Goal: Task Accomplishment & Management: Manage account settings

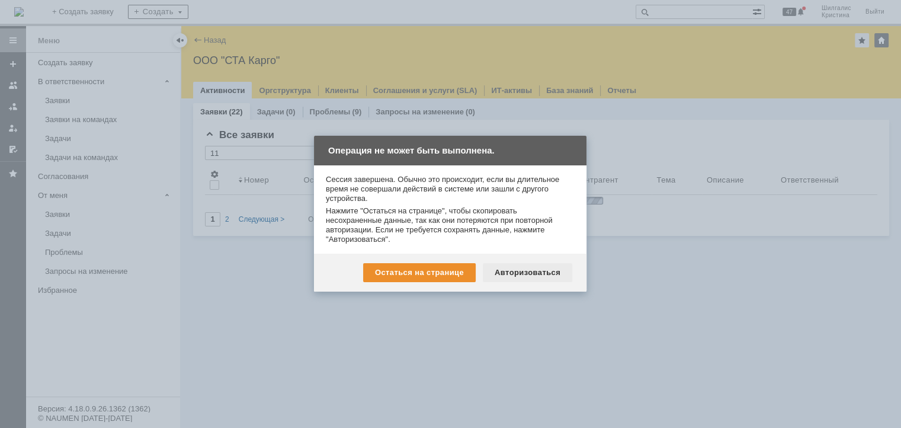
click at [518, 279] on div "Авторизоваться" at bounding box center [527, 272] width 89 height 19
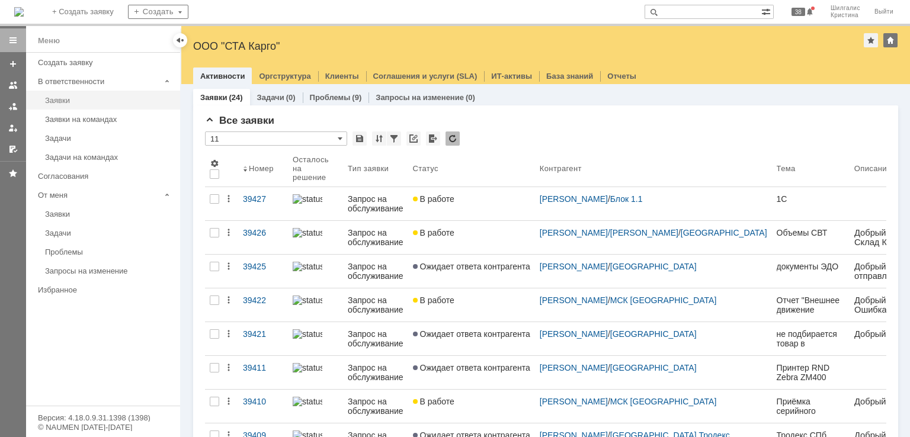
click at [89, 97] on div "Заявки" at bounding box center [109, 100] width 128 height 9
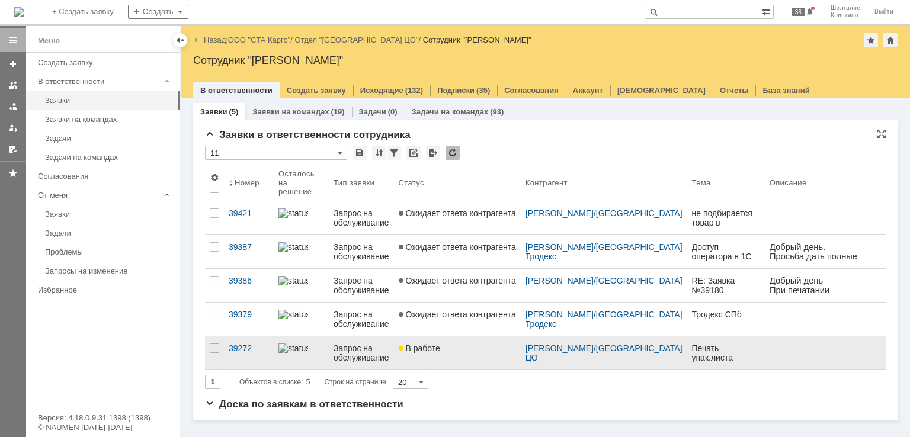
click at [463, 344] on div "В работе" at bounding box center [457, 348] width 117 height 9
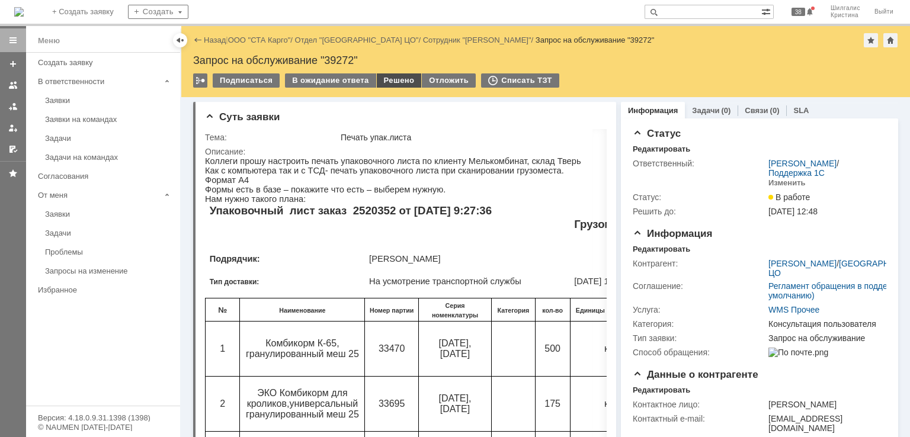
click at [396, 83] on div "Решено" at bounding box center [399, 80] width 45 height 14
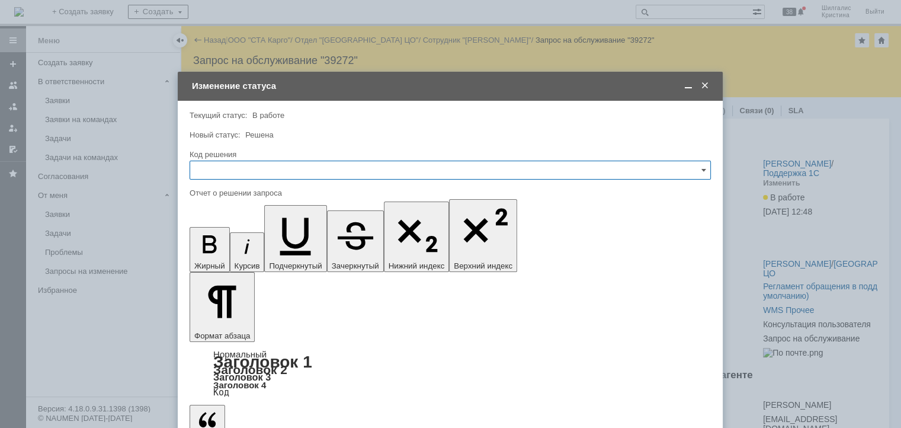
click at [293, 173] on input "text" at bounding box center [450, 169] width 521 height 19
click at [226, 326] on span "Решено" at bounding box center [450, 328] width 506 height 9
type input "Решено"
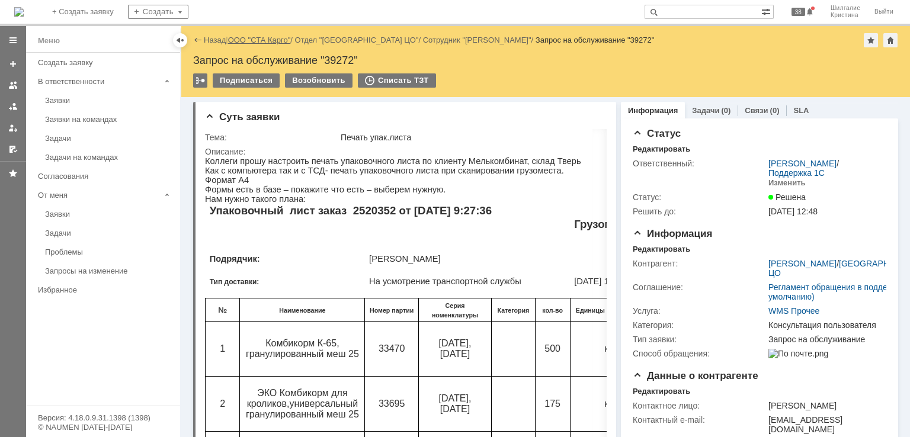
click at [246, 43] on link "ООО "СТА Карго"" at bounding box center [259, 40] width 63 height 9
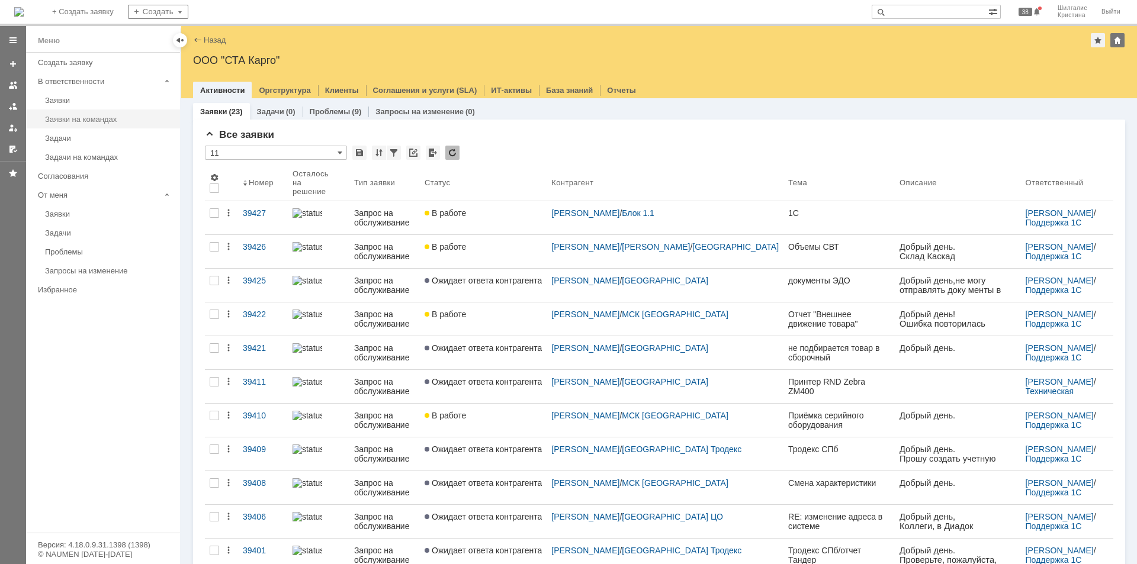
click at [90, 117] on div "Заявки на командах" at bounding box center [109, 119] width 128 height 9
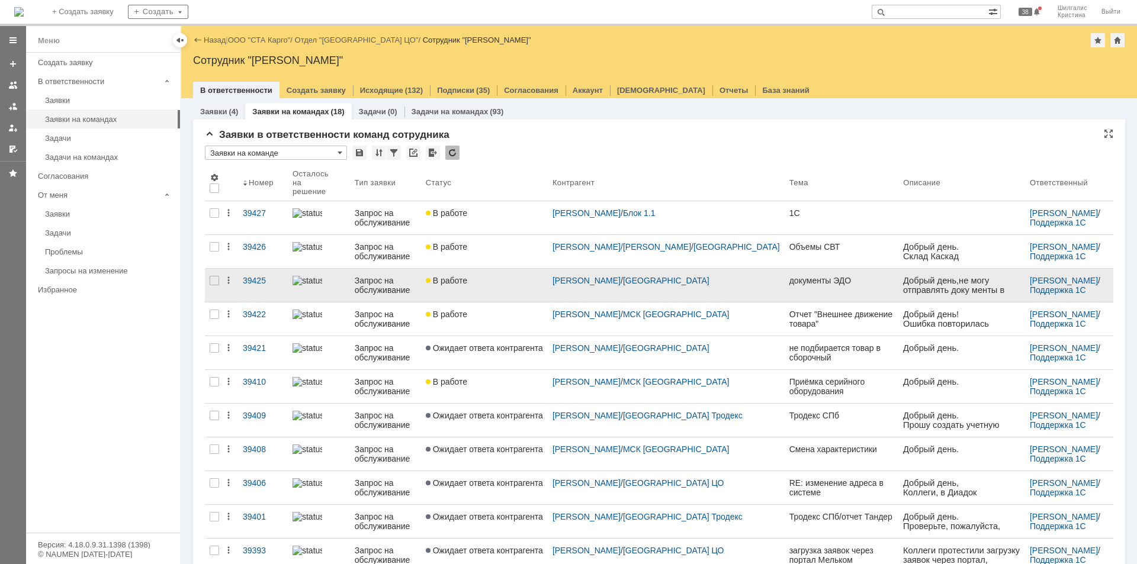
click at [500, 276] on div "В работе" at bounding box center [484, 280] width 117 height 9
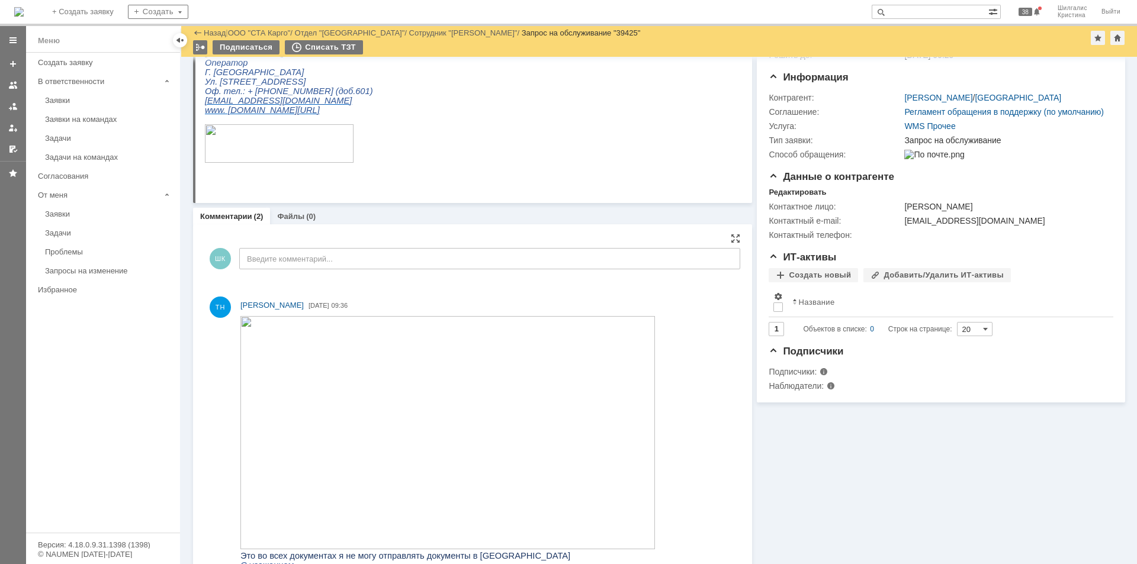
scroll to position [178, 0]
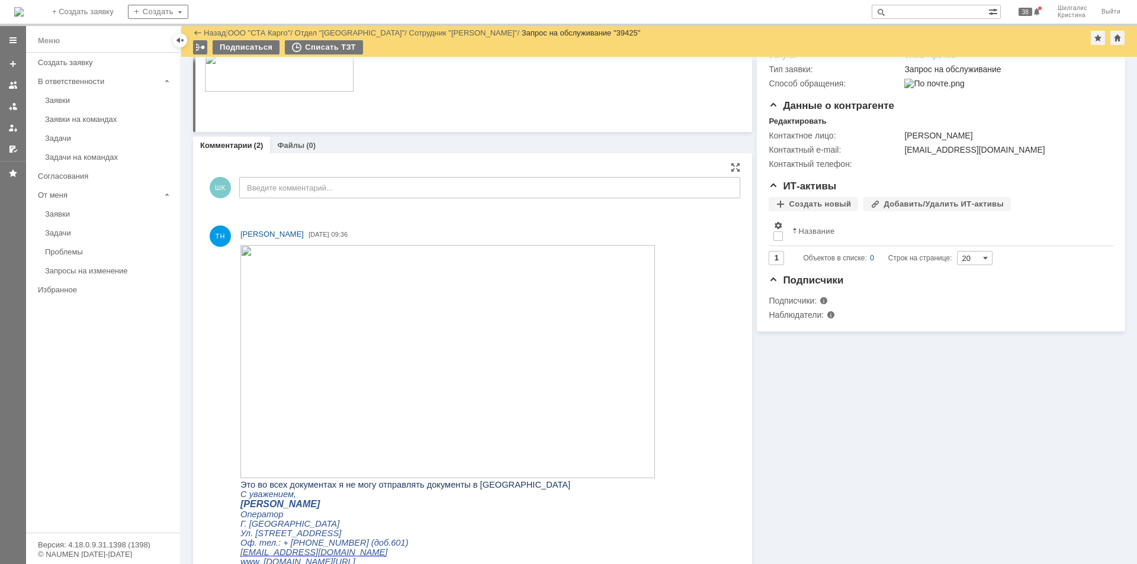
click at [357, 365] on img at bounding box center [447, 361] width 415 height 233
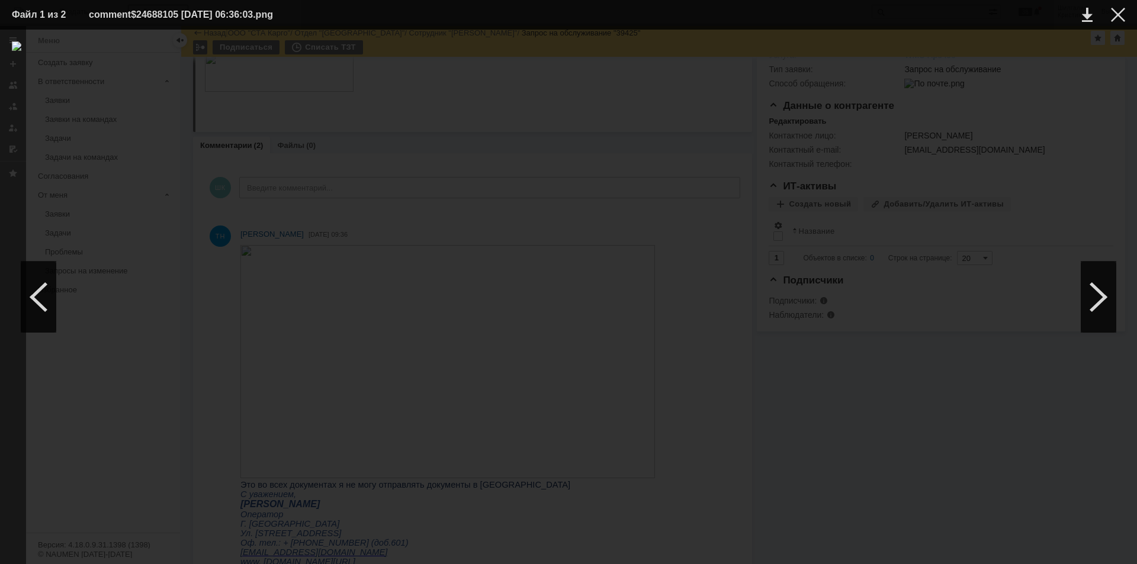
click at [909, 121] on div at bounding box center [568, 296] width 1113 height 511
drag, startPoint x: 1122, startPoint y: 17, endPoint x: 1092, endPoint y: 41, distance: 38.8
click at [909, 18] on div at bounding box center [1118, 15] width 14 height 14
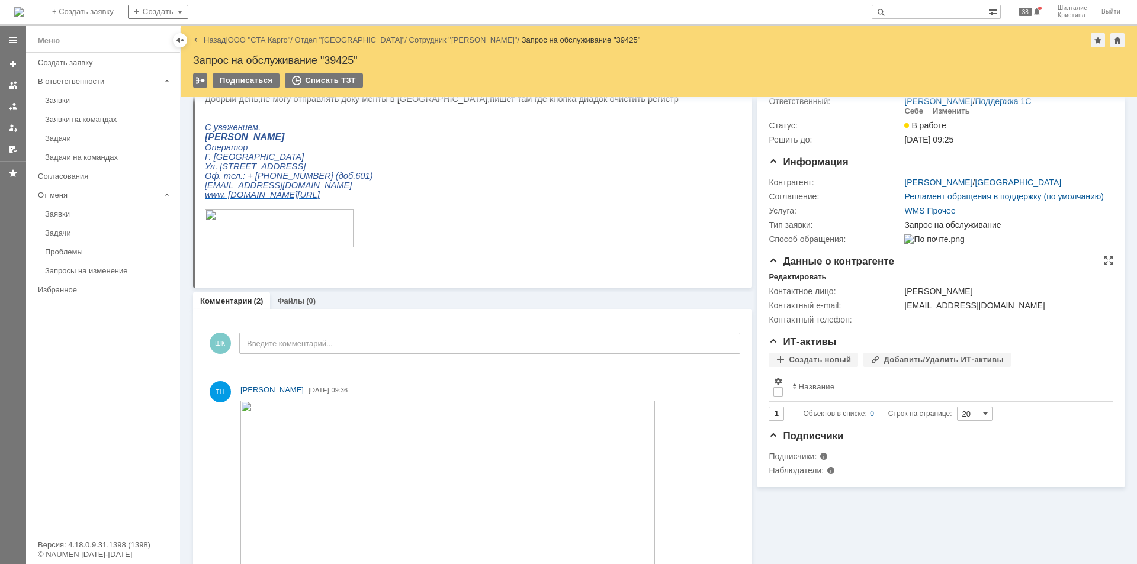
scroll to position [0, 0]
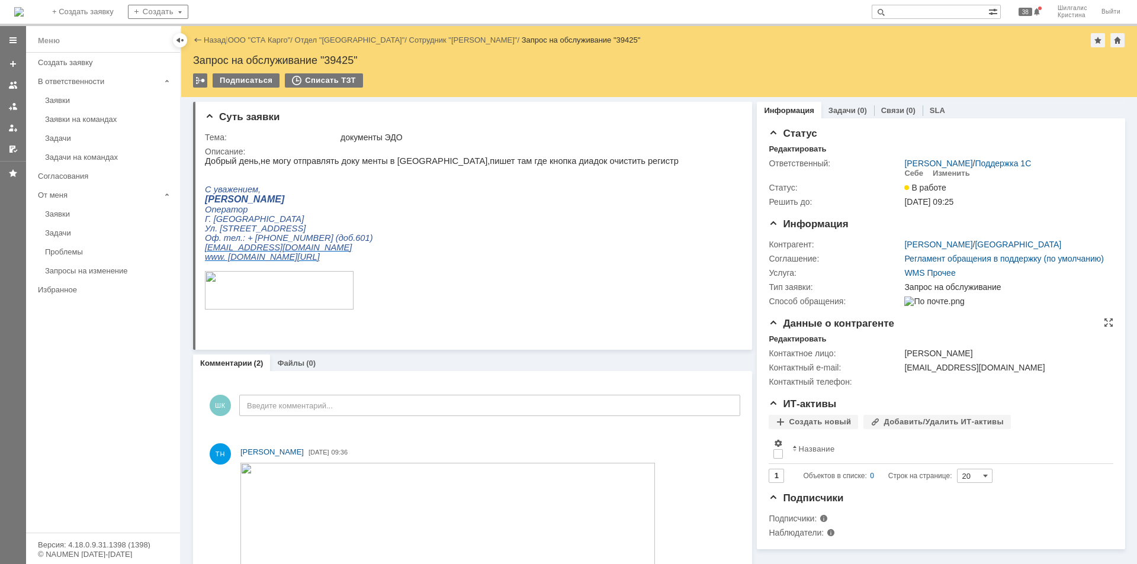
drag, startPoint x: 950, startPoint y: 368, endPoint x: 898, endPoint y: 365, distance: 51.6
click at [902, 361] on td "[PERSON_NAME]" at bounding box center [1006, 353] width 208 height 14
copy div "[PERSON_NAME]"
click at [909, 13] on input "text" at bounding box center [930, 12] width 117 height 14
click at [265, 43] on link "ООО "СТА Карго"" at bounding box center [259, 40] width 63 height 9
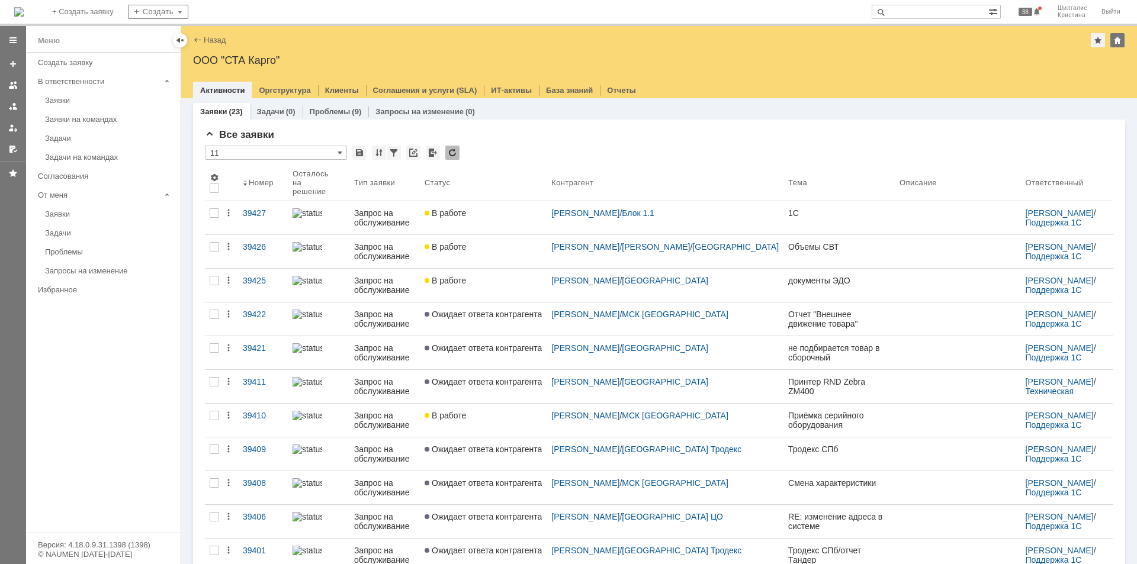
click at [909, 8] on input "text" at bounding box center [930, 12] width 117 height 14
paste input "[PERSON_NAME]"
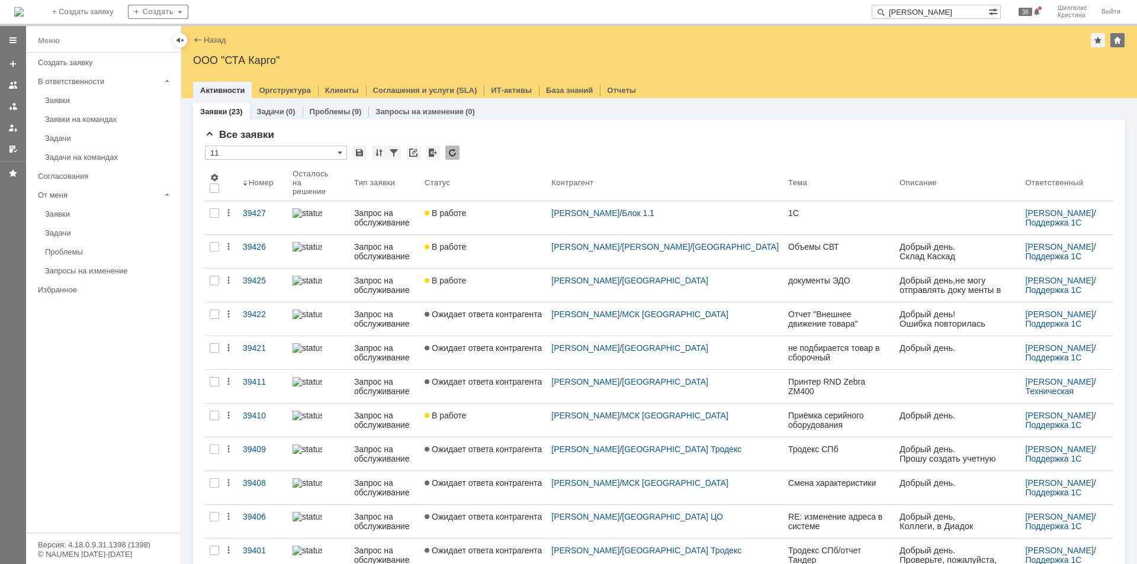
type input "[PERSON_NAME]"
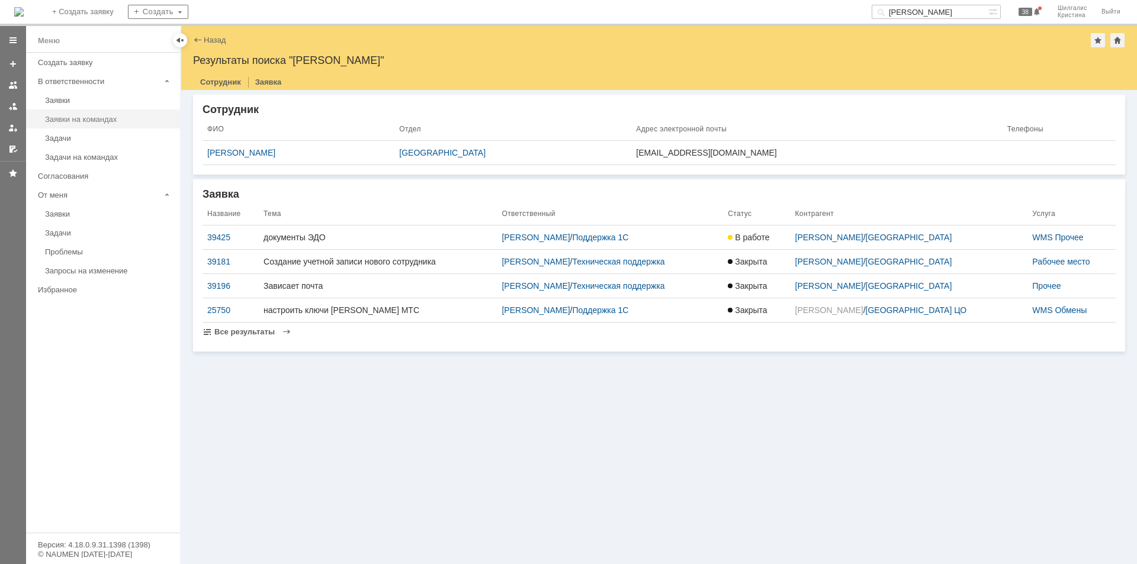
click at [123, 114] on link "Заявки на командах" at bounding box center [108, 119] width 137 height 18
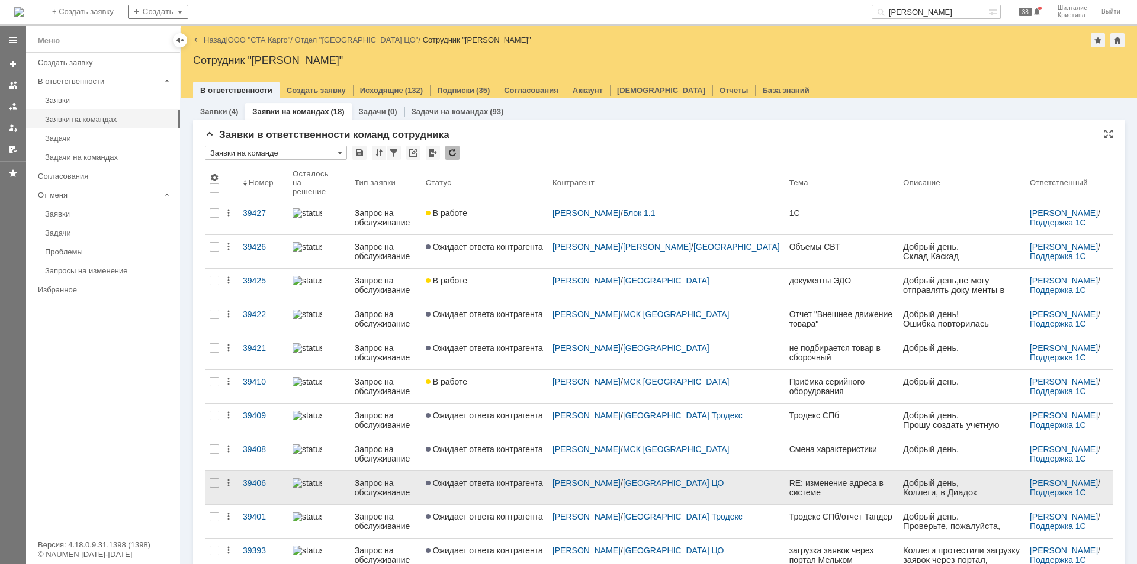
click at [525, 436] on span "Ожидает ответа контрагента" at bounding box center [484, 483] width 117 height 9
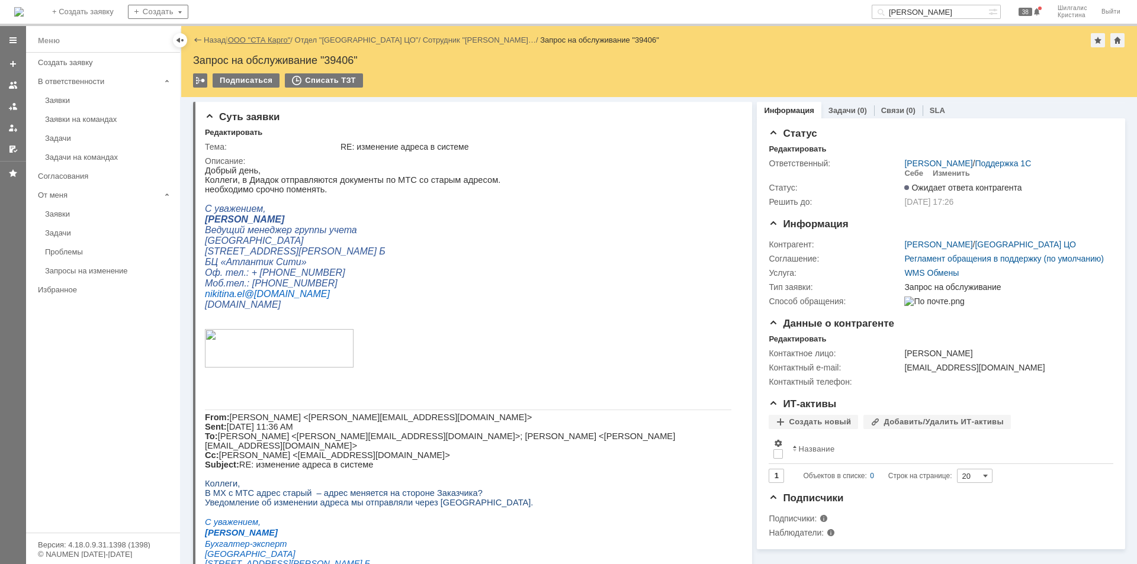
click at [256, 40] on link "ООО "СТА Карго"" at bounding box center [259, 40] width 63 height 9
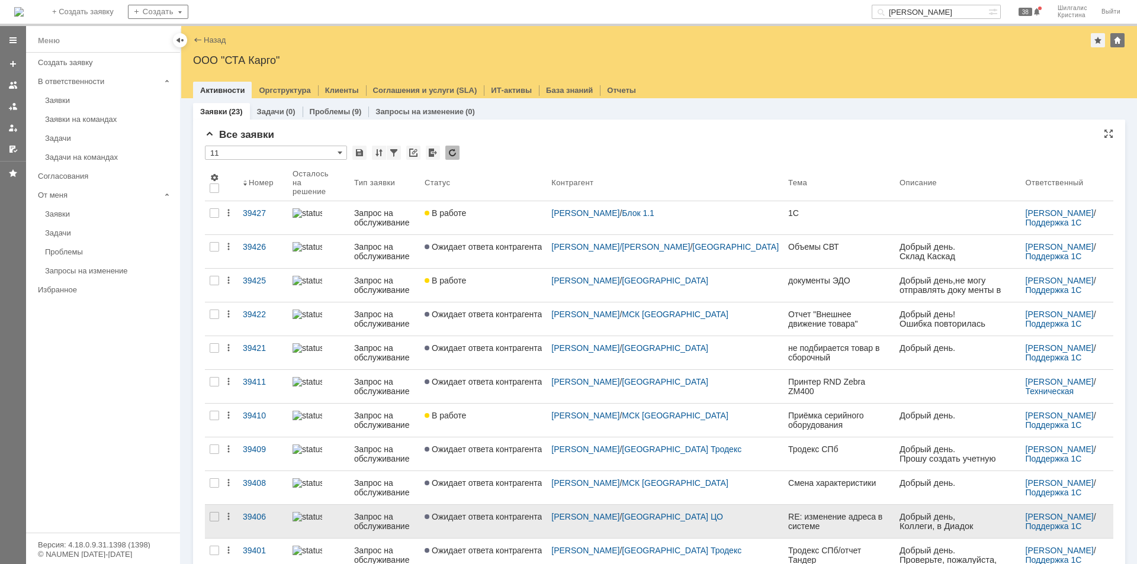
click at [511, 436] on span "Ожидает ответа контрагента" at bounding box center [483, 516] width 117 height 9
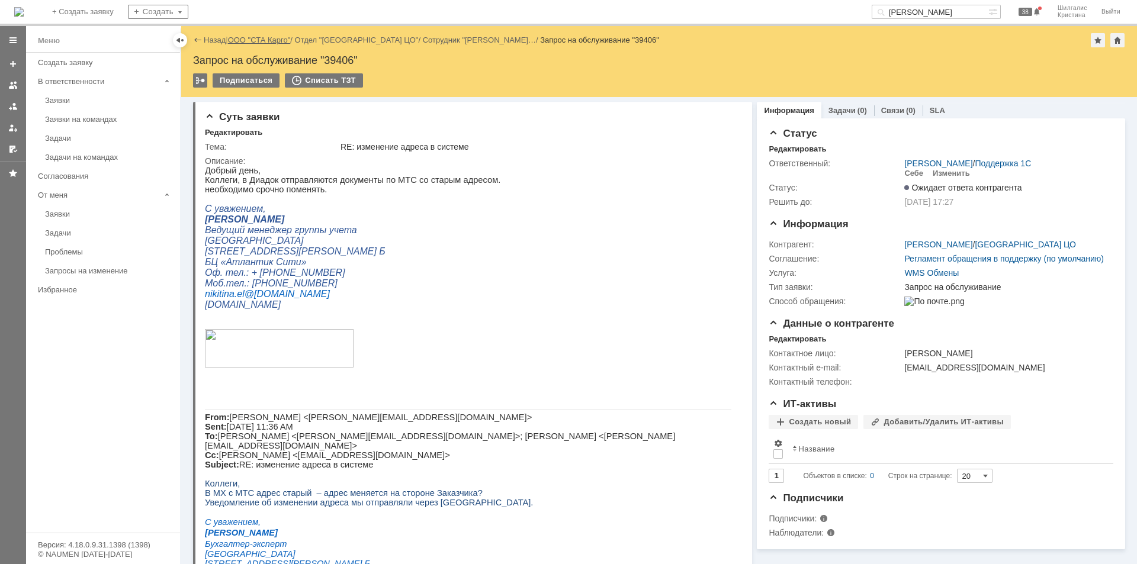
click at [268, 43] on link "ООО "СТА Карго"" at bounding box center [259, 40] width 63 height 9
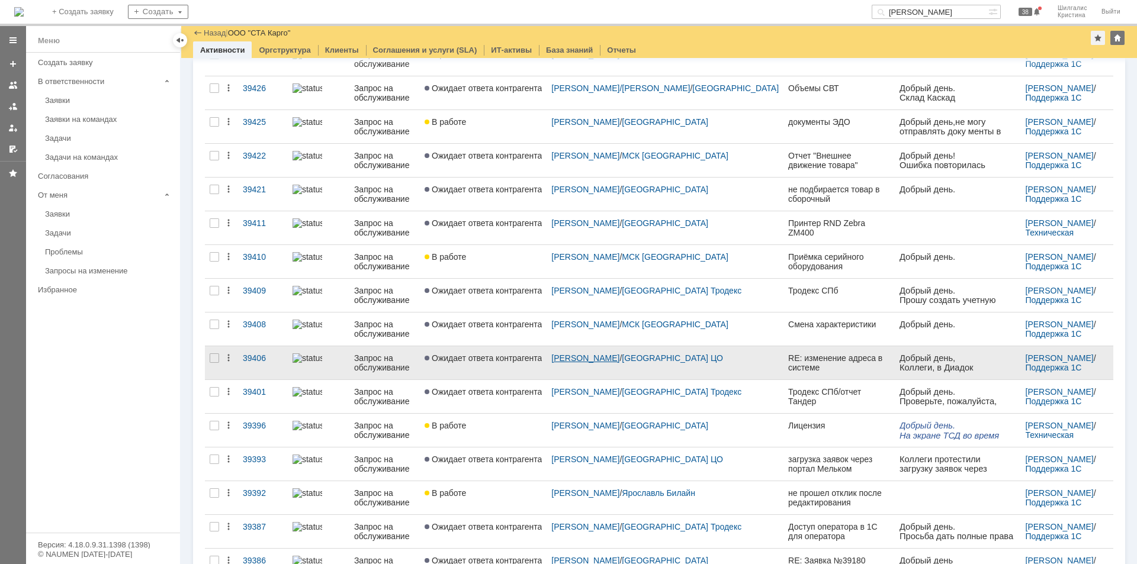
click at [613, 354] on link "Никитина Елена Валерьевна" at bounding box center [585, 358] width 68 height 9
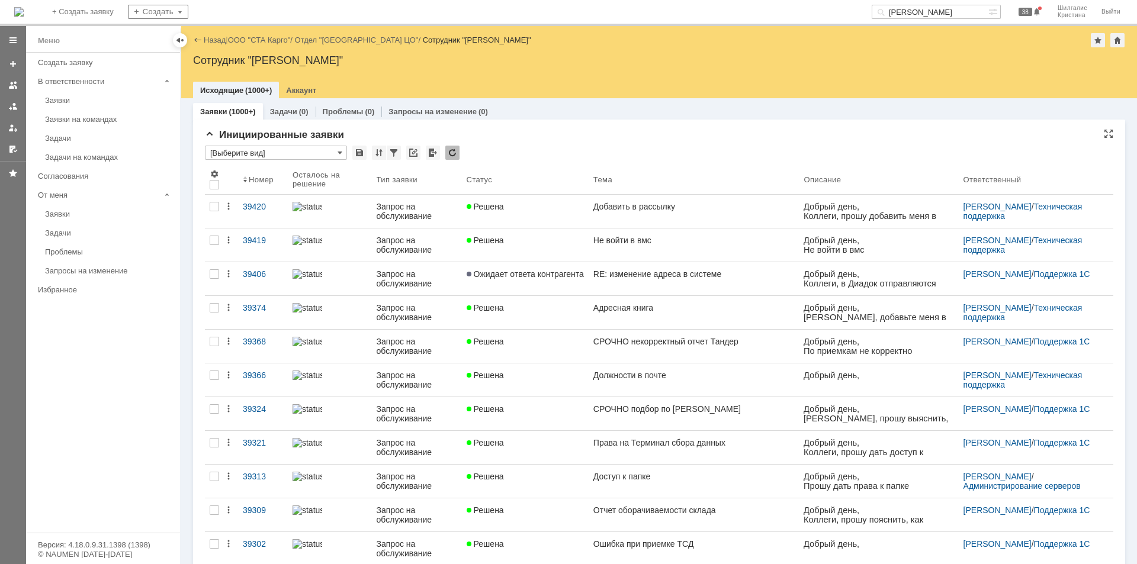
click at [303, 153] on input "[Выберите вид]" at bounding box center [276, 153] width 142 height 14
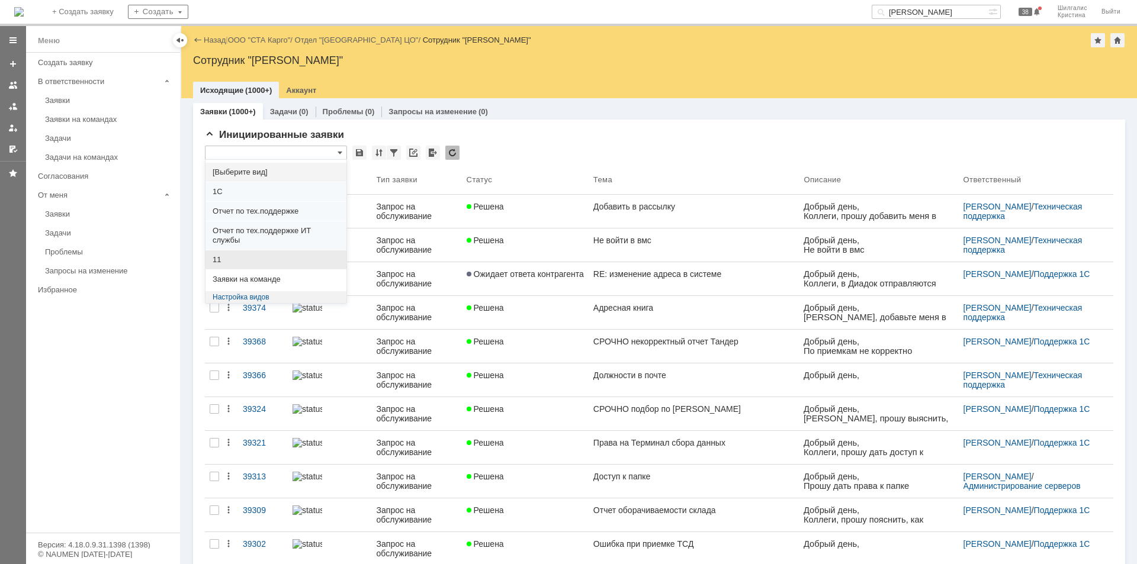
click at [259, 262] on span "11" at bounding box center [276, 259] width 127 height 9
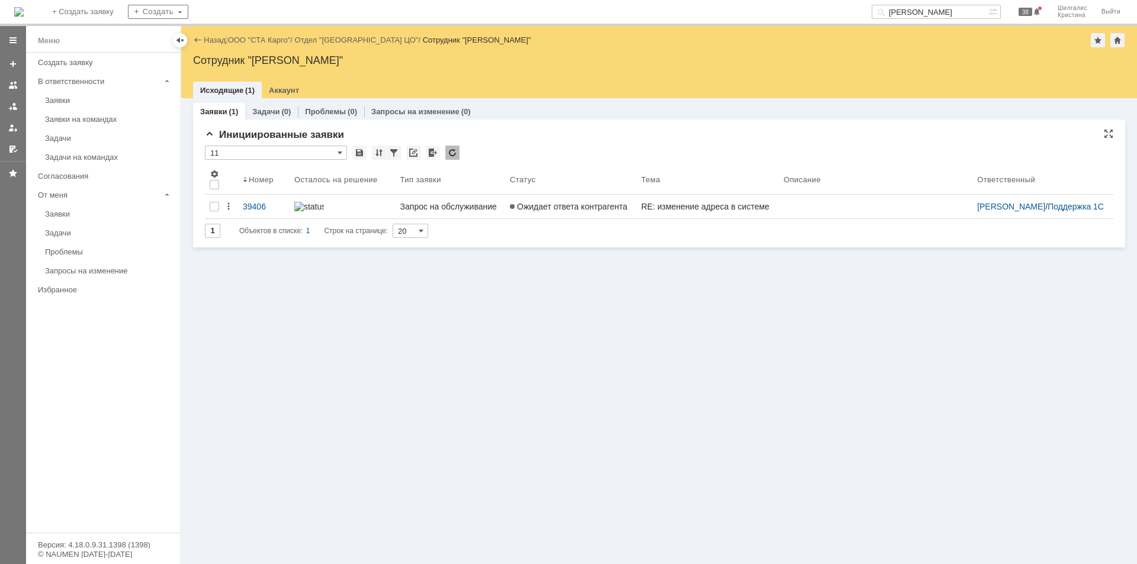
type input "11"
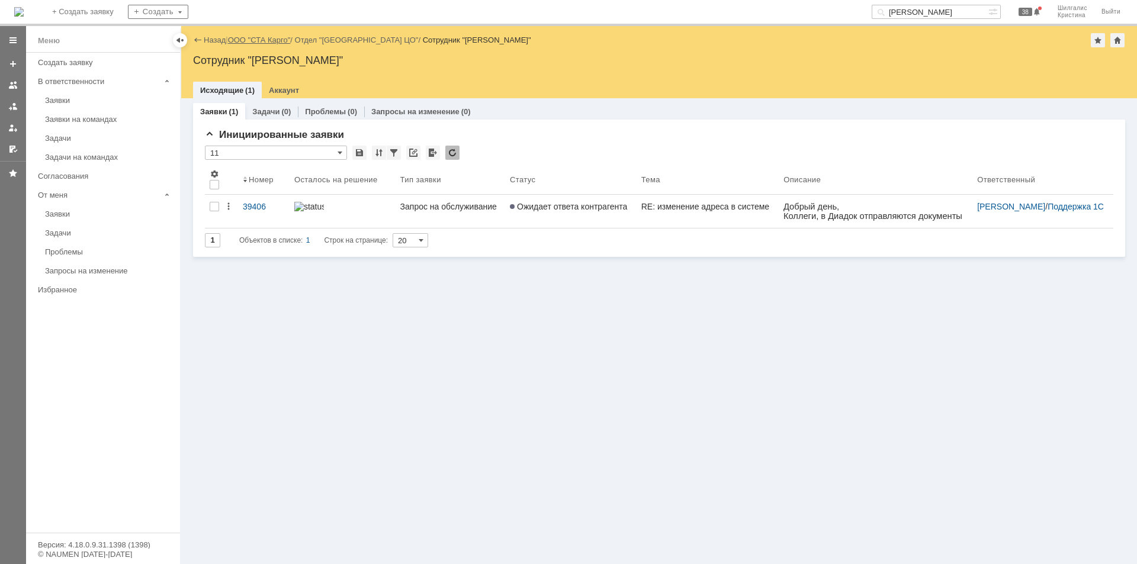
click at [273, 41] on link "ООО "СТА Карго"" at bounding box center [259, 40] width 63 height 9
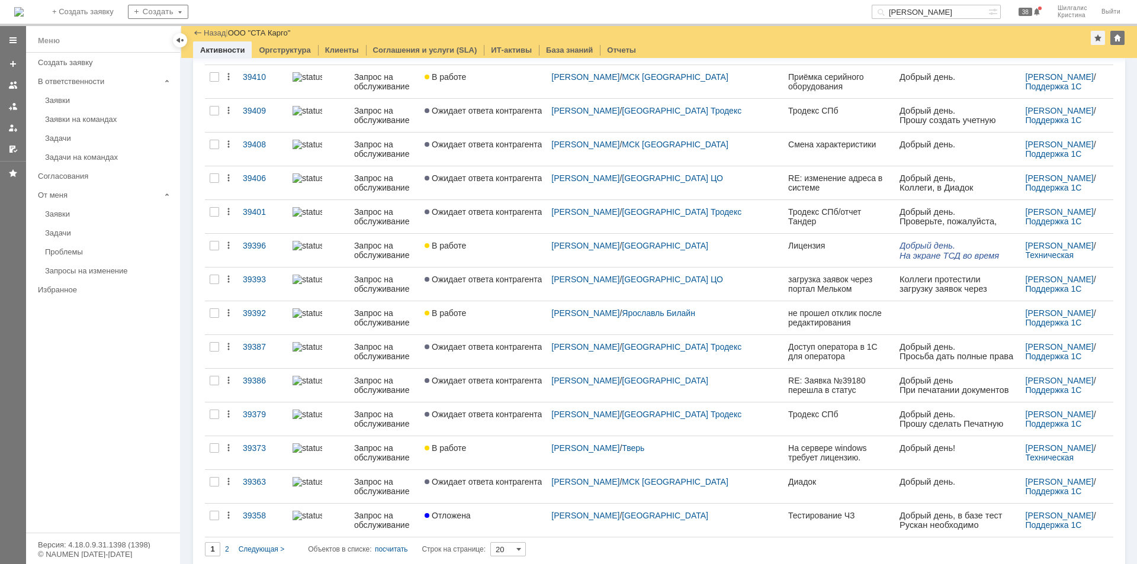
click at [496, 436] on input "20" at bounding box center [508, 550] width 36 height 14
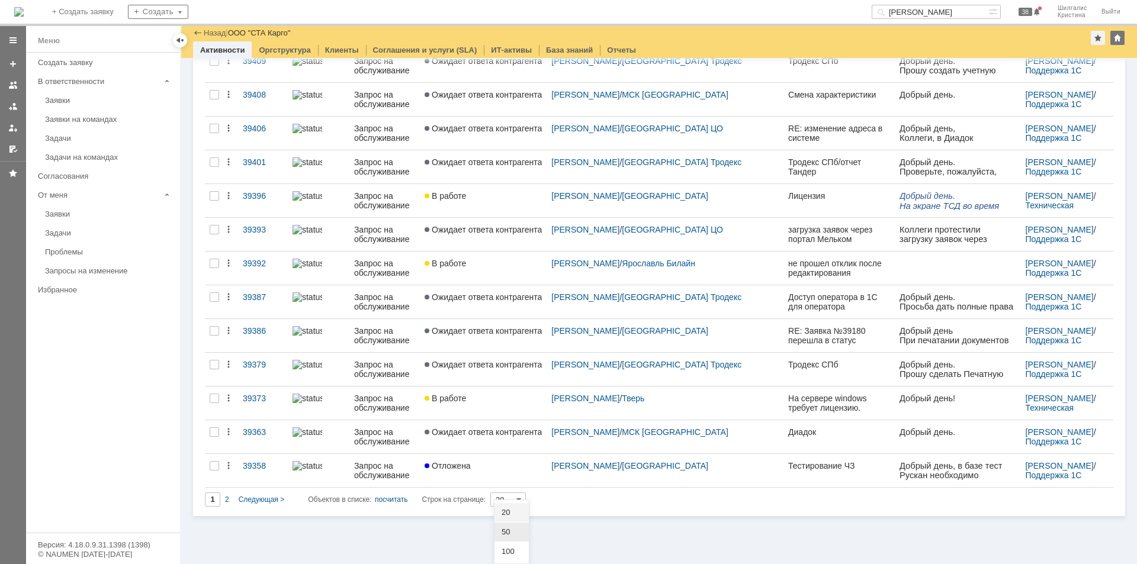
click at [508, 436] on span "50" at bounding box center [512, 532] width 20 height 9
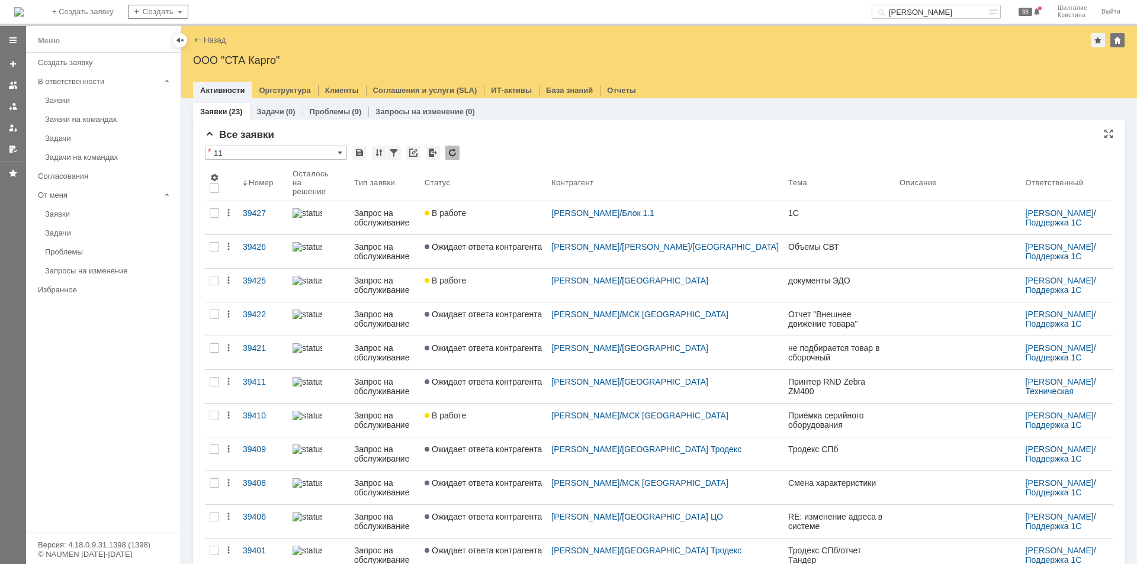
type input "50"
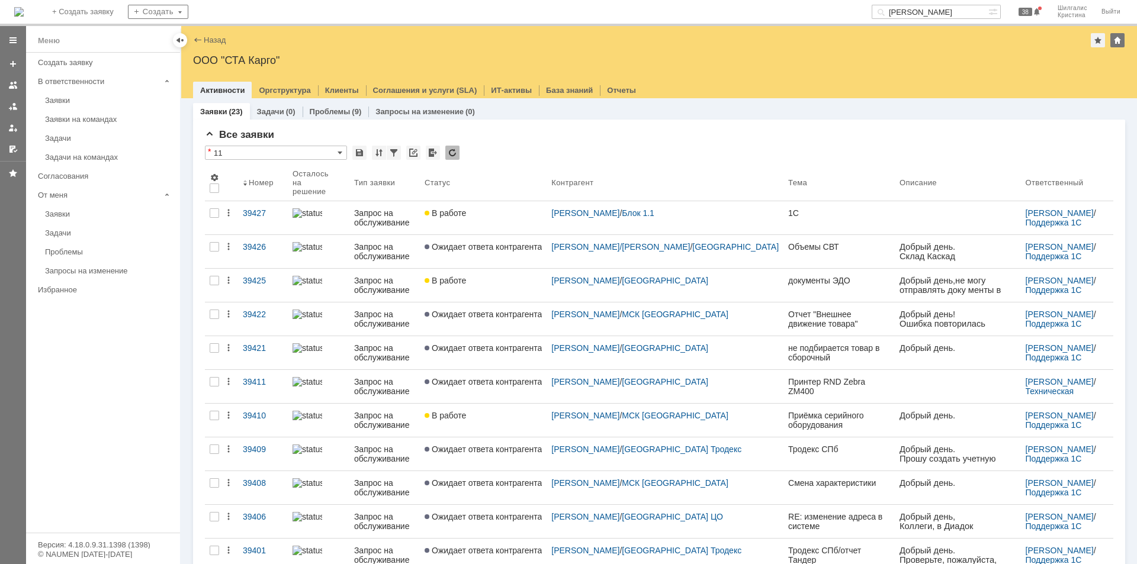
click at [101, 121] on div "Заявки на командах" at bounding box center [109, 119] width 128 height 9
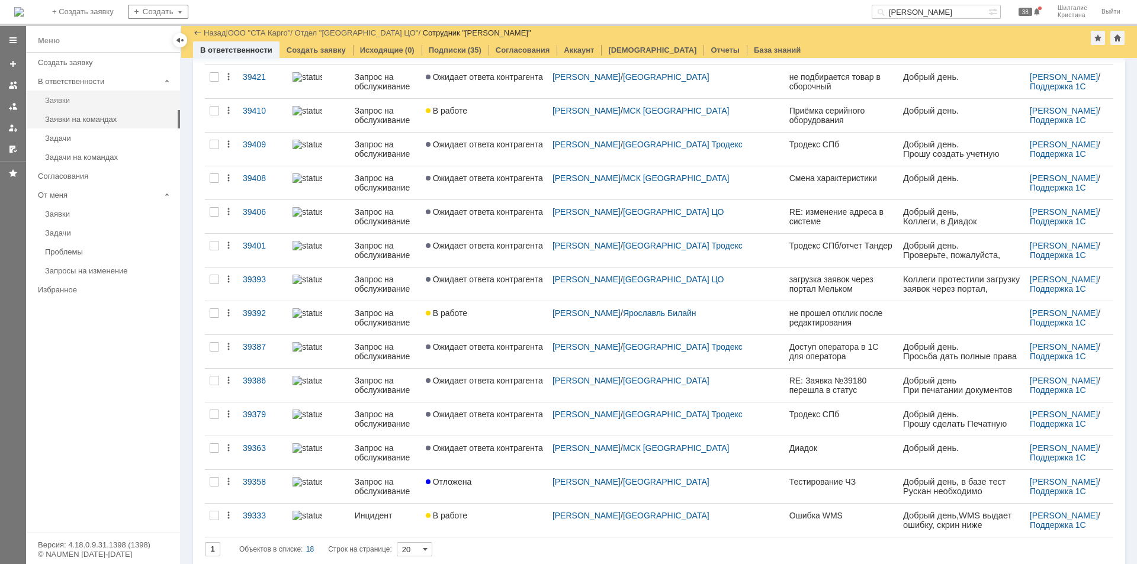
click at [82, 96] on div "Заявки" at bounding box center [109, 100] width 128 height 9
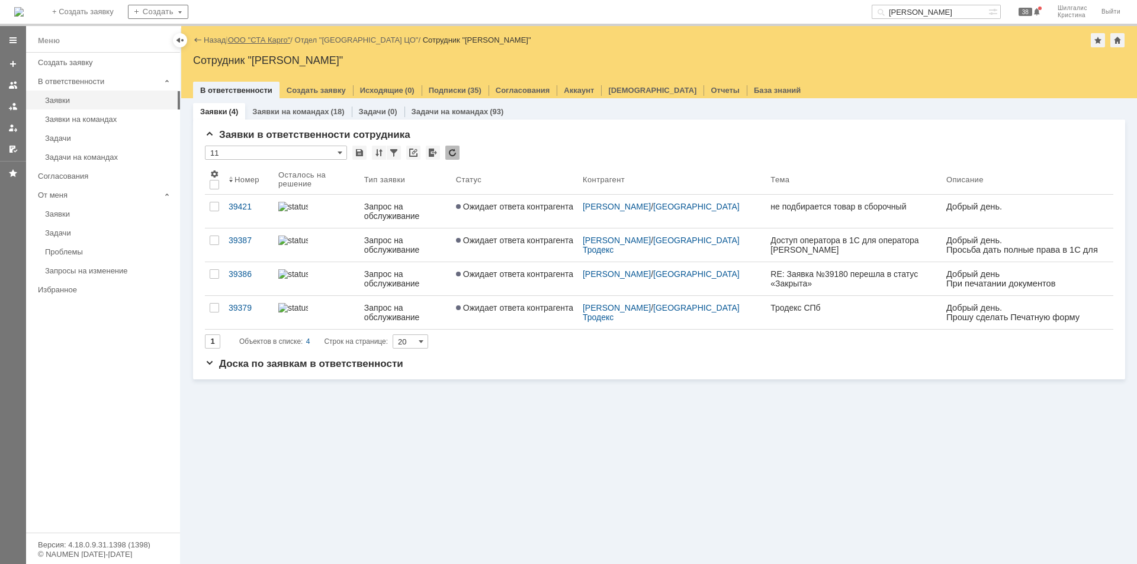
click at [262, 38] on link "ООО "СТА Карго"" at bounding box center [259, 40] width 63 height 9
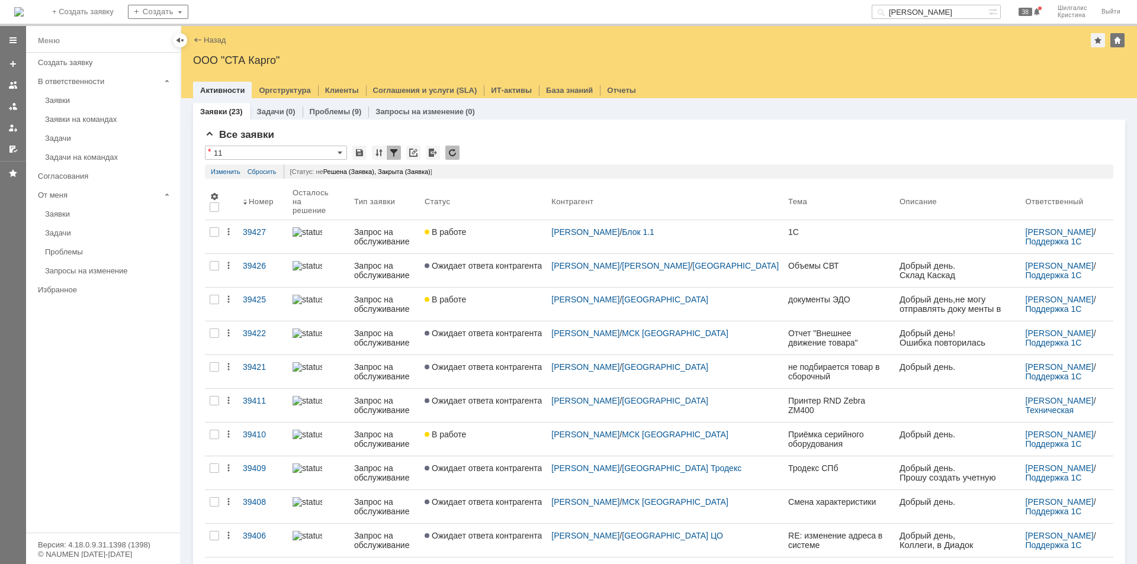
click at [909, 9] on input "[PERSON_NAME]" at bounding box center [930, 12] width 117 height 14
type input "y"
type input "никитина"
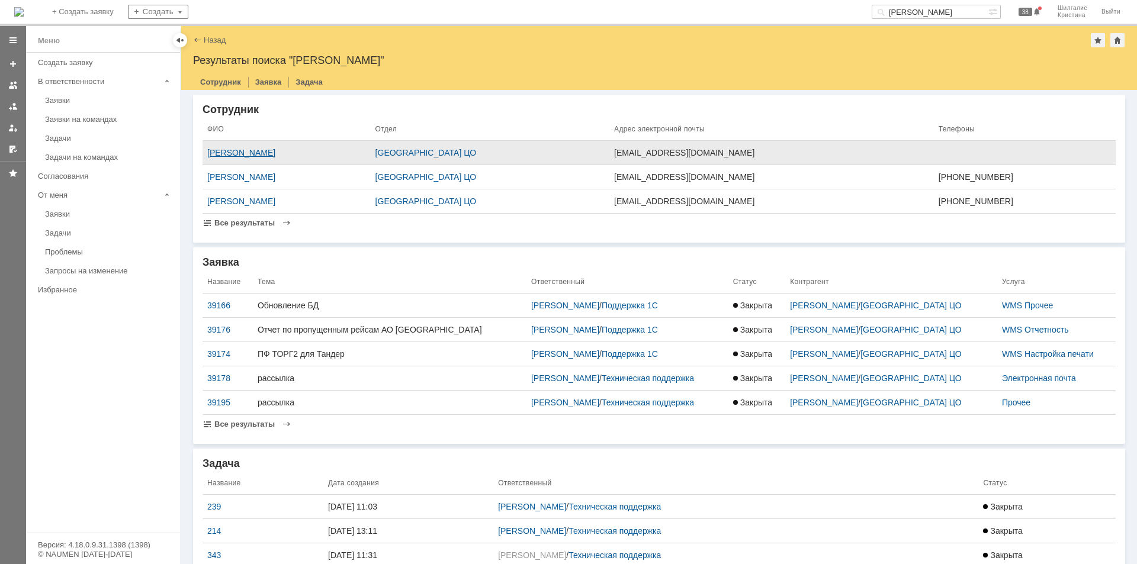
click at [304, 149] on div "[PERSON_NAME]" at bounding box center [286, 152] width 159 height 9
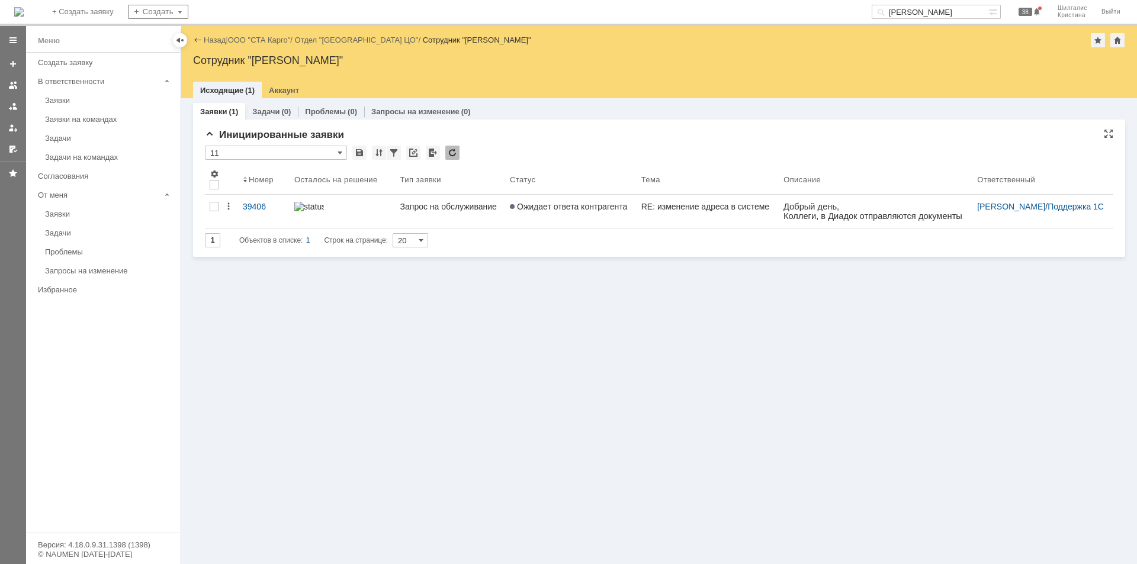
click at [309, 153] on input "11" at bounding box center [276, 153] width 142 height 14
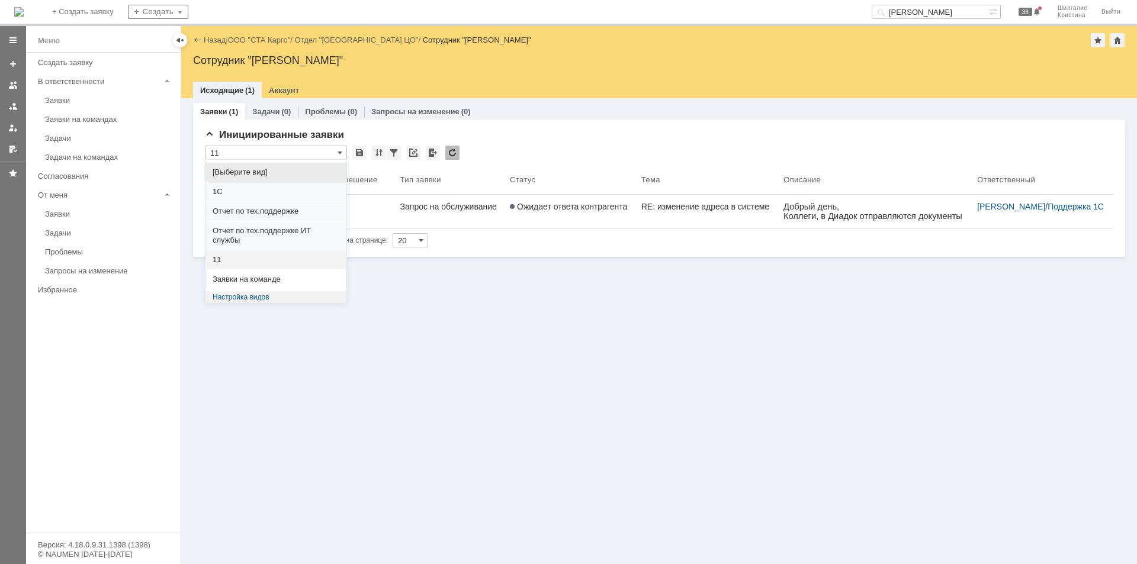
click at [284, 171] on span "[Выберите вид]" at bounding box center [276, 172] width 127 height 9
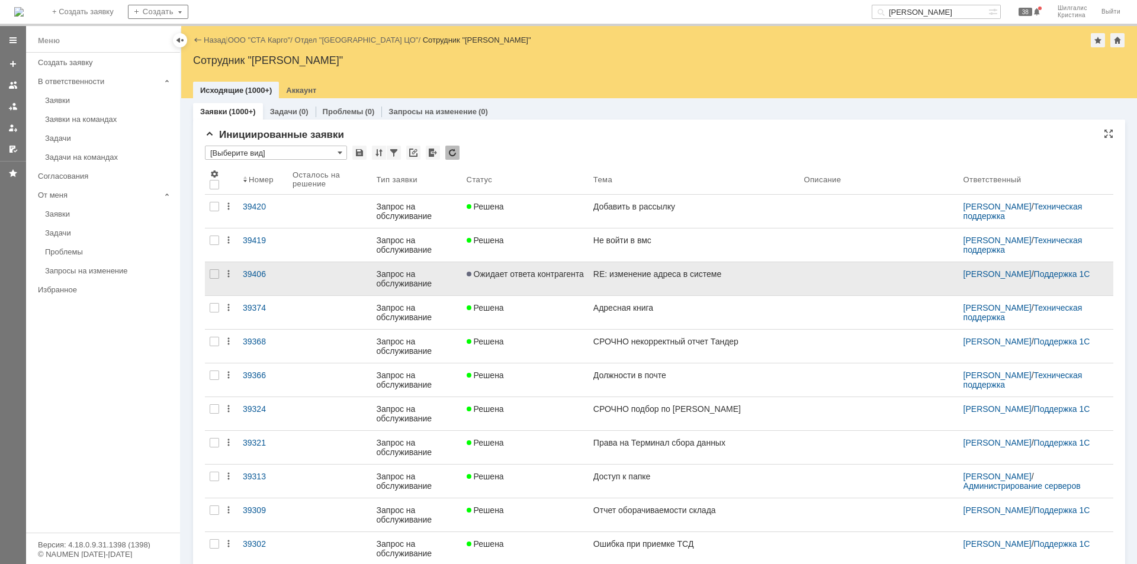
type input "[Выберите вид]"
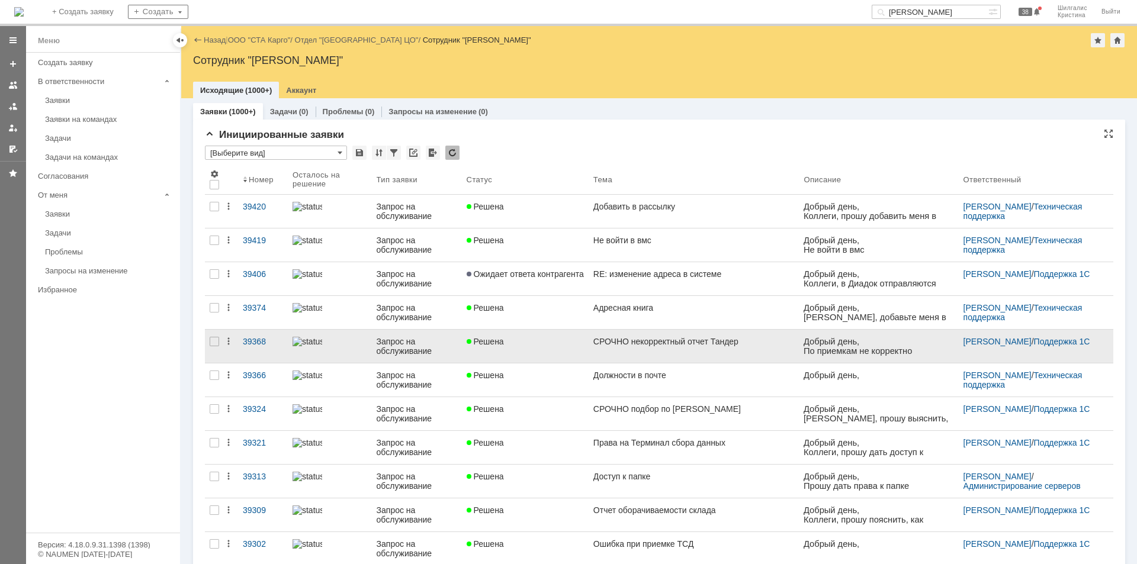
click at [534, 354] on link "Решена" at bounding box center [525, 346] width 127 height 33
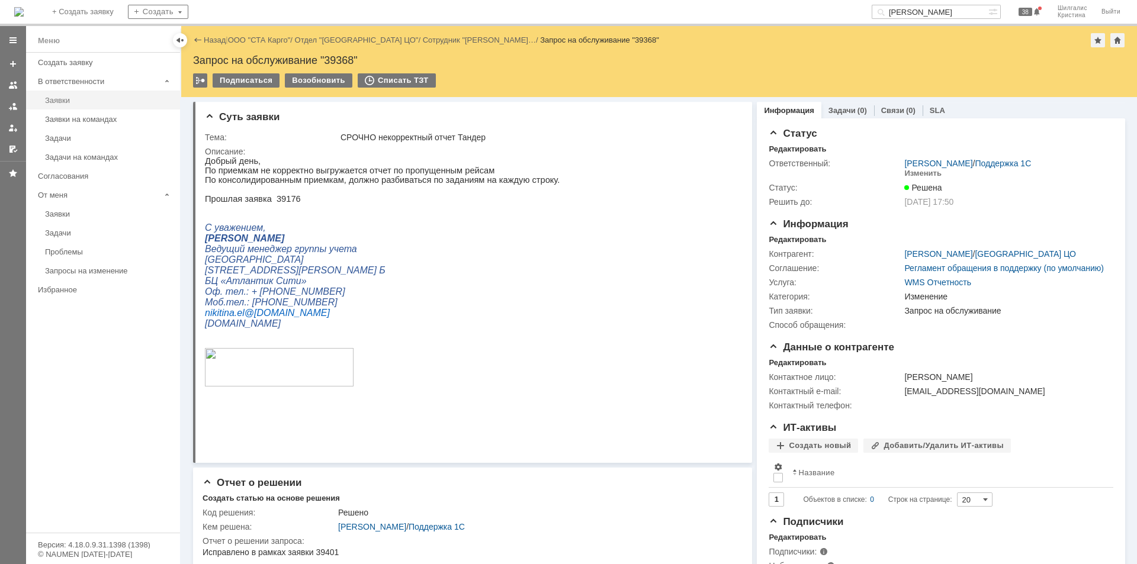
click at [63, 101] on div "Заявки" at bounding box center [109, 100] width 128 height 9
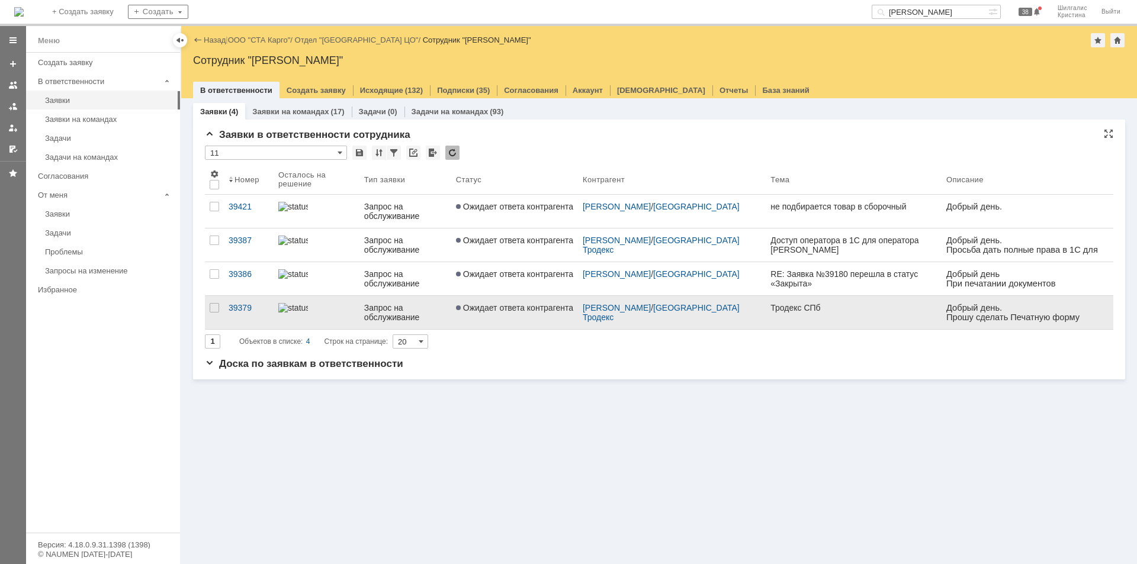
click at [497, 317] on link "Ожидает ответа контрагента" at bounding box center [514, 312] width 127 height 33
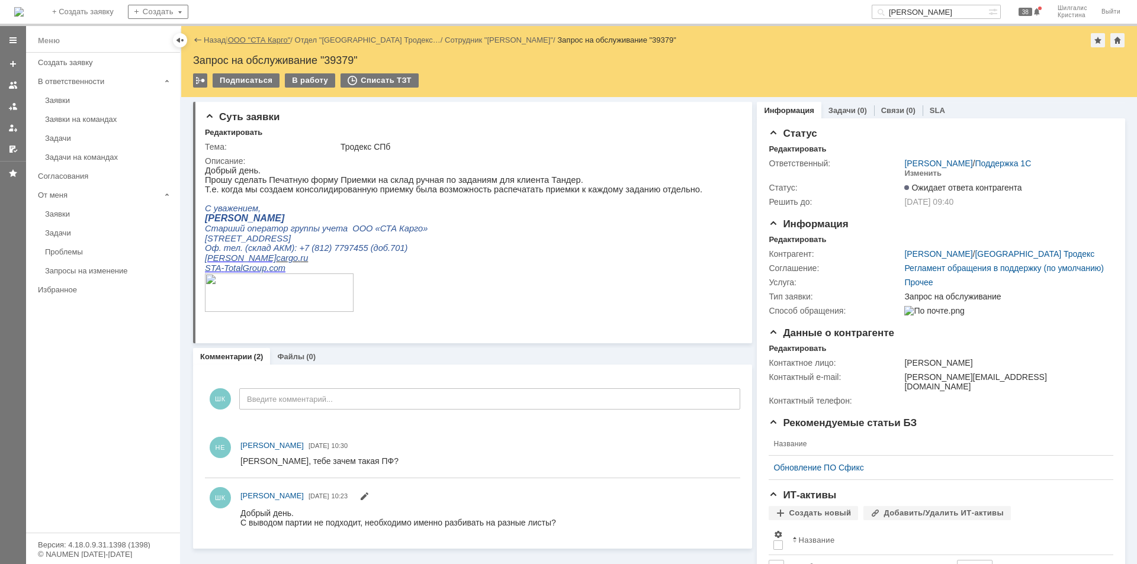
click at [271, 38] on link "ООО "СТА Карго"" at bounding box center [259, 40] width 63 height 9
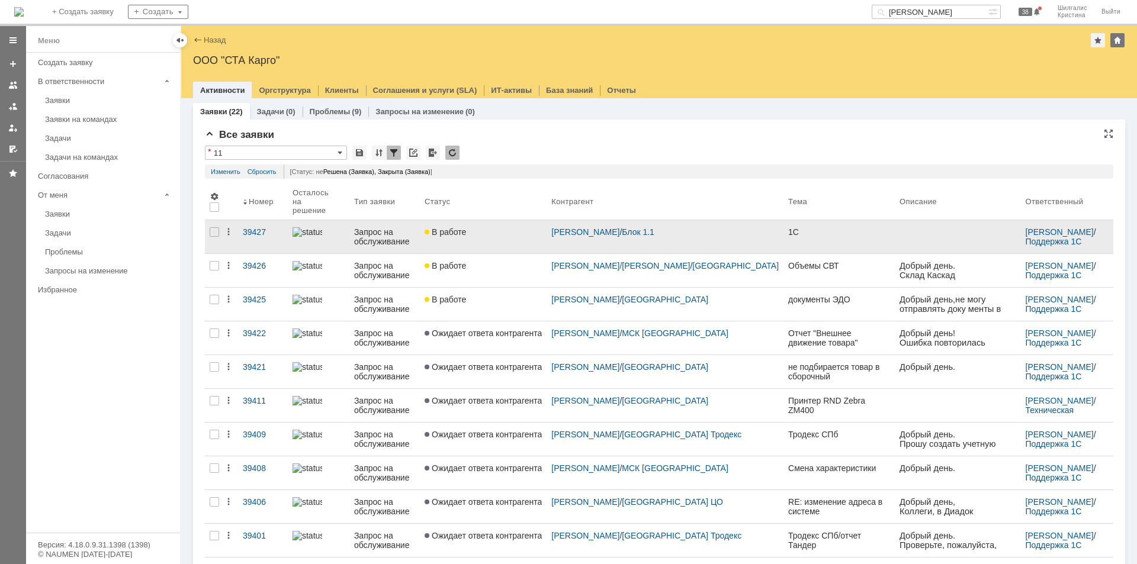
click at [516, 236] on link "В работе" at bounding box center [483, 236] width 127 height 33
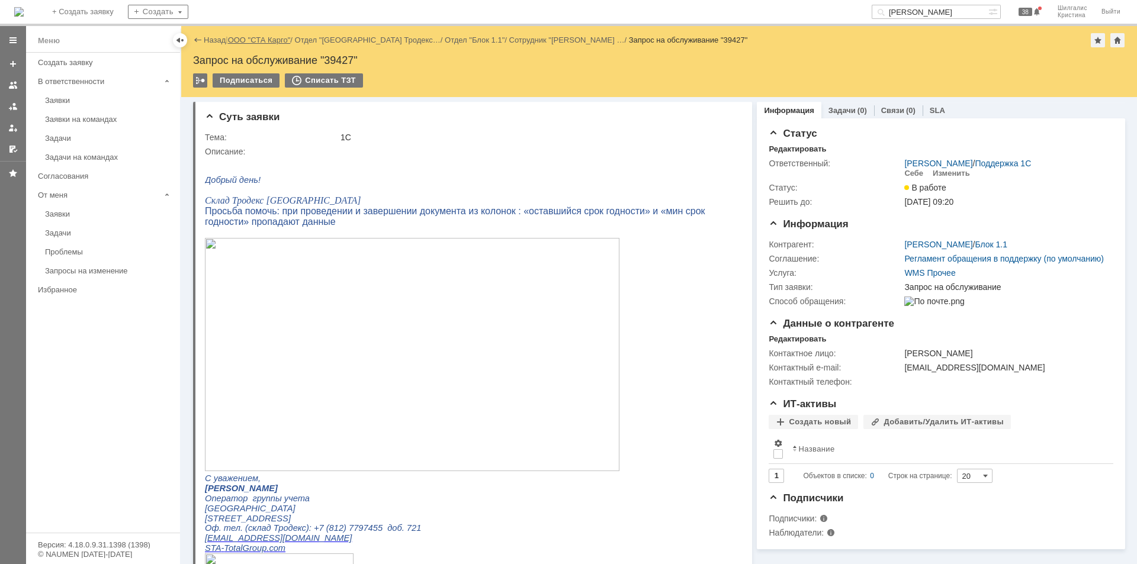
click at [269, 41] on link "ООО "СТА Карго"" at bounding box center [259, 40] width 63 height 9
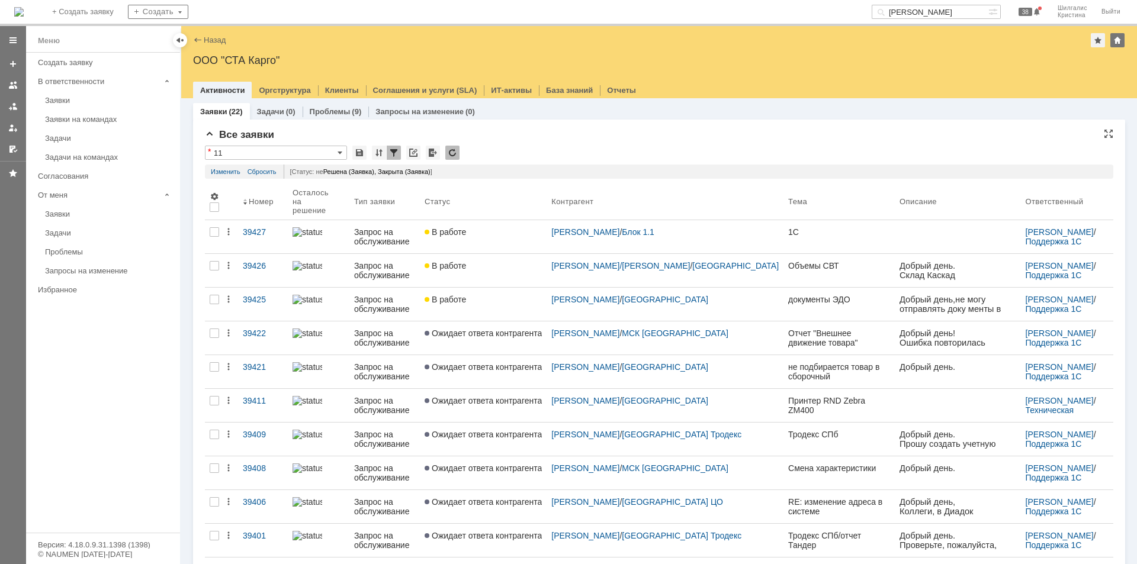
click at [488, 145] on div "Все заявки * 11 Результаты поиска: Статус не содержит любое из значений Закрыта…" at bounding box center [659, 560] width 909 height 862
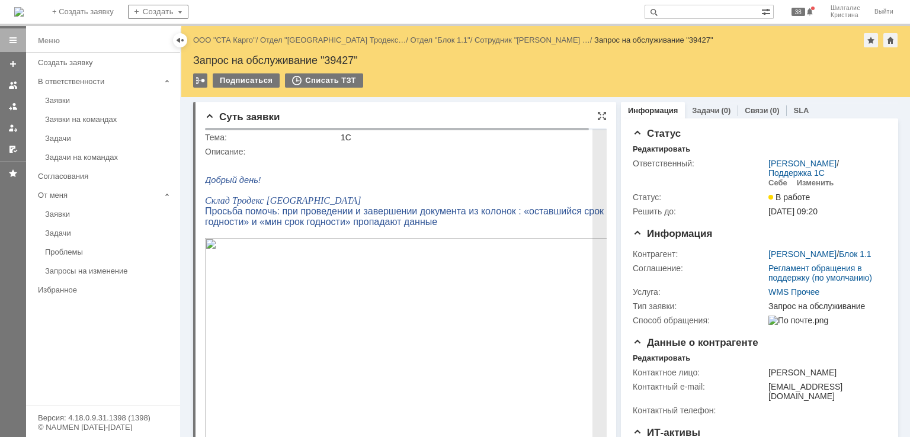
click at [346, 259] on img at bounding box center [412, 354] width 415 height 233
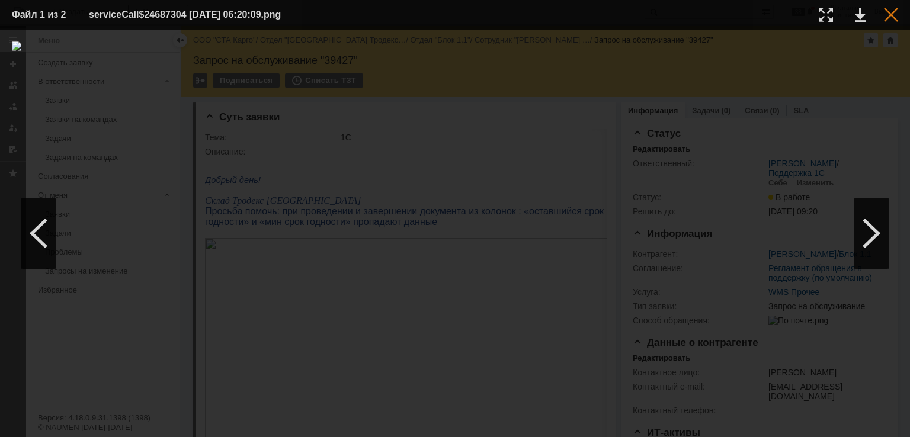
click at [888, 14] on div at bounding box center [891, 15] width 14 height 14
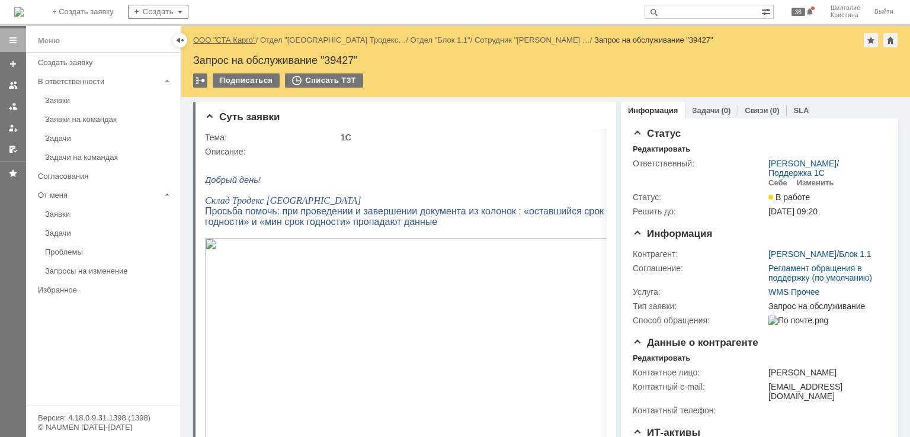
click at [240, 41] on link "ООО "СТА Карго"" at bounding box center [224, 40] width 63 height 9
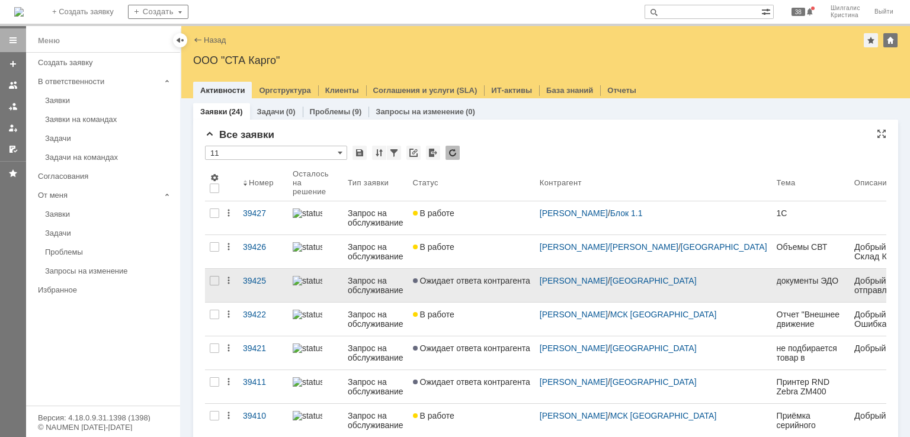
click at [462, 285] on link "Ожидает ответа контрагента" at bounding box center [471, 285] width 127 height 33
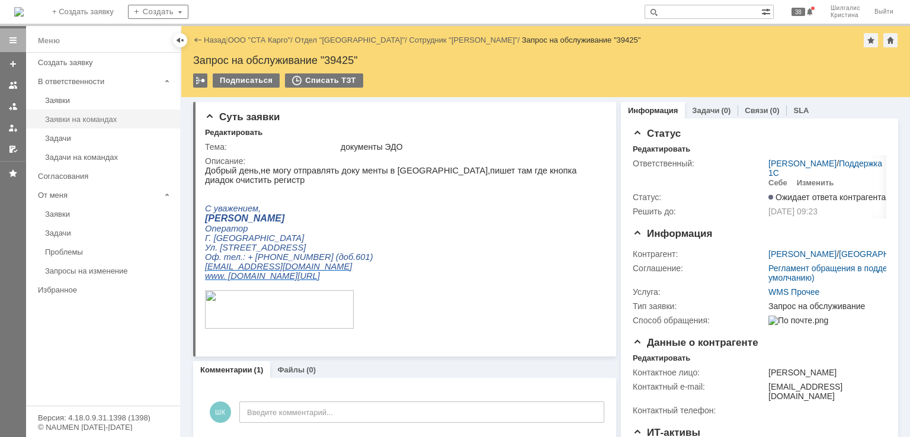
click at [116, 117] on div "Заявки на командах" at bounding box center [109, 119] width 128 height 9
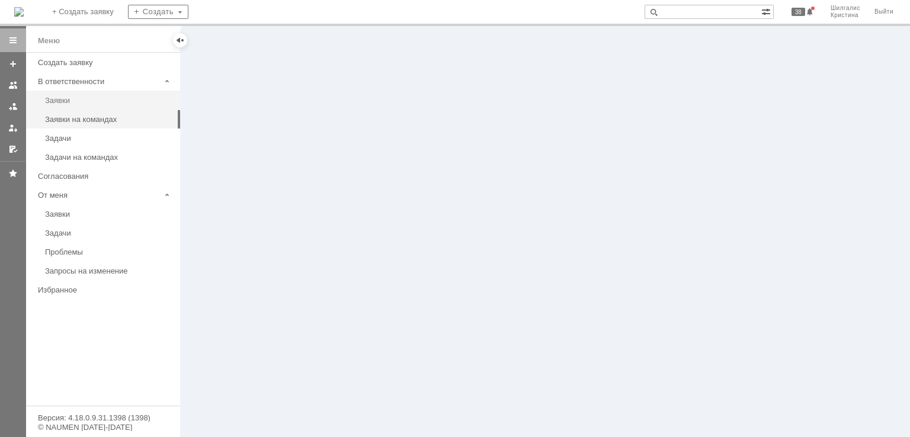
click at [93, 105] on link "Заявки" at bounding box center [108, 100] width 137 height 18
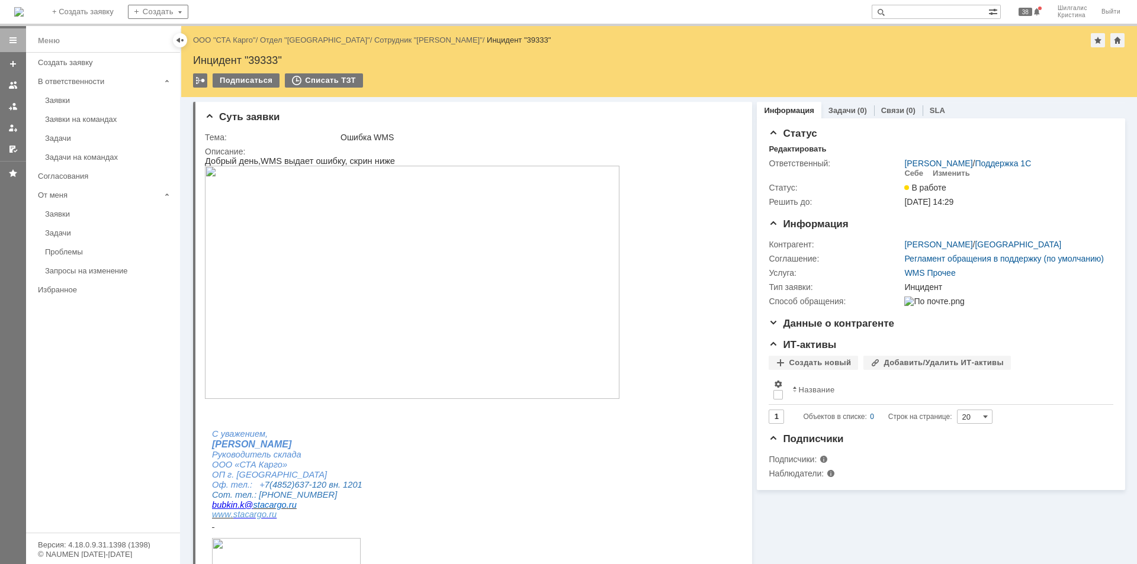
click at [270, 60] on div "Инцидент "39333"" at bounding box center [659, 60] width 932 height 12
copy div "39333"
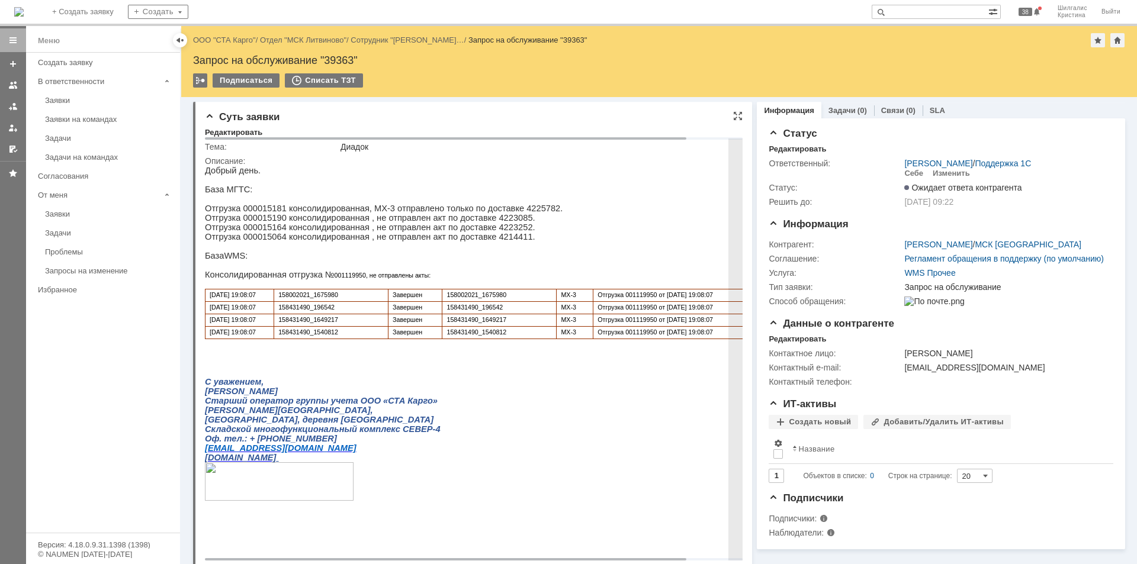
click at [644, 298] on span "Отгрузка 001119950 от [DATE] 19:08:07" at bounding box center [655, 294] width 115 height 7
copy span "001119950"
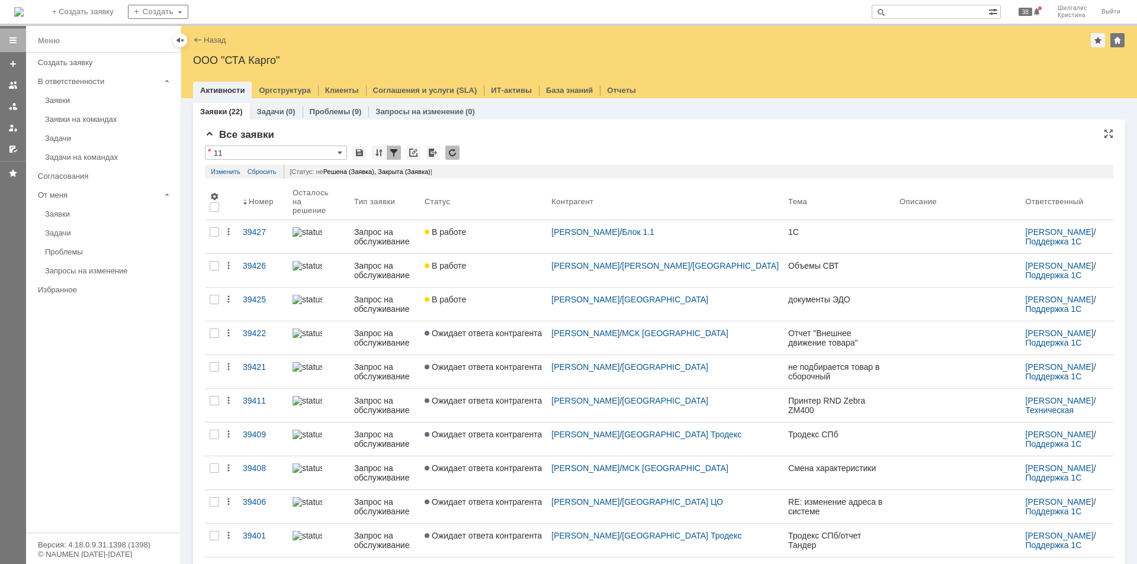
click at [914, 11] on input "text" at bounding box center [930, 12] width 117 height 14
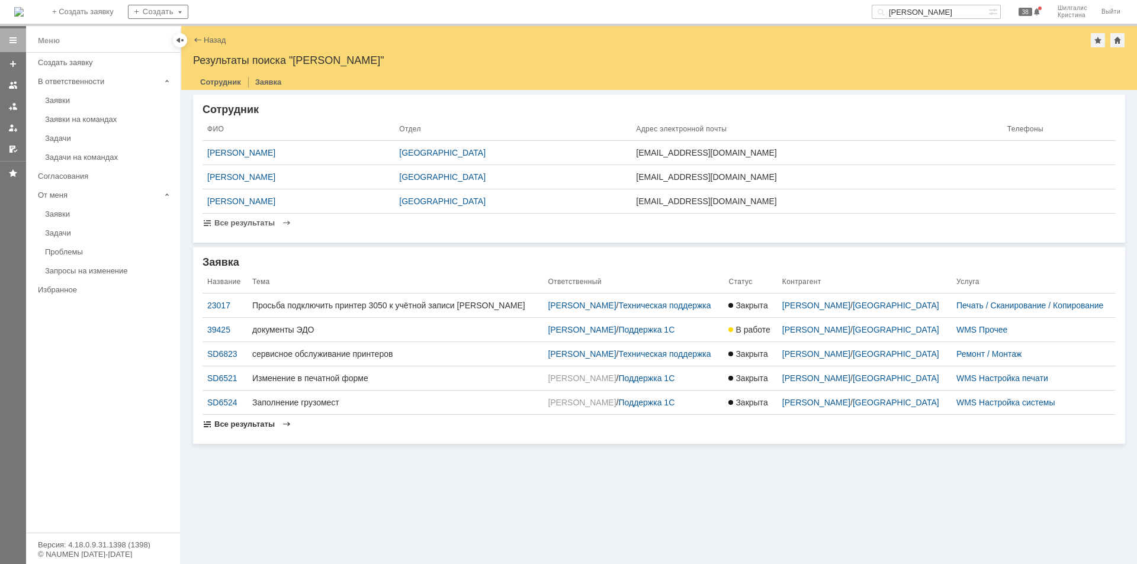
click at [252, 427] on span "Все результаты" at bounding box center [244, 424] width 60 height 9
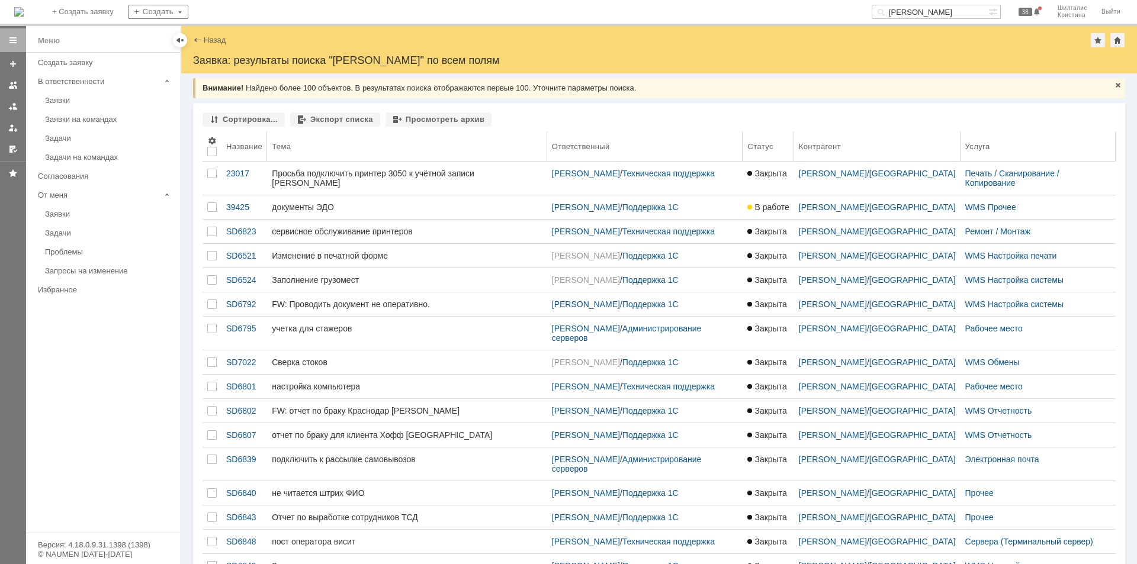
click at [243, 146] on div "Название" at bounding box center [244, 146] width 36 height 9
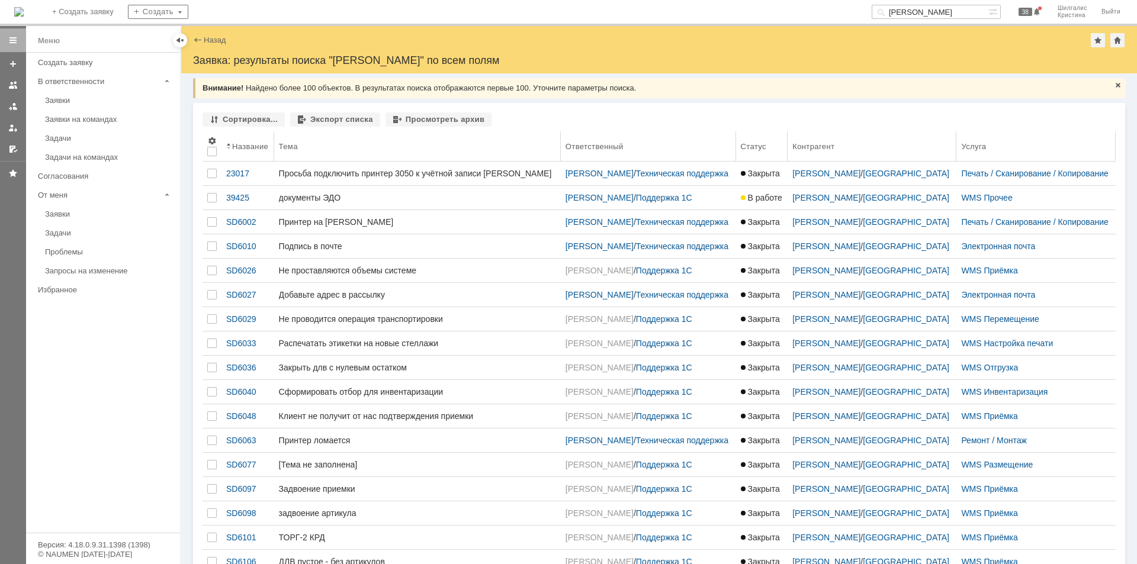
click at [224, 147] on th "Название" at bounding box center [248, 146] width 53 height 30
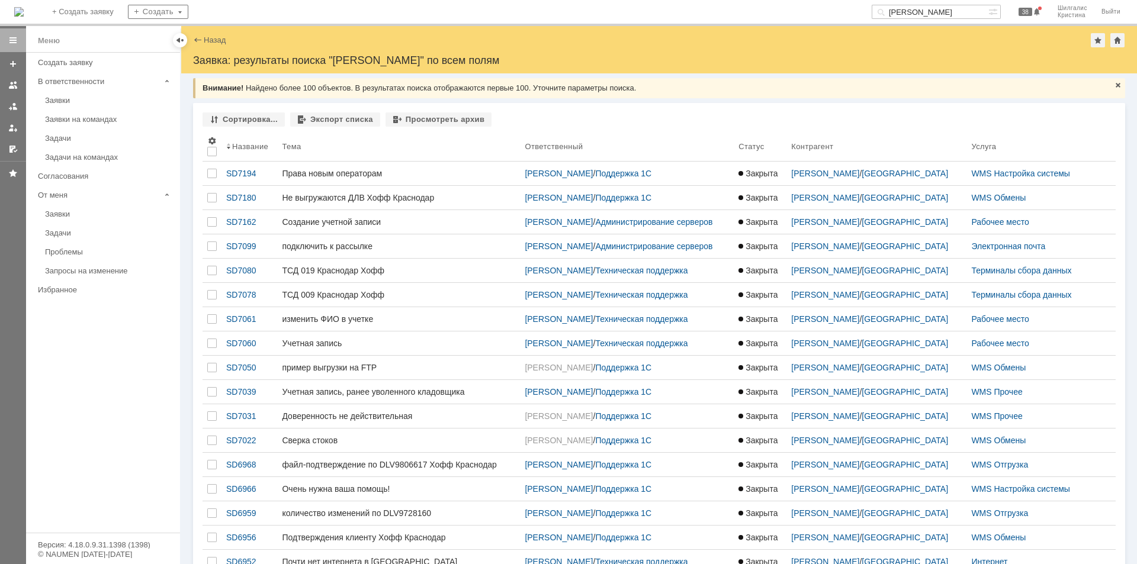
drag, startPoint x: 946, startPoint y: 11, endPoint x: 849, endPoint y: 10, distance: 97.1
click at [849, 10] on div "На домашнюю + Создать заявку Создать ткаченко 38 Шилгалис Кристина Выйти" at bounding box center [568, 13] width 1137 height 26
type input "гончарова"
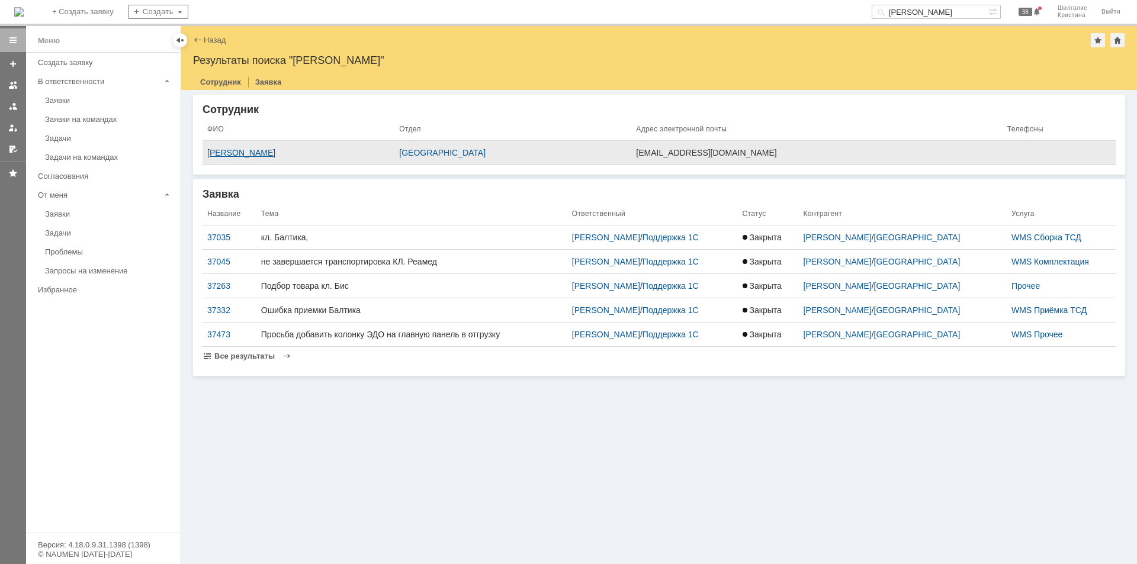
click at [305, 156] on div "Гончарова Светлана Юрьевна" at bounding box center [298, 152] width 182 height 9
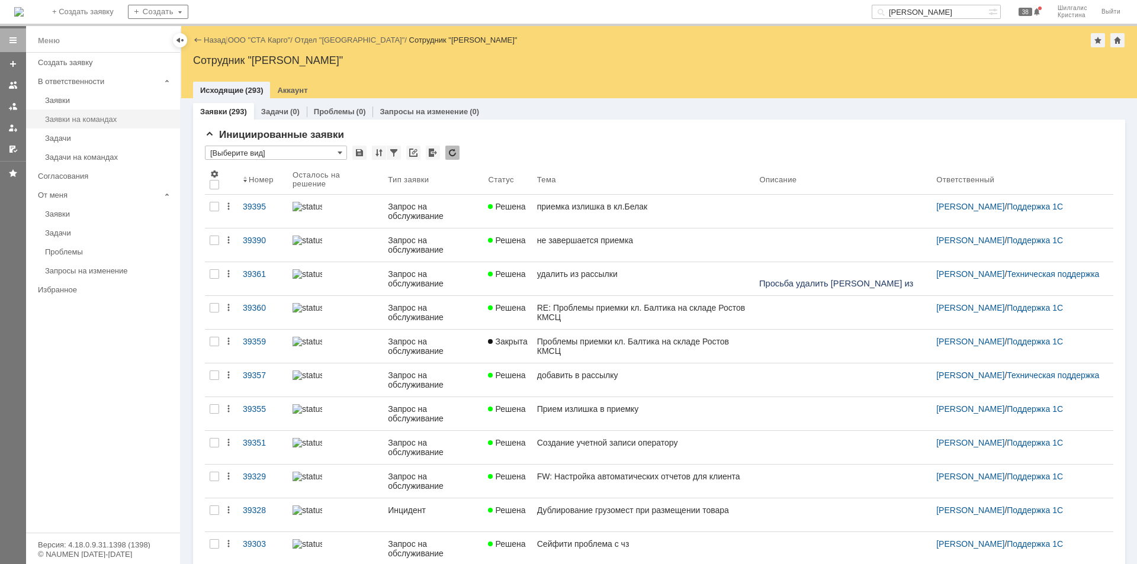
click at [70, 117] on div "Заявки на командах" at bounding box center [109, 119] width 128 height 9
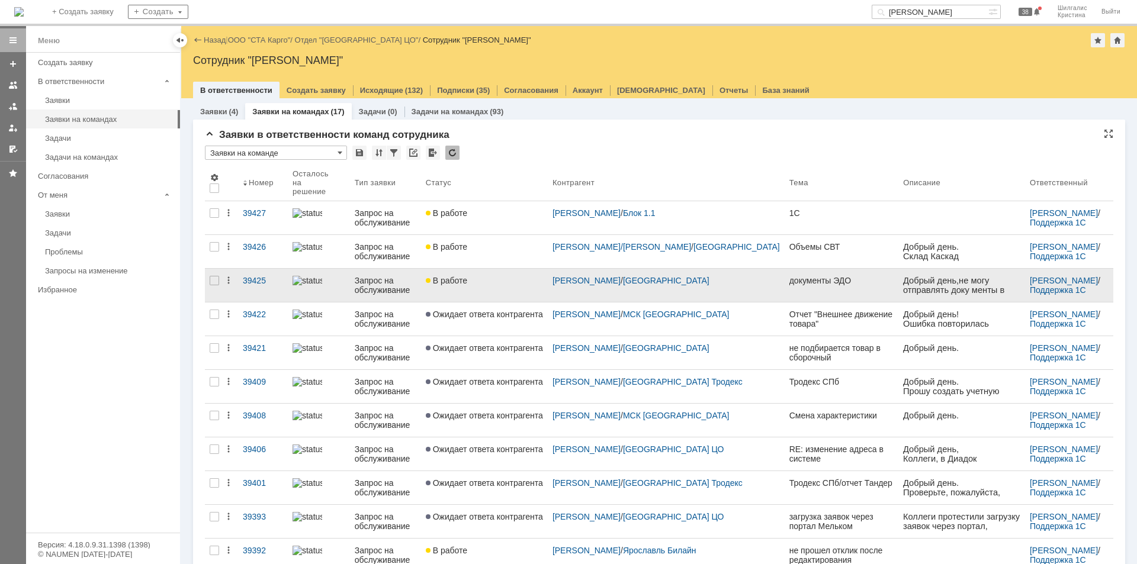
click at [508, 276] on div "В работе" at bounding box center [484, 280] width 117 height 9
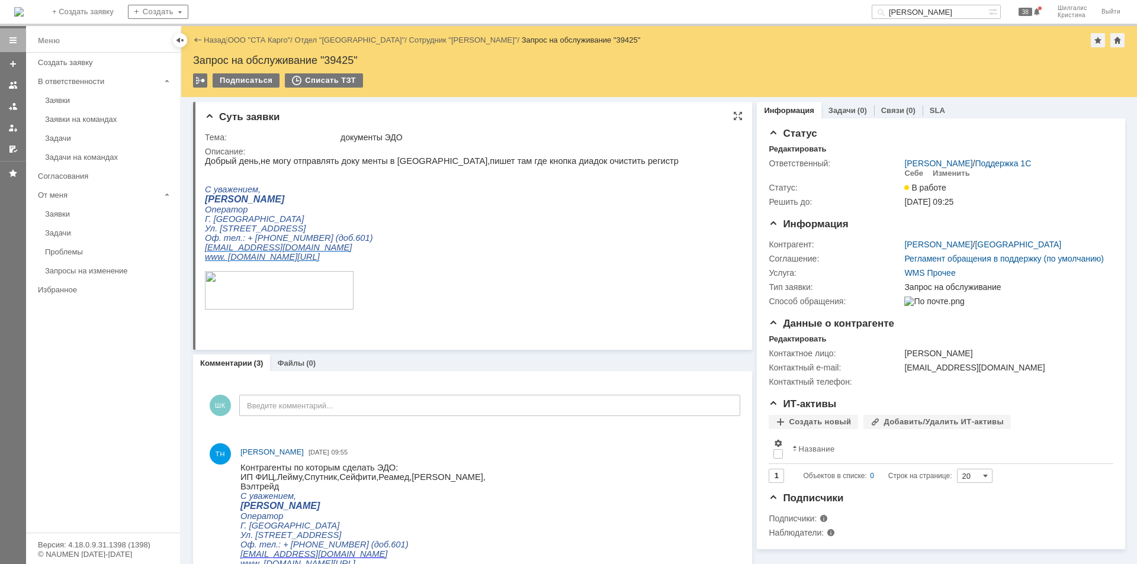
click at [636, 320] on html "Добрый день,не могу отправлять доку менты в ЭДО,пишет там где кнопка диадок очи…" at bounding box center [468, 238] width 527 height 165
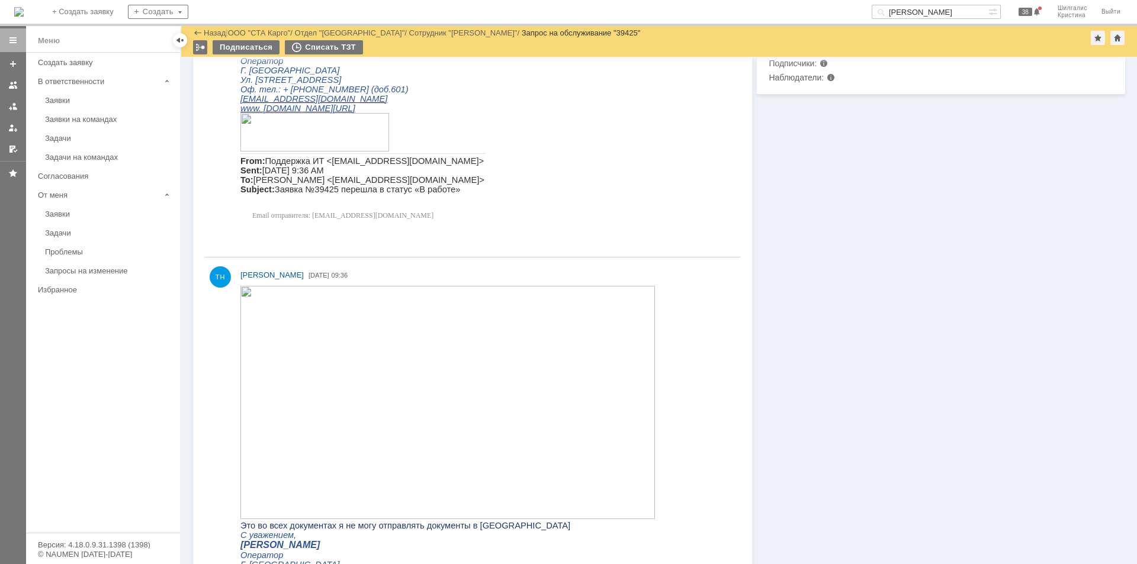
scroll to position [533, 0]
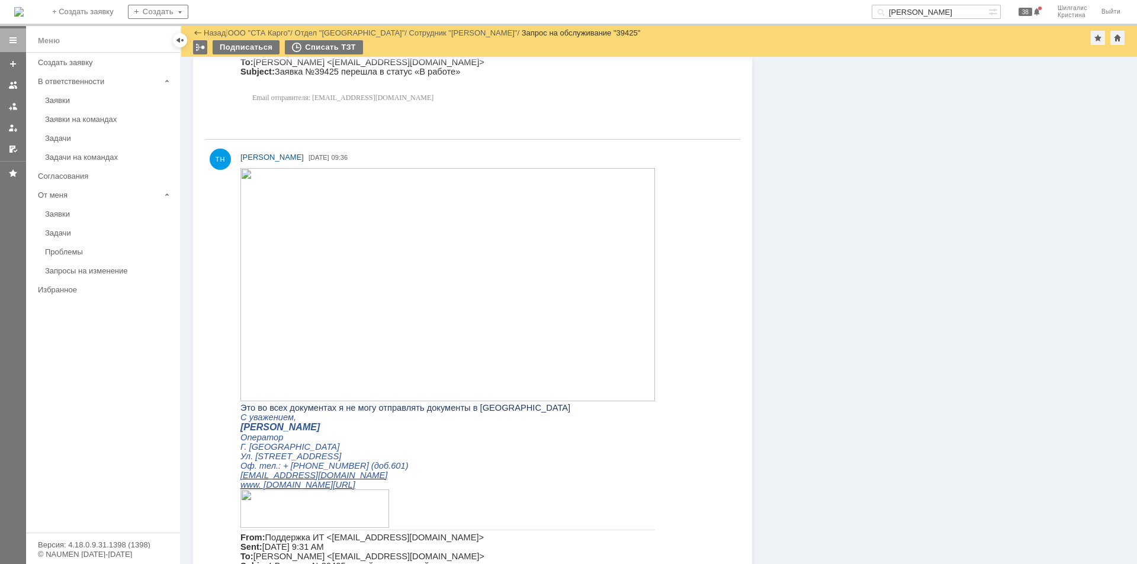
click at [901, 227] on div "Информация Задачи (0) Связи (0) SLA Статус Редактировать Ответственный: Смирнов…" at bounding box center [938, 127] width 373 height 1206
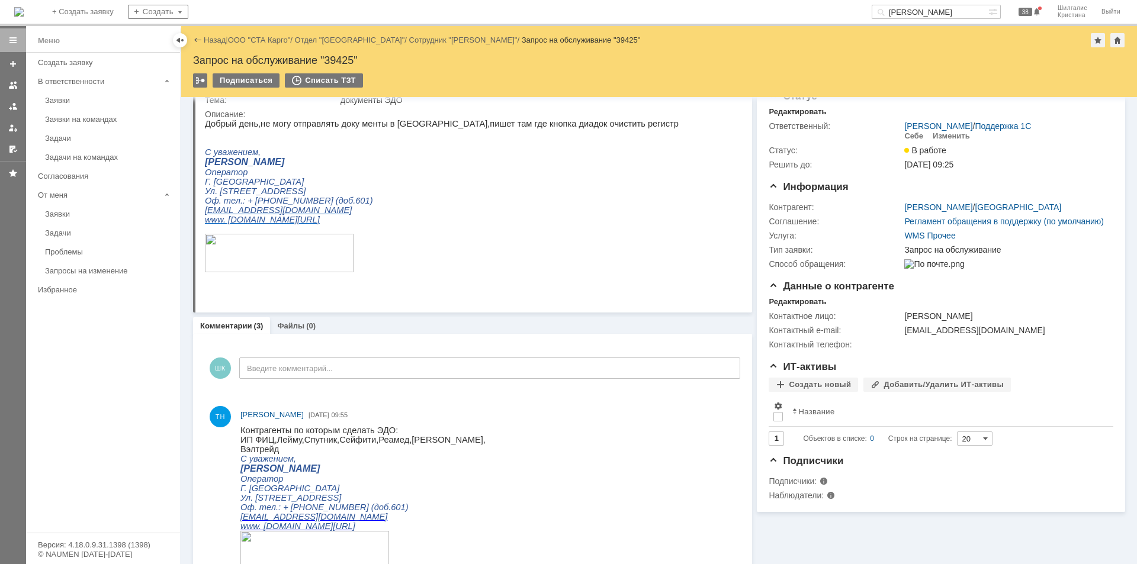
scroll to position [0, 0]
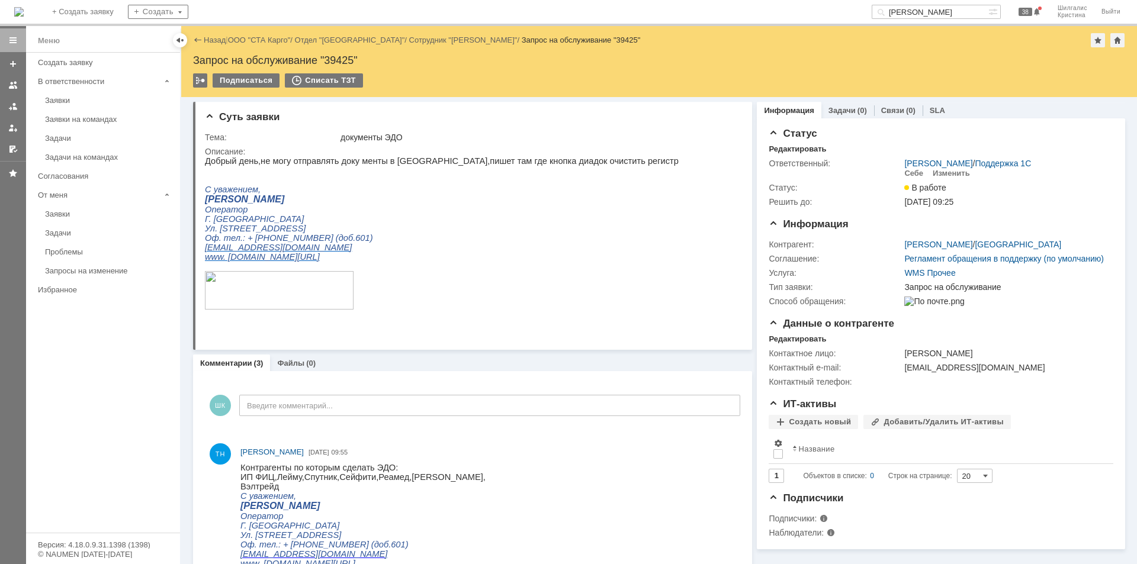
drag, startPoint x: 831, startPoint y: 486, endPoint x: 750, endPoint y: 285, distance: 216.3
click at [906, 172] on div "Себе" at bounding box center [913, 173] width 19 height 9
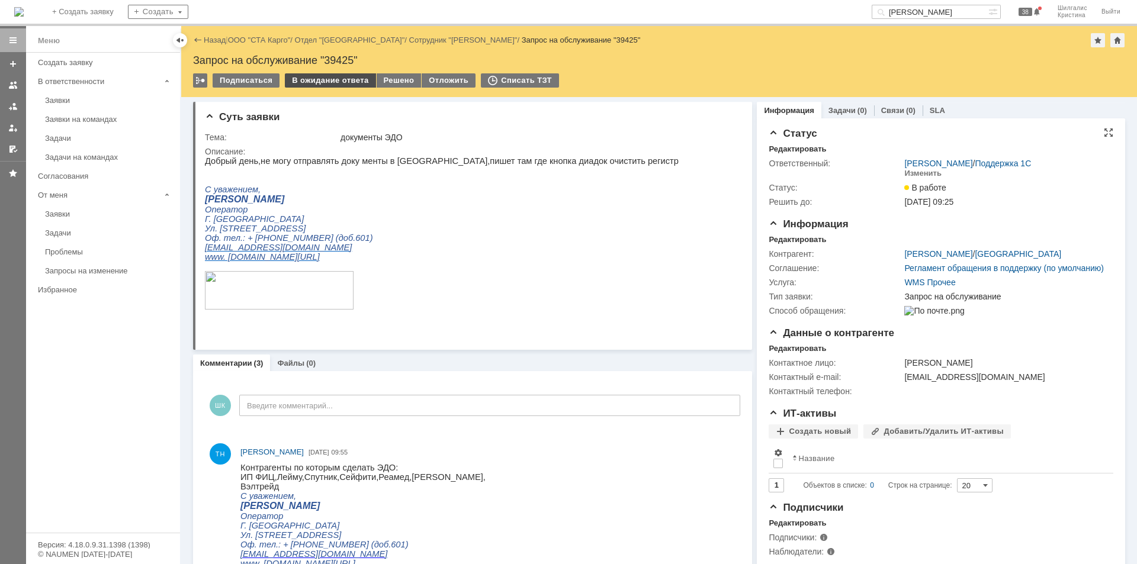
click at [345, 85] on div "В ожидание ответа" at bounding box center [330, 80] width 91 height 14
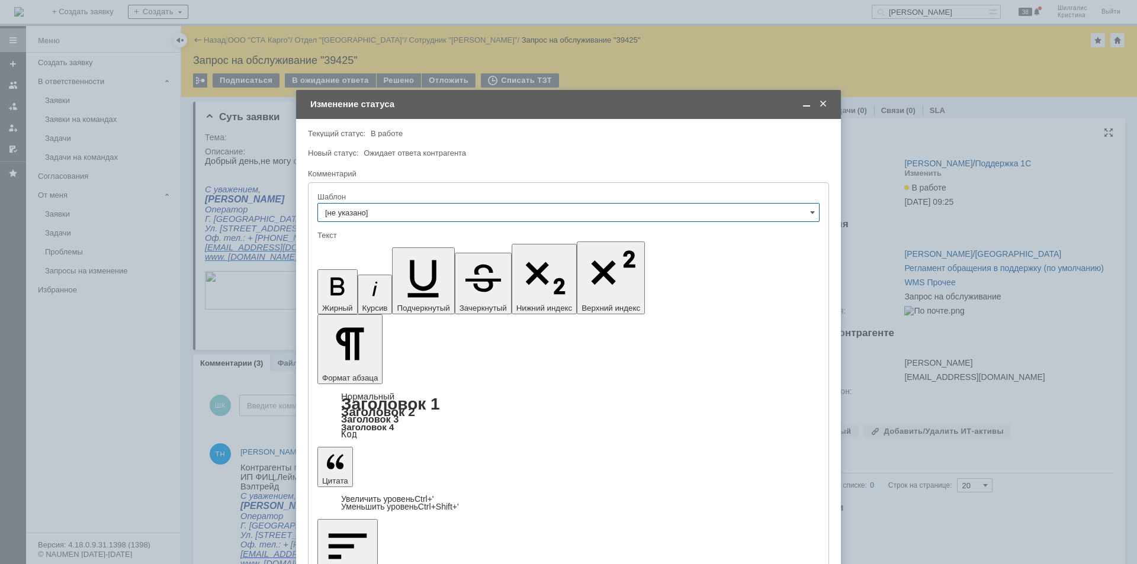
drag, startPoint x: 464, startPoint y: 3337, endPoint x: 422, endPoint y: 3339, distance: 42.7
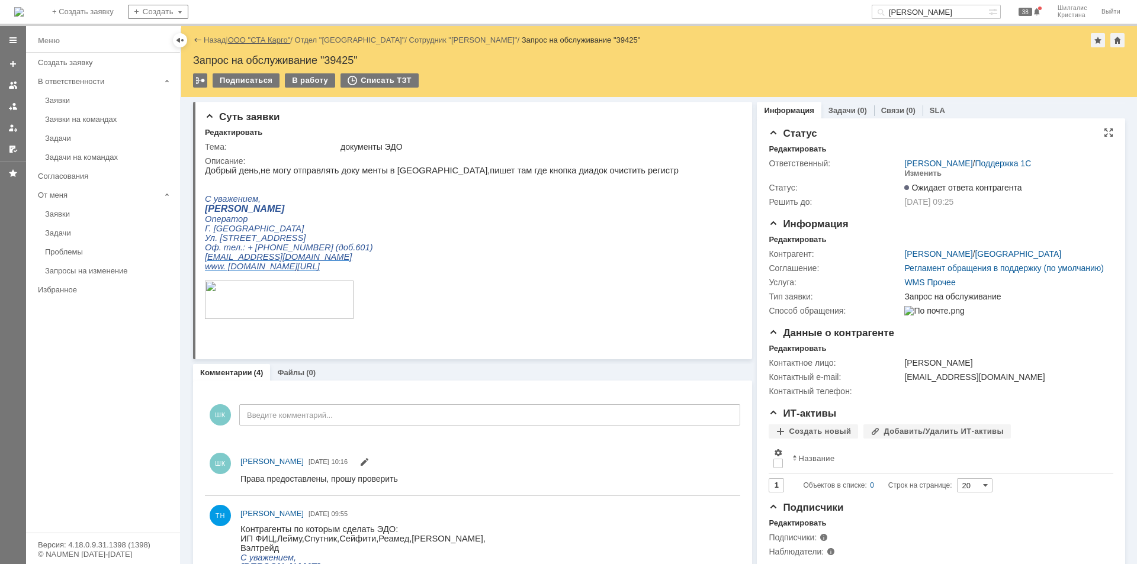
click at [272, 38] on link "ООО "СТА Карго"" at bounding box center [259, 40] width 63 height 9
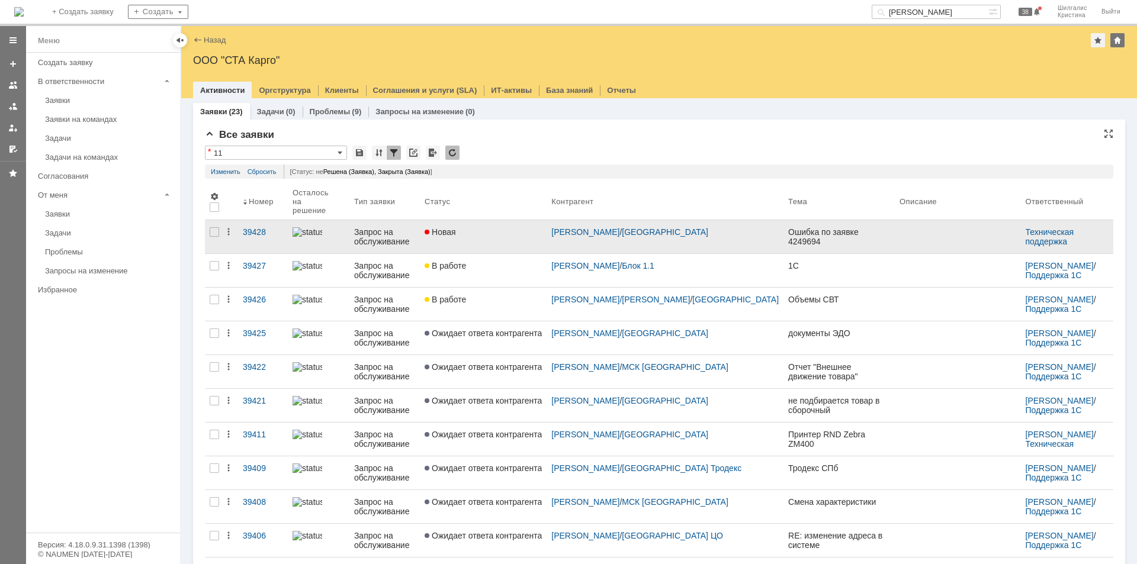
click at [516, 233] on link "Новая" at bounding box center [483, 236] width 127 height 33
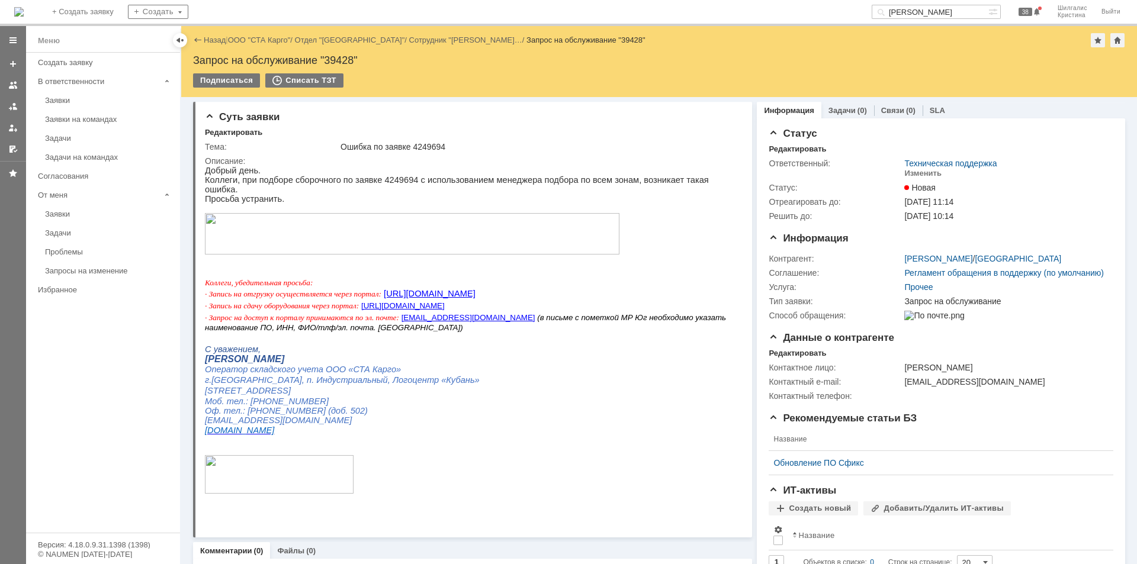
click at [293, 227] on img at bounding box center [412, 233] width 415 height 41
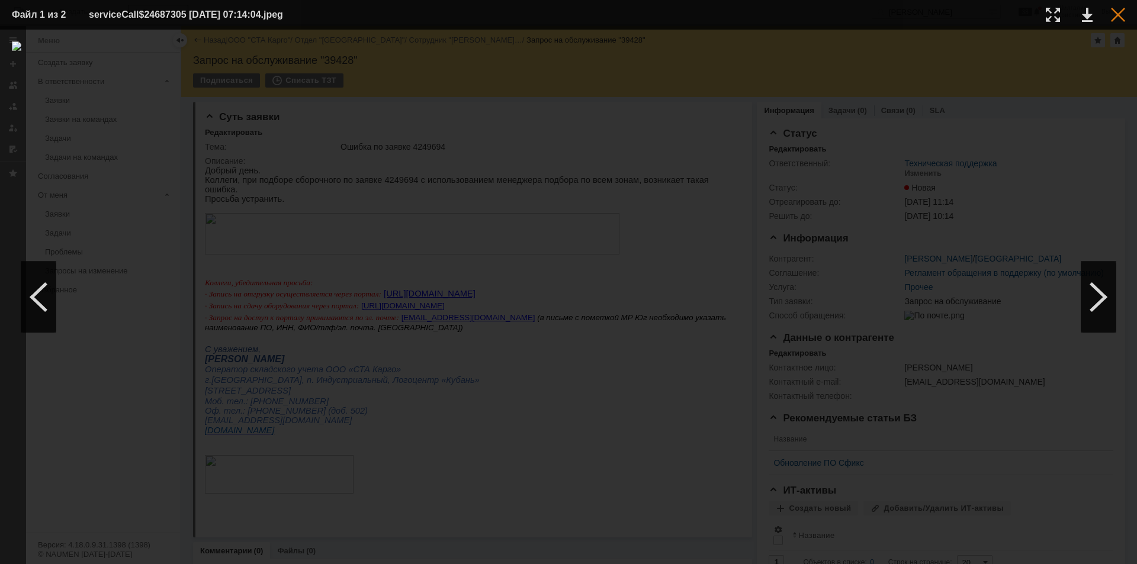
click at [1119, 14] on div at bounding box center [1118, 15] width 14 height 14
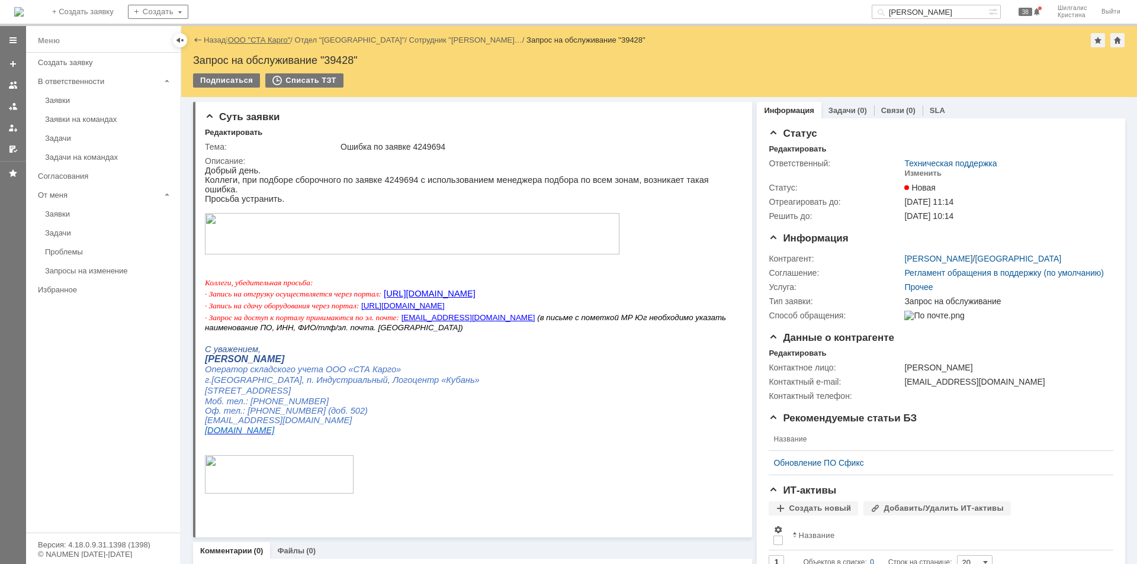
click at [256, 42] on link "ООО "СТА Карго"" at bounding box center [259, 40] width 63 height 9
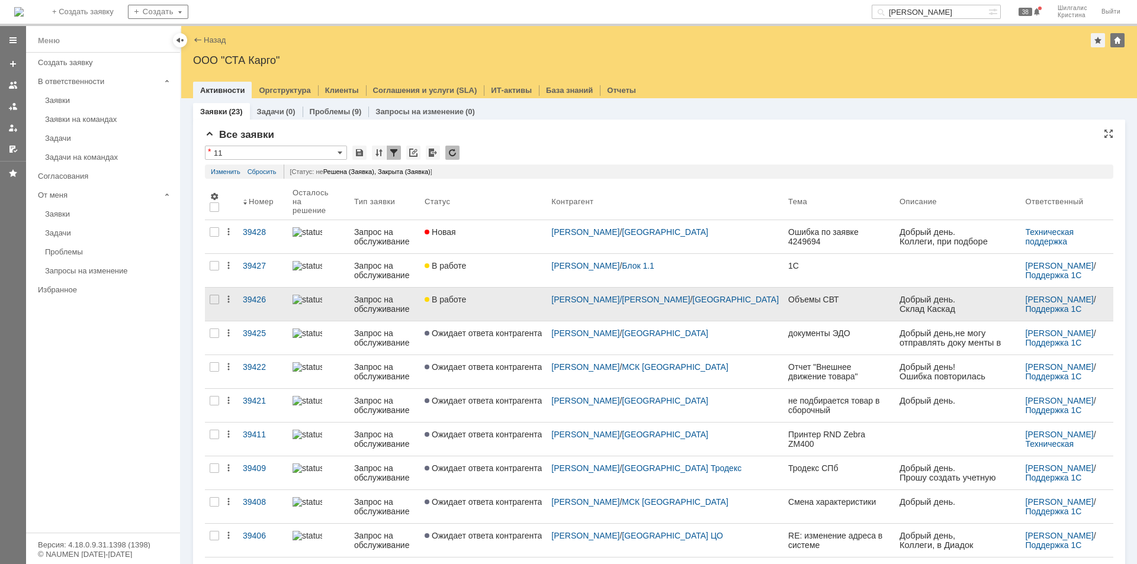
click at [505, 297] on div "В работе" at bounding box center [483, 299] width 117 height 9
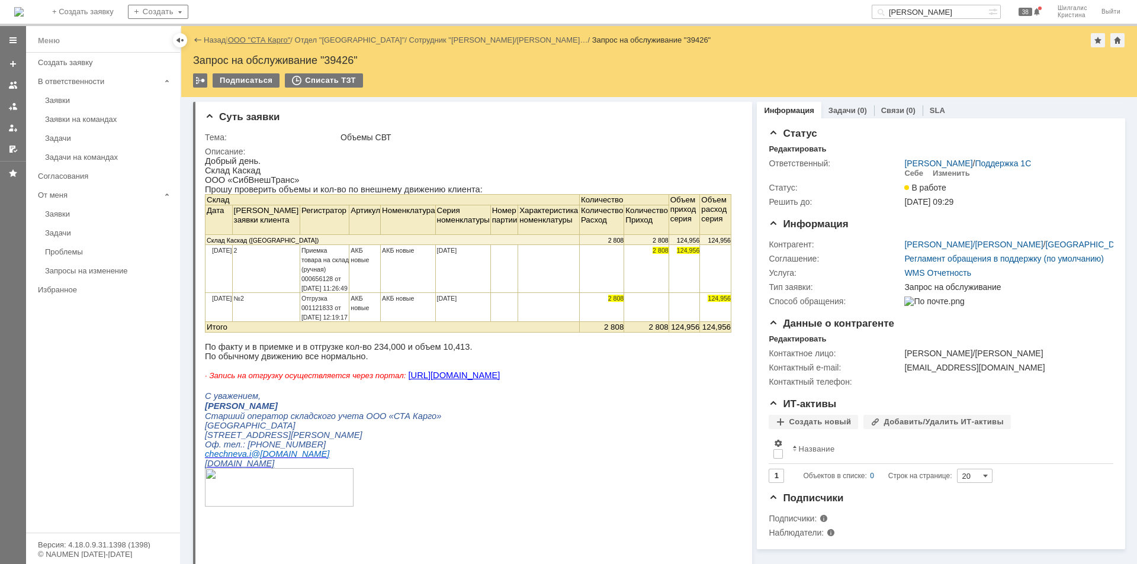
click at [268, 37] on link "ООО "СТА Карго"" at bounding box center [259, 40] width 63 height 9
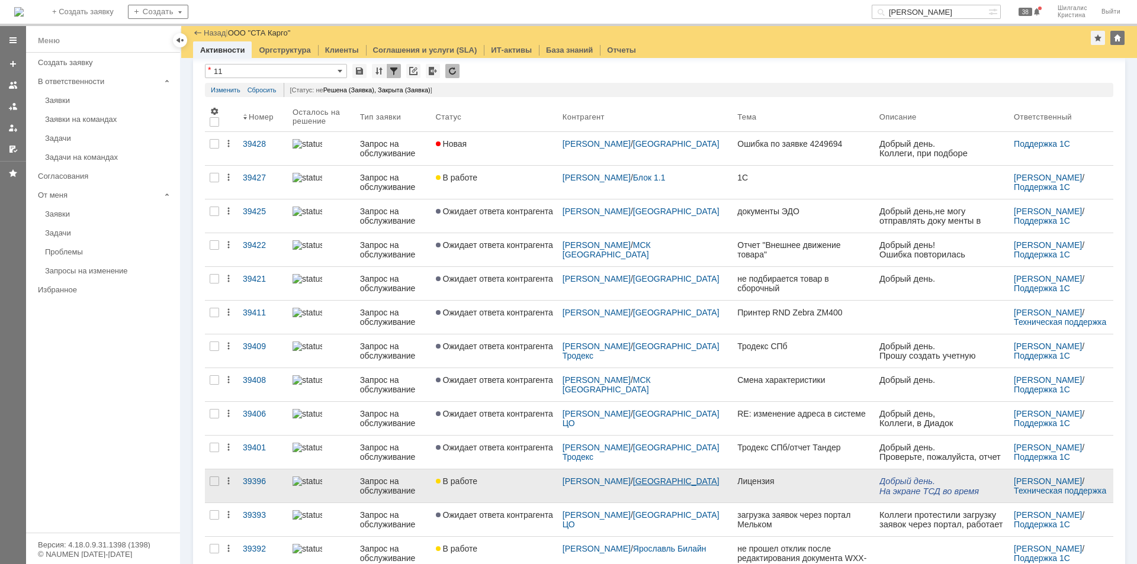
scroll to position [59, 0]
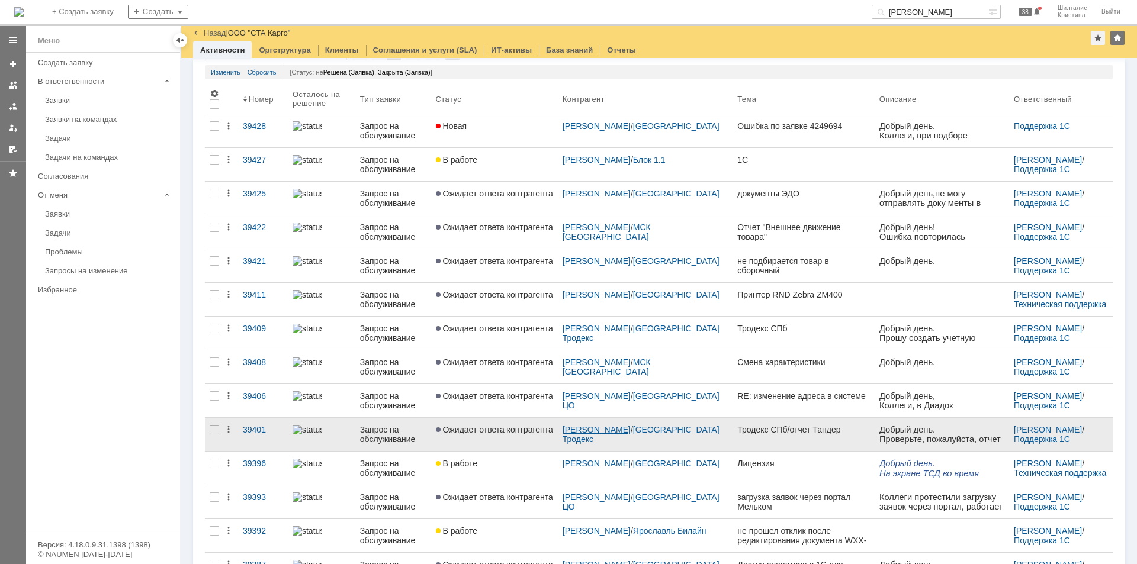
click at [614, 429] on link "[PERSON_NAME]" at bounding box center [597, 429] width 68 height 9
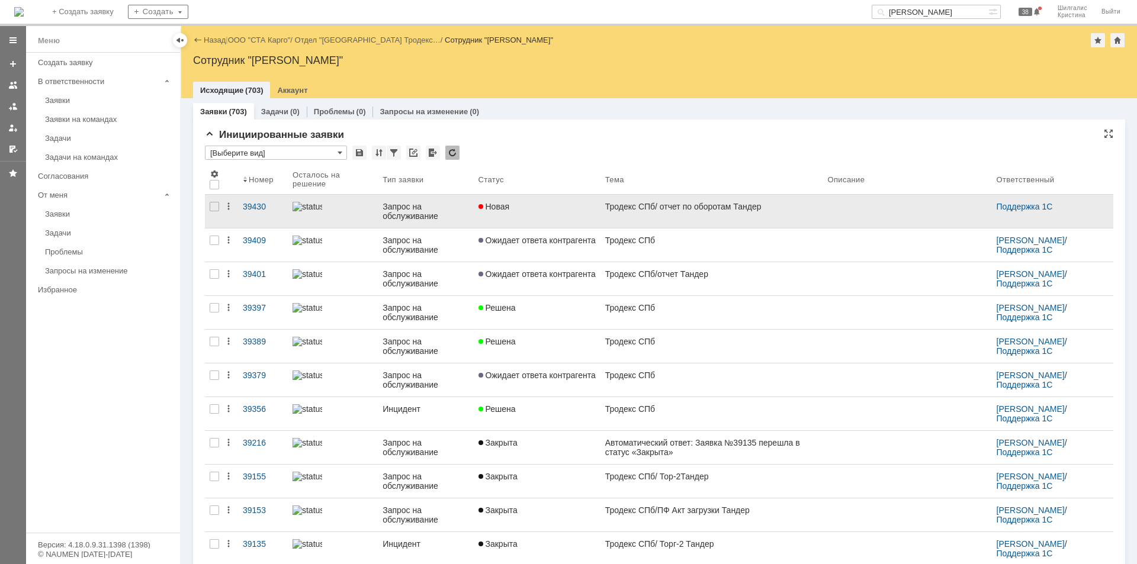
click at [537, 207] on div "Новая" at bounding box center [537, 206] width 117 height 9
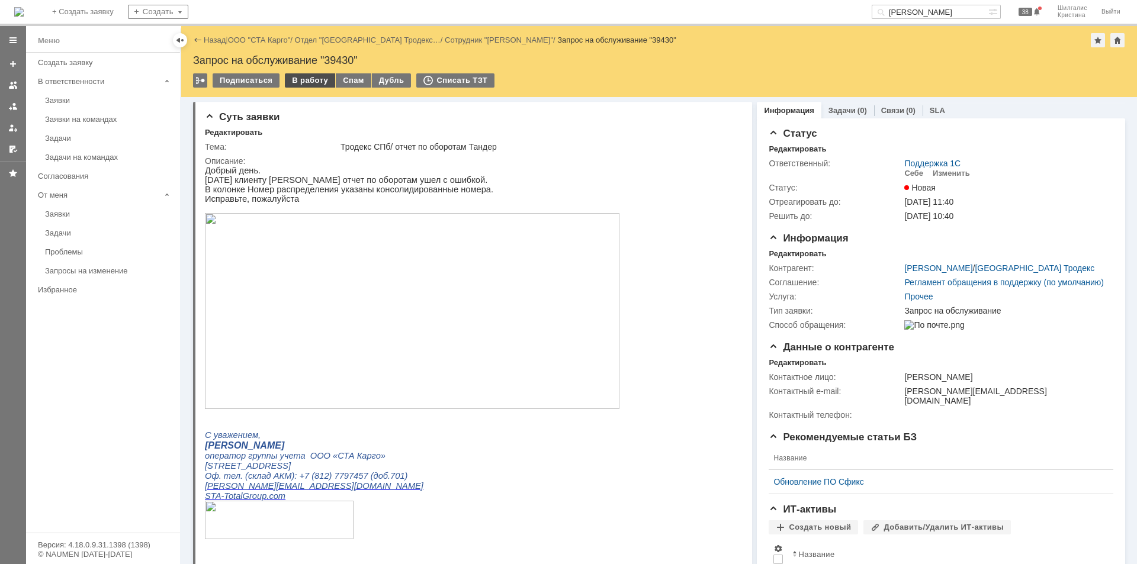
click at [296, 78] on div "В работу" at bounding box center [310, 80] width 50 height 14
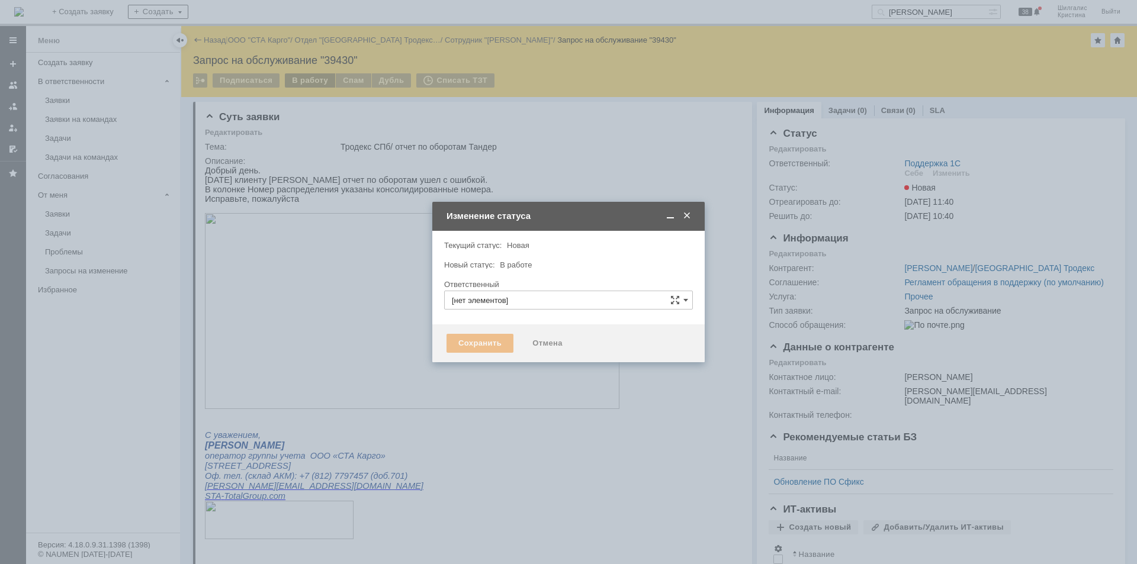
type input "Поддержка 1С"
type input "[PERSON_NAME]"
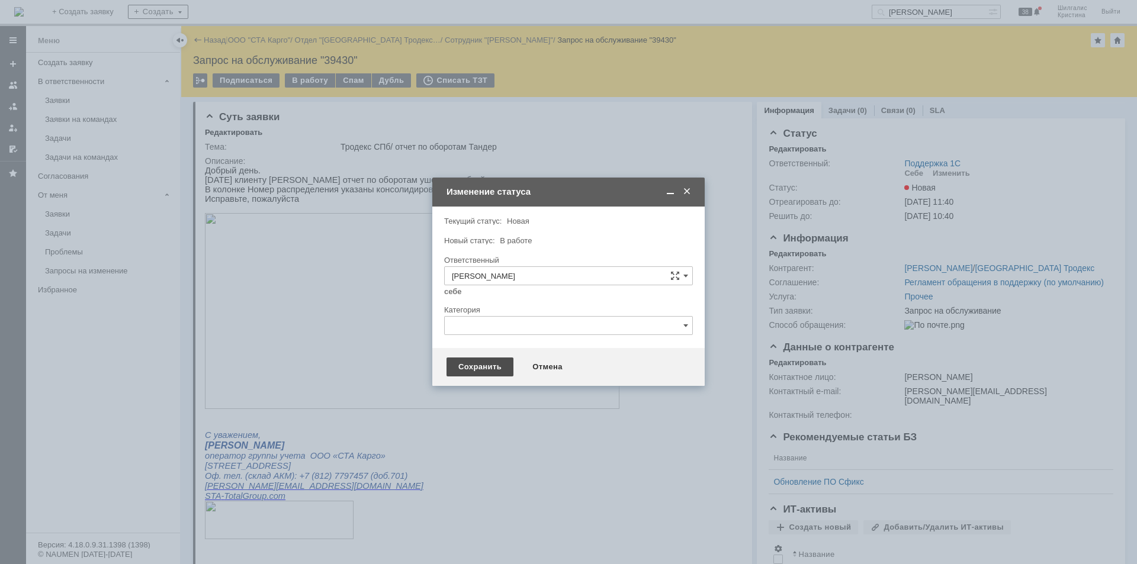
click at [470, 365] on div "Сохранить" at bounding box center [480, 367] width 67 height 19
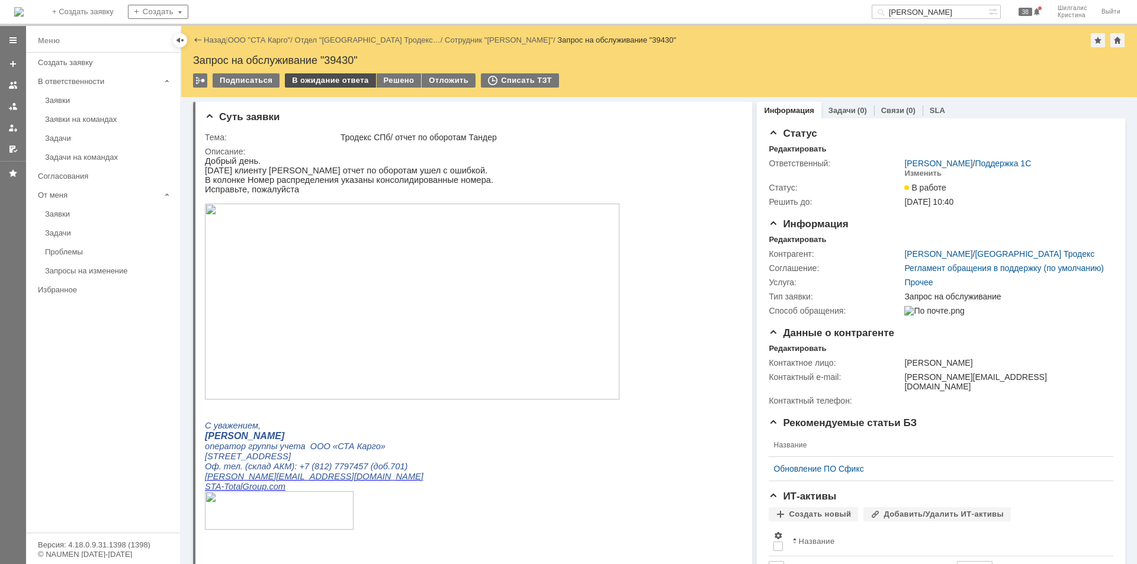
click at [333, 80] on div "В ожидание ответа" at bounding box center [330, 80] width 91 height 14
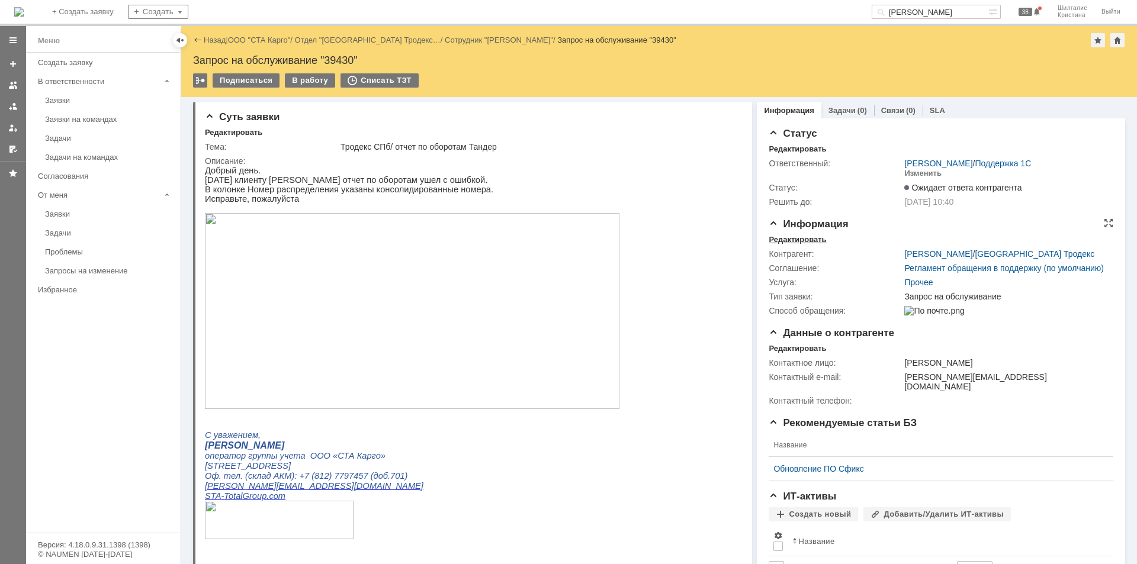
click at [811, 237] on div "Редактировать" at bounding box center [797, 239] width 57 height 9
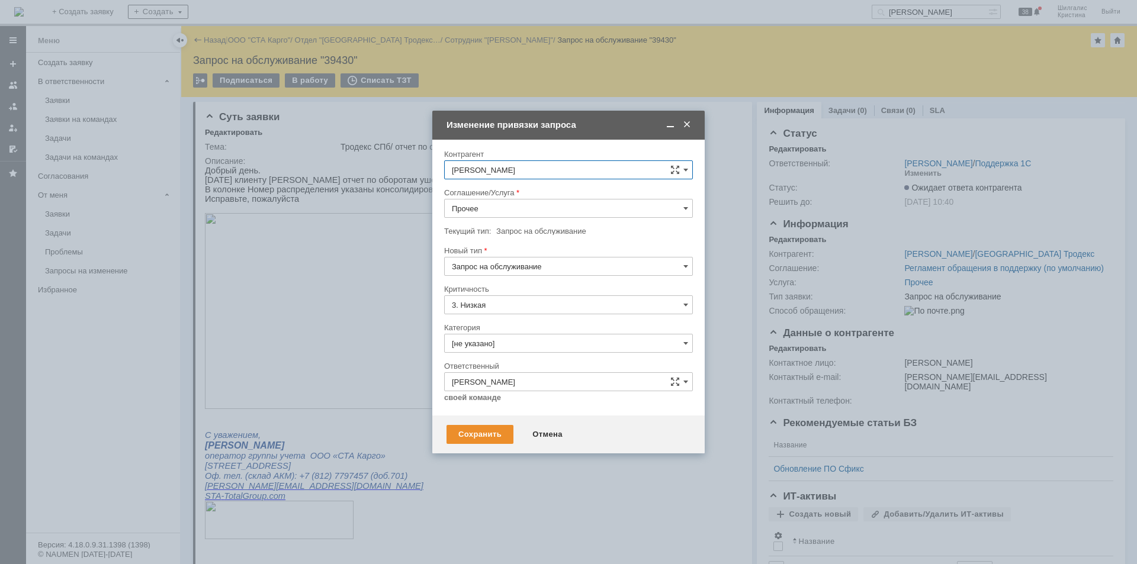
click at [511, 204] on input "Прочее" at bounding box center [568, 208] width 249 height 19
click at [519, 330] on span "WMS Отчетность" at bounding box center [568, 325] width 233 height 9
type input "WMS Отчетность"
click at [510, 340] on input "[не указано]" at bounding box center [568, 343] width 249 height 19
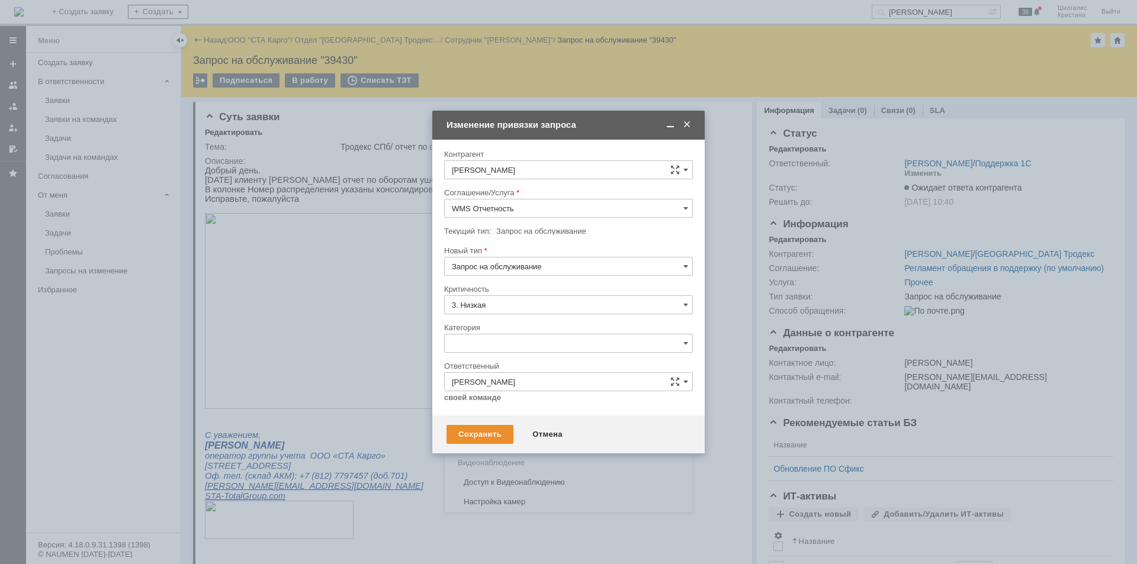
click at [506, 416] on div "Консультация пользователя" at bounding box center [569, 424] width 248 height 19
type input "Консультация пользователя"
click at [473, 434] on div "Сохранить" at bounding box center [480, 434] width 67 height 19
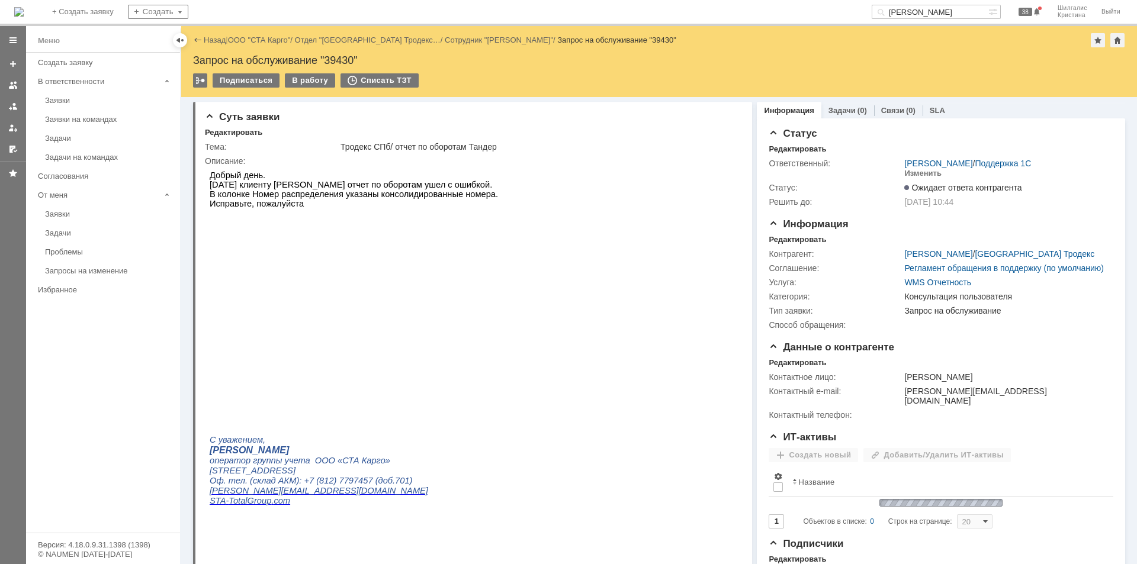
scroll to position [0, 0]
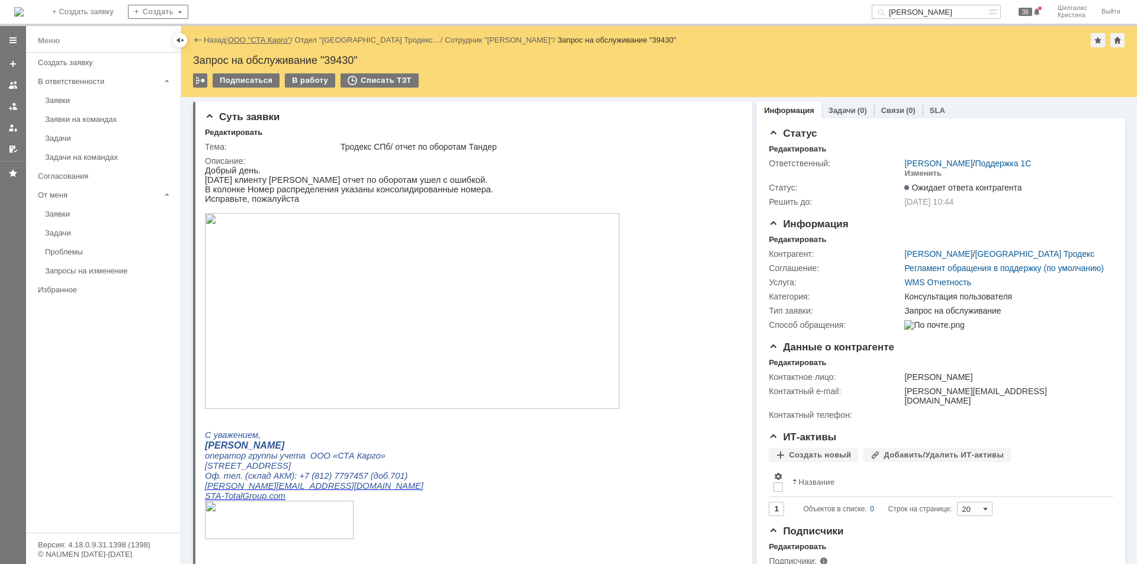
click at [268, 38] on link "ООО "СТА Карго"" at bounding box center [259, 40] width 63 height 9
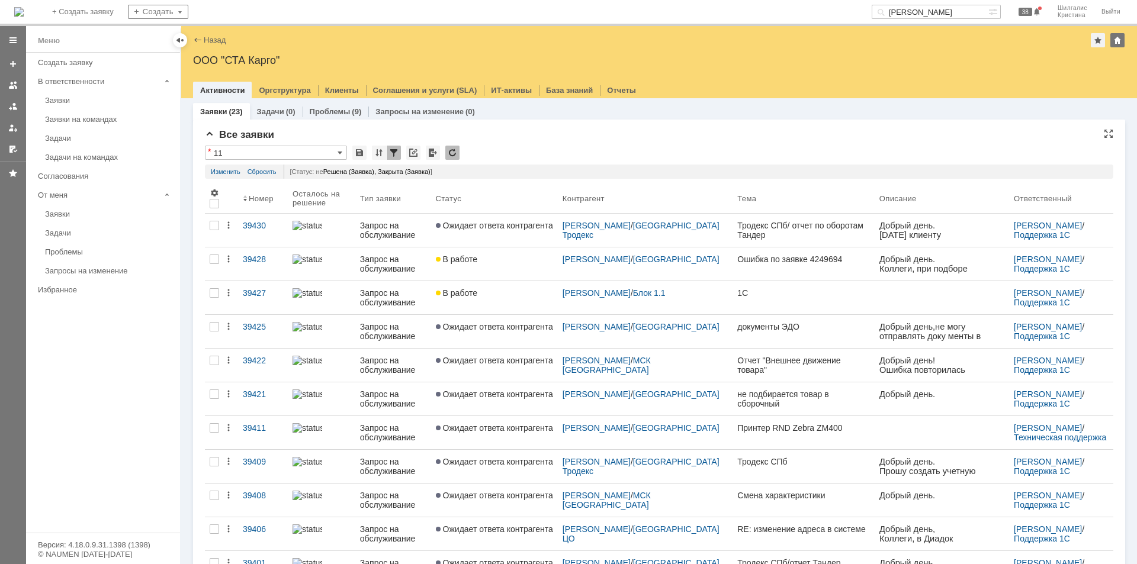
click at [553, 147] on div "* 11" at bounding box center [659, 153] width 909 height 15
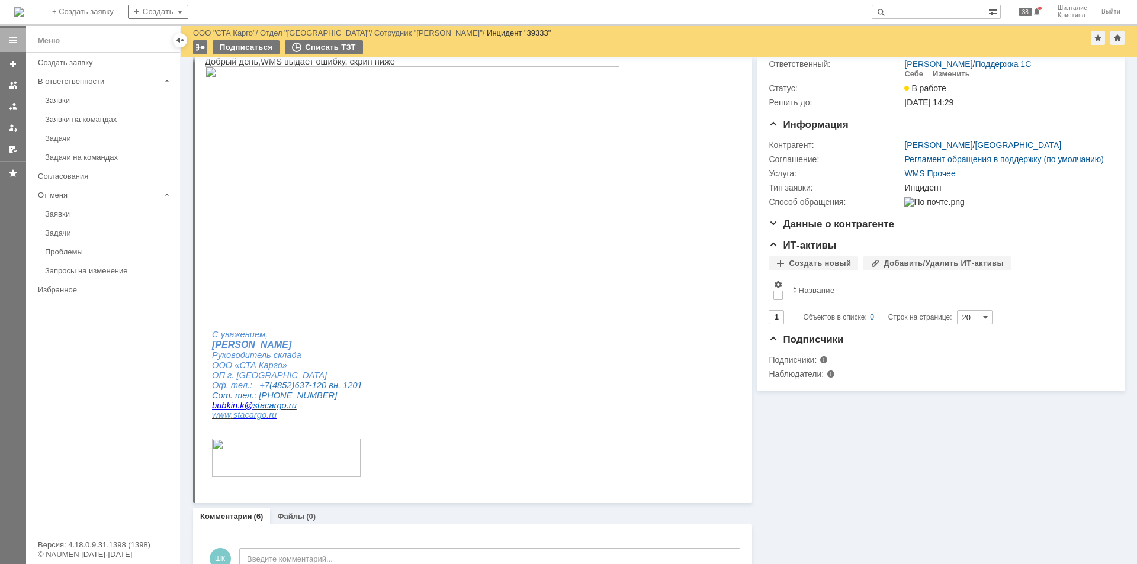
scroll to position [237, 0]
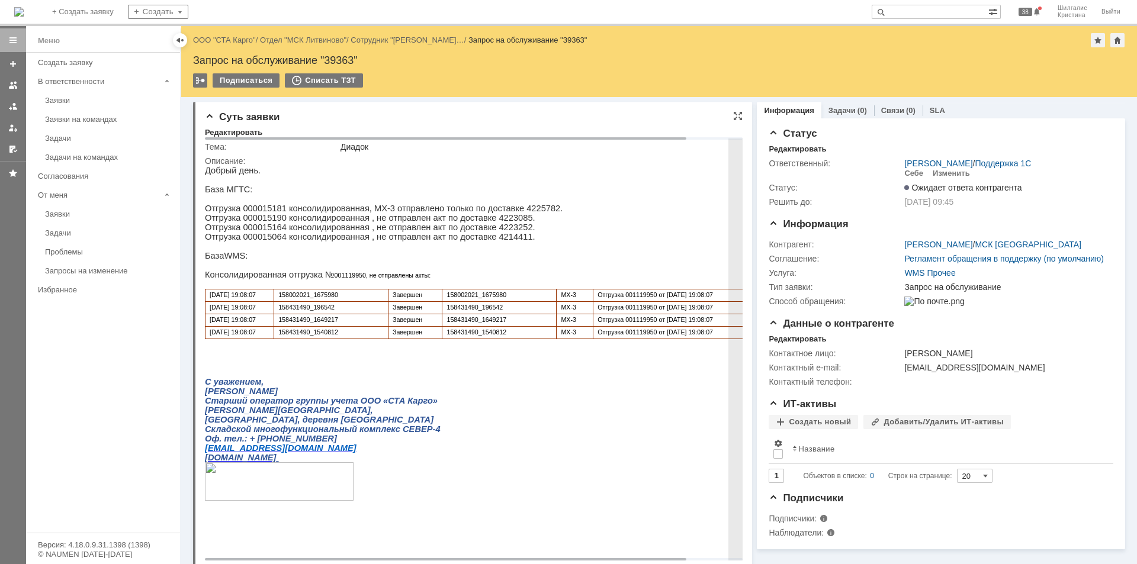
click at [644, 298] on span "Отгрузка 001119950 от [DATE] 19:08:07" at bounding box center [655, 294] width 115 height 7
copy span "001119950"
drag, startPoint x: 342, startPoint y: 310, endPoint x: 280, endPoint y: 304, distance: 61.9
click at [280, 302] on td "158002021_1675980" at bounding box center [331, 296] width 114 height 12
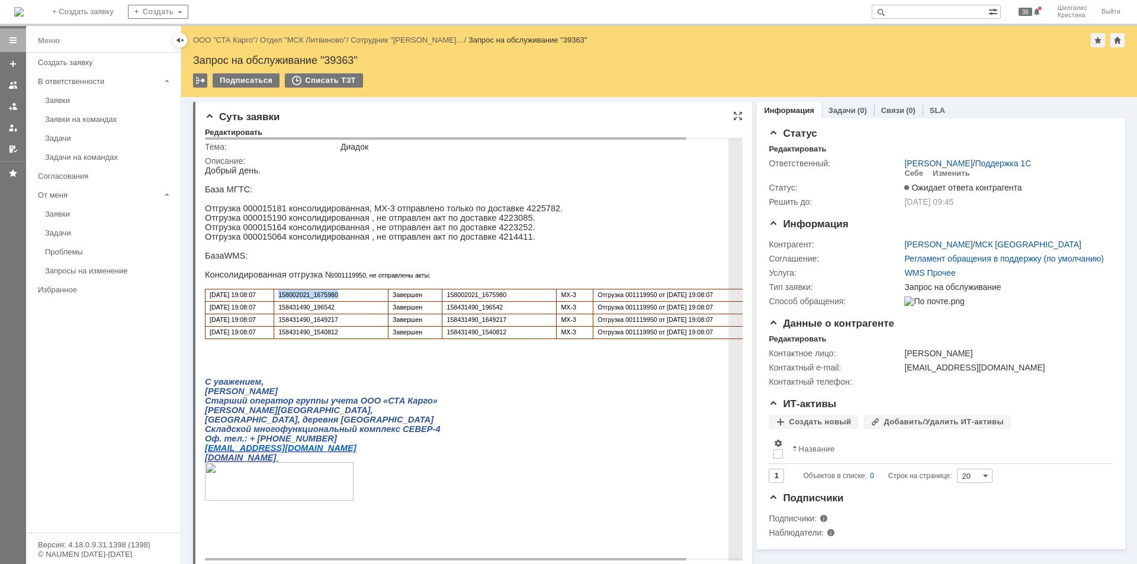
copy span "158002021_1675980"
click at [358, 299] on p "158002021_1675980" at bounding box center [330, 294] width 105 height 9
click at [646, 298] on span "Отгрузка 001119950 от [DATE] 19:08:07" at bounding box center [655, 294] width 115 height 7
copy span "001119950"
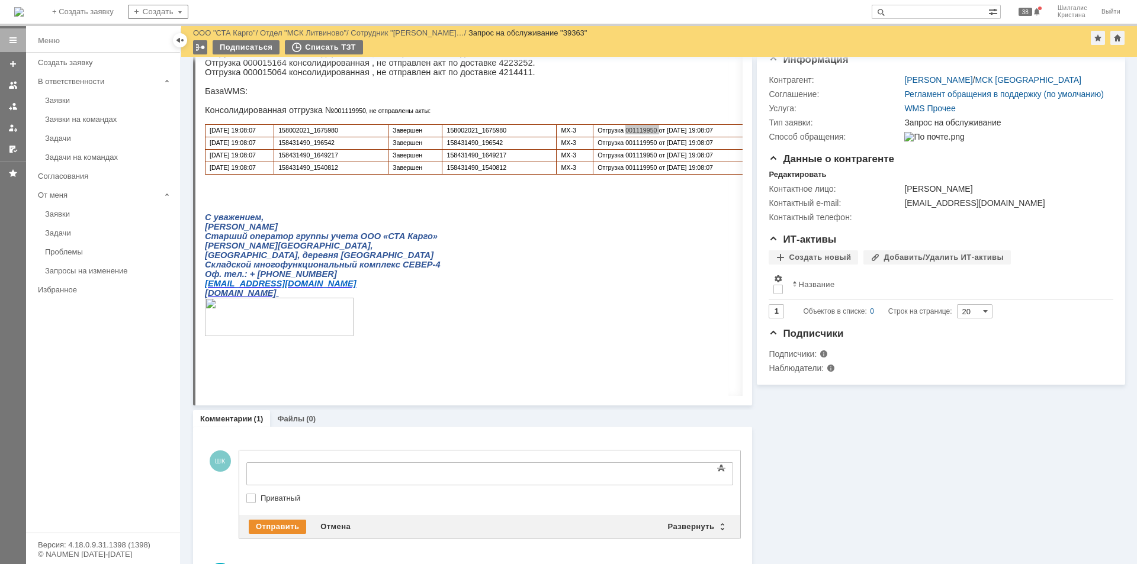
click at [256, 499] on span "Приватный" at bounding box center [489, 498] width 487 height 9
click at [261, 496] on label "Приватный" at bounding box center [496, 498] width 470 height 9
checkbox input "true"
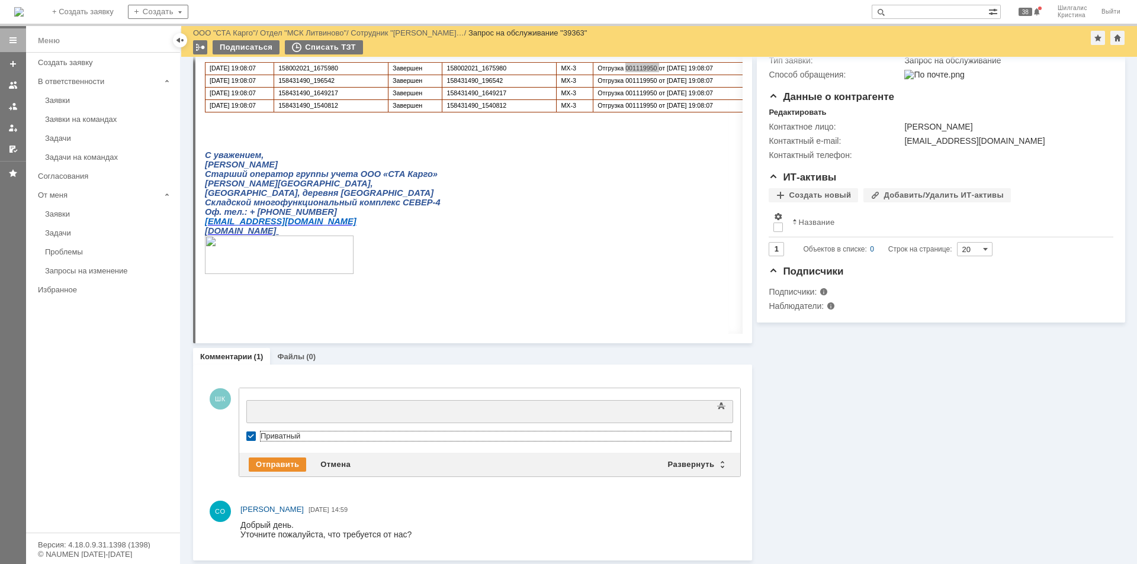
click at [334, 411] on div at bounding box center [343, 410] width 168 height 9
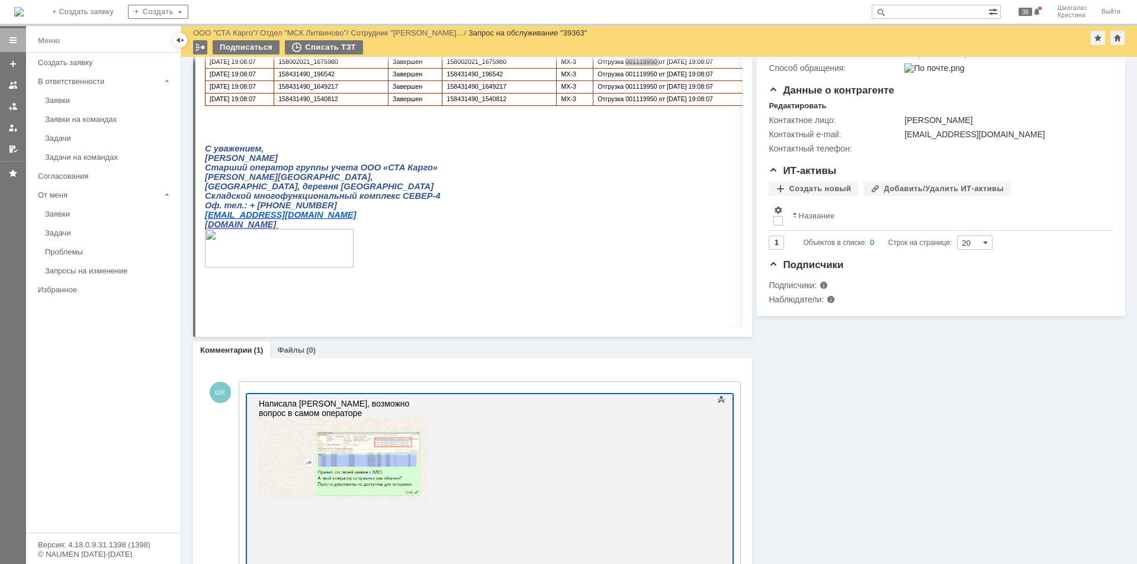
scroll to position [341, 0]
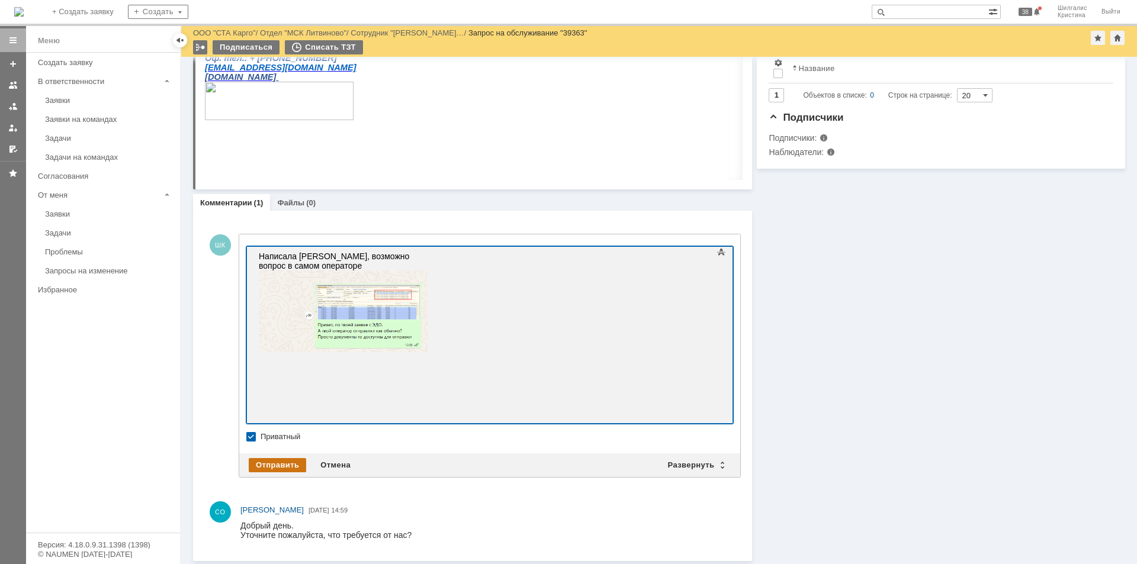
click at [281, 467] on div "Отправить" at bounding box center [277, 465] width 57 height 14
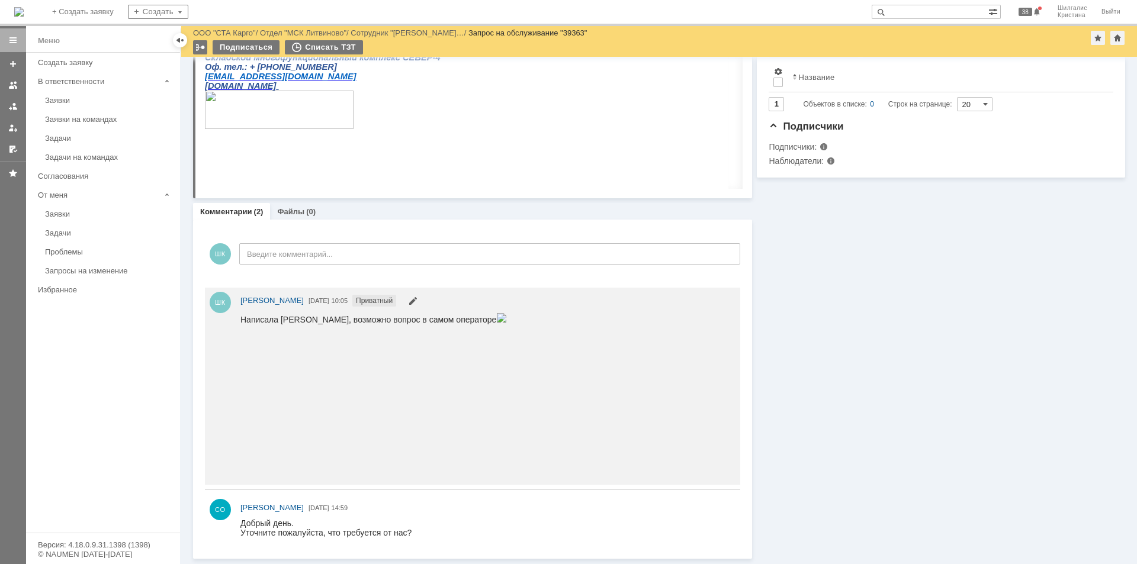
scroll to position [0, 0]
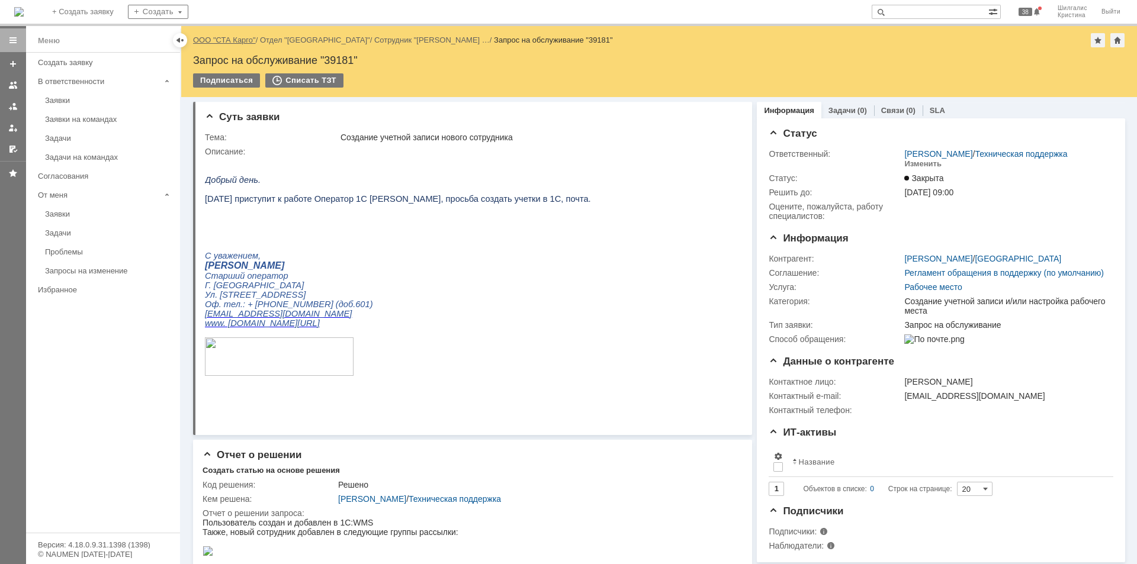
click at [234, 38] on link "ООО "СТА Карго"" at bounding box center [224, 40] width 63 height 9
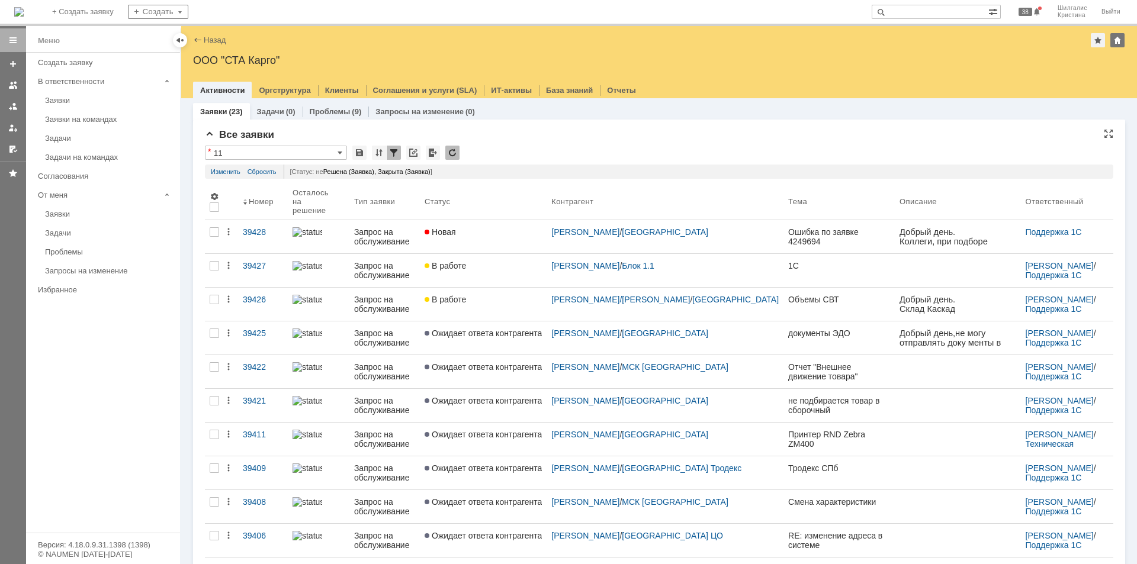
drag, startPoint x: 602, startPoint y: 170, endPoint x: 517, endPoint y: 170, distance: 84.7
click at [517, 170] on div "[Статус: не Решена (Заявка), Закрыта (Заявка) ]" at bounding box center [696, 172] width 824 height 14
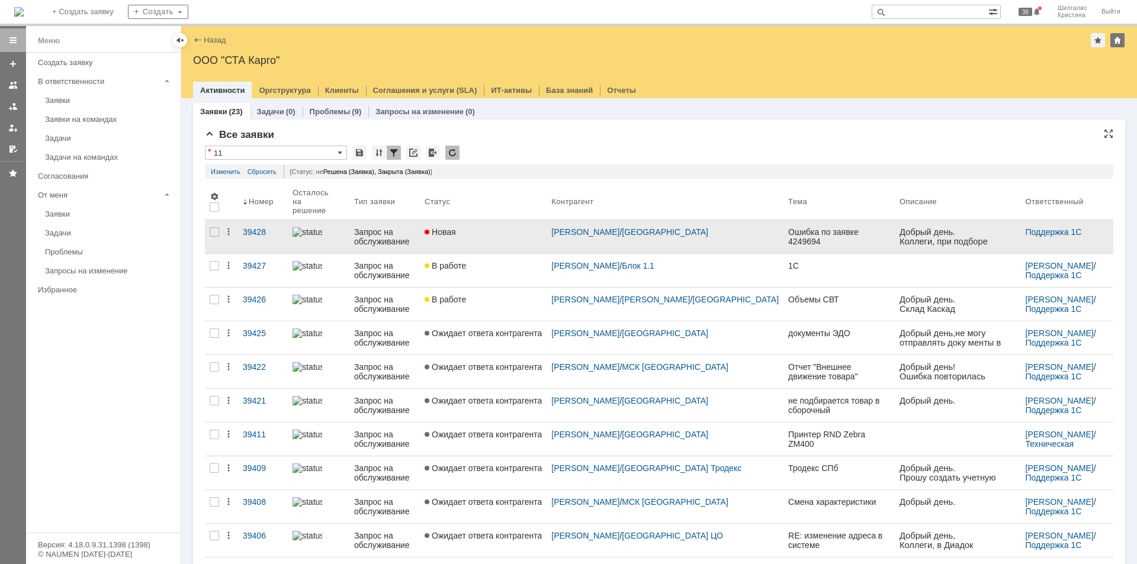
click at [490, 227] on div "Новая" at bounding box center [483, 231] width 117 height 9
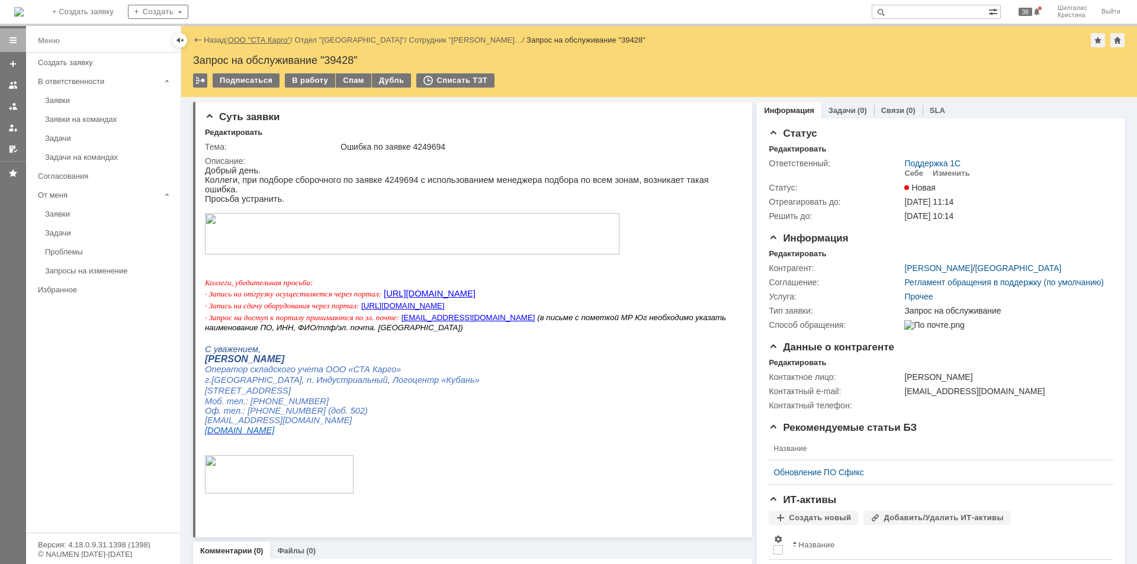
click at [272, 38] on link "ООО "СТА Карго"" at bounding box center [259, 40] width 63 height 9
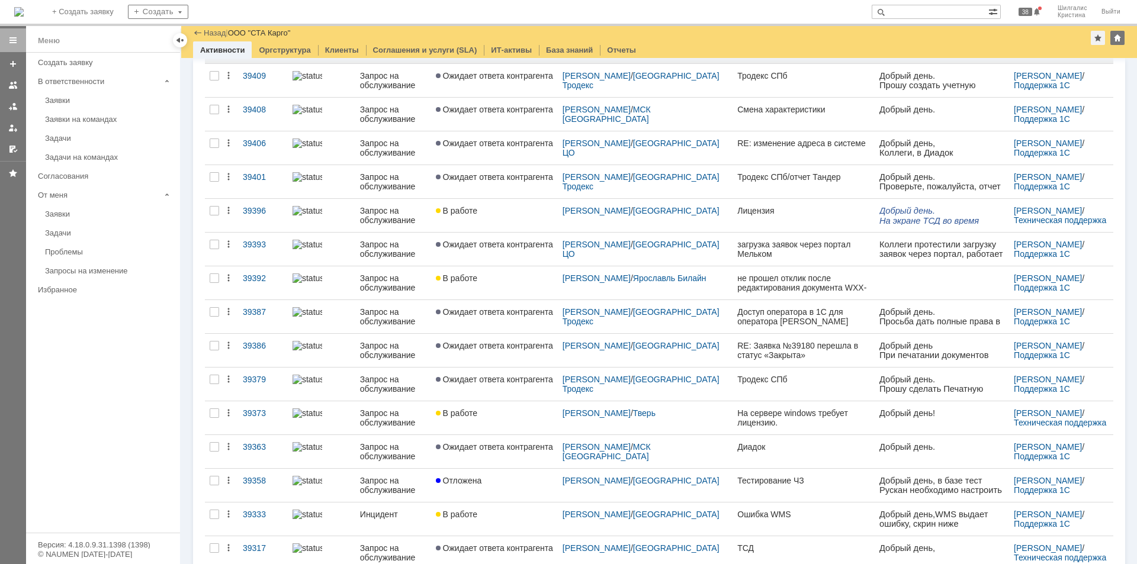
scroll to position [419, 0]
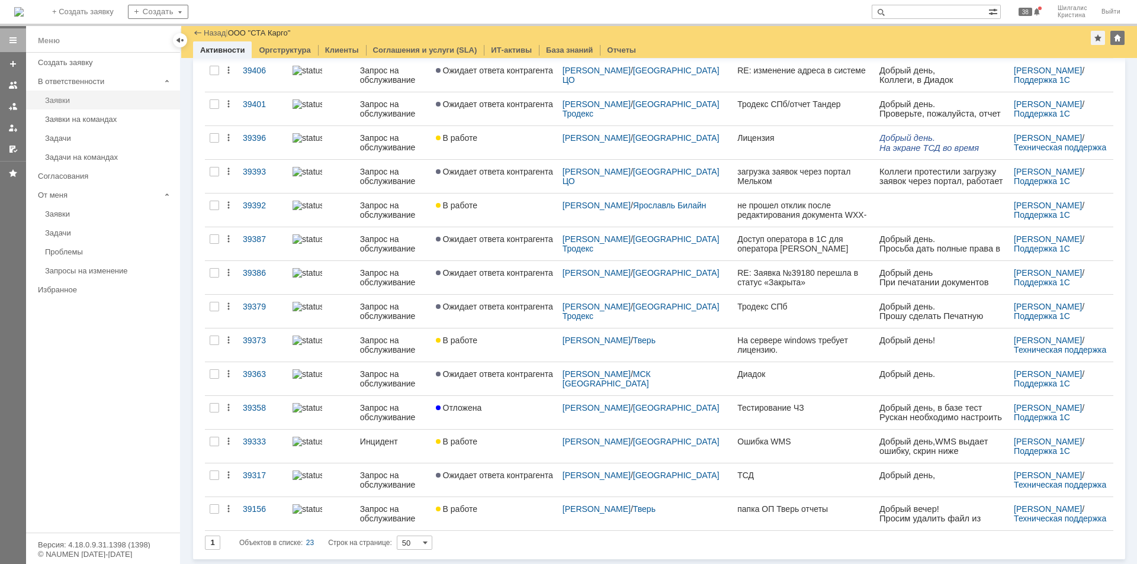
click at [75, 102] on div "Заявки" at bounding box center [109, 100] width 128 height 9
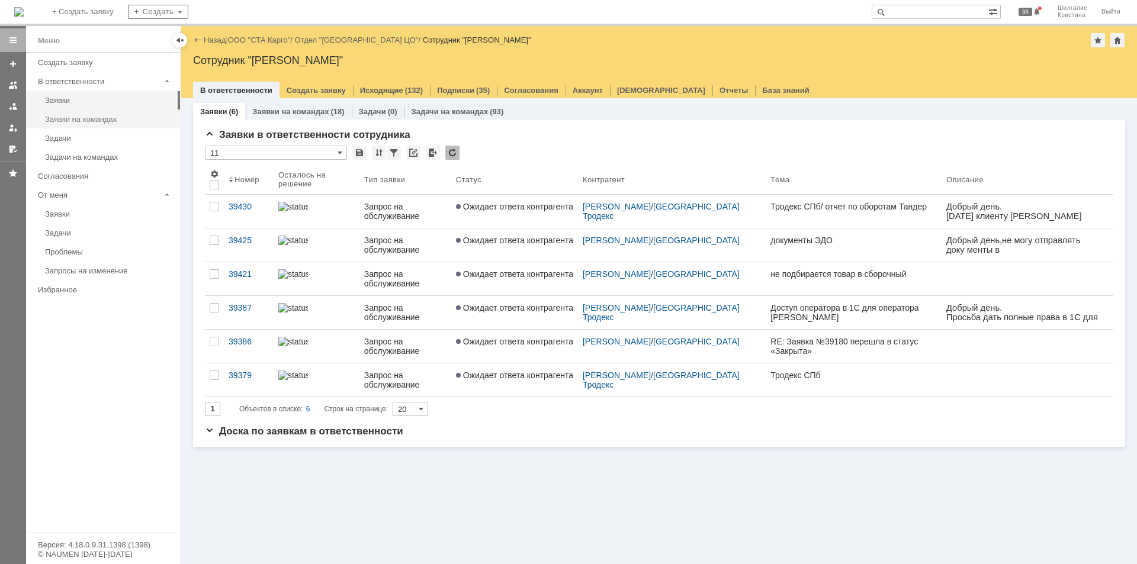
click at [75, 120] on div "Заявки на командах" at bounding box center [109, 119] width 128 height 9
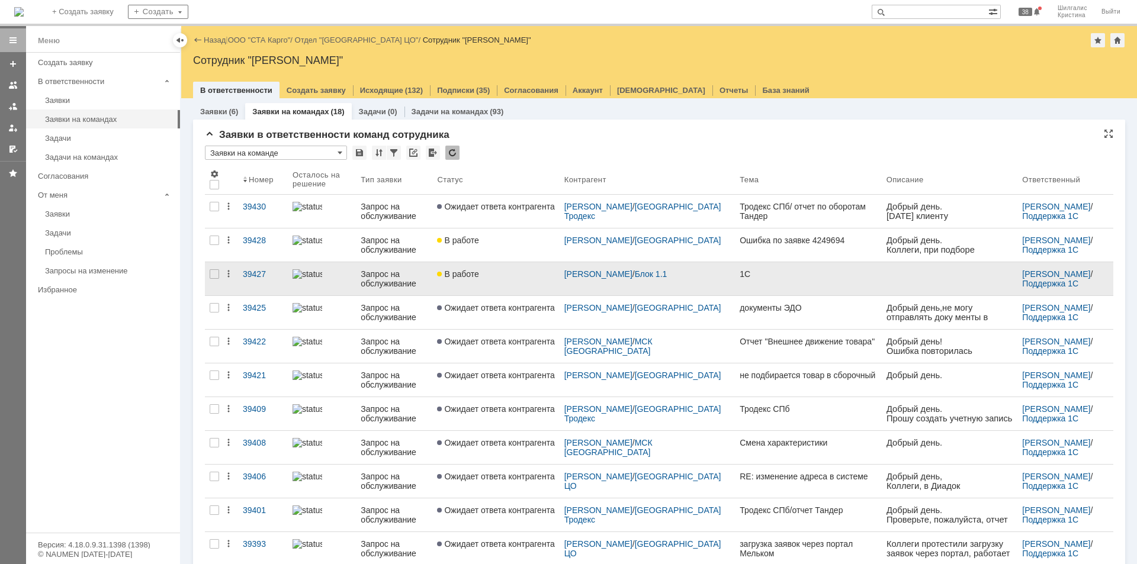
click at [486, 274] on div "В работе" at bounding box center [495, 273] width 117 height 9
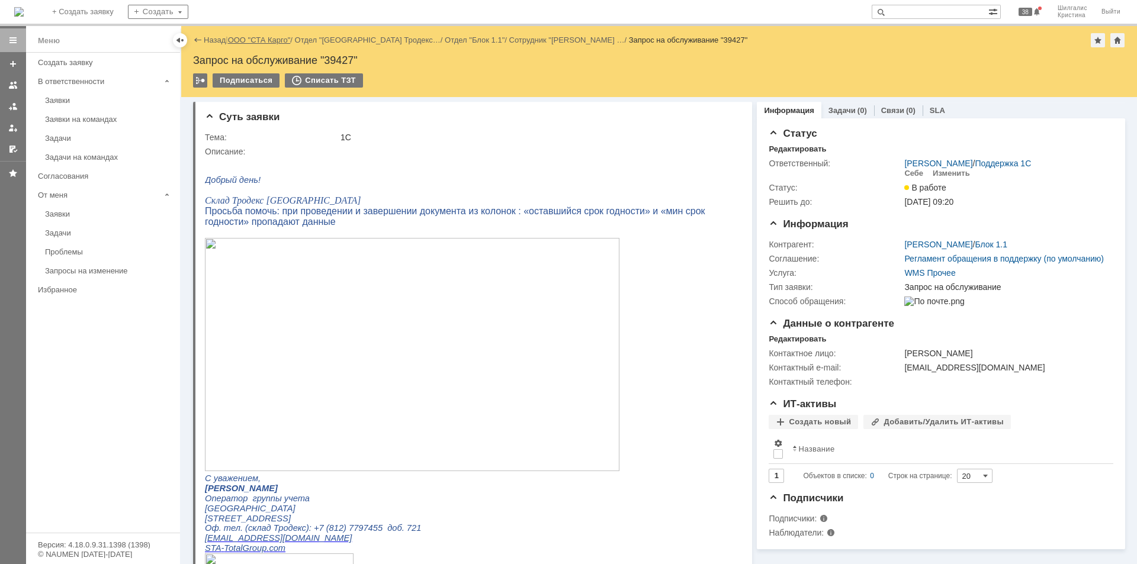
click at [266, 39] on link "ООО "СТА Карго"" at bounding box center [259, 40] width 63 height 9
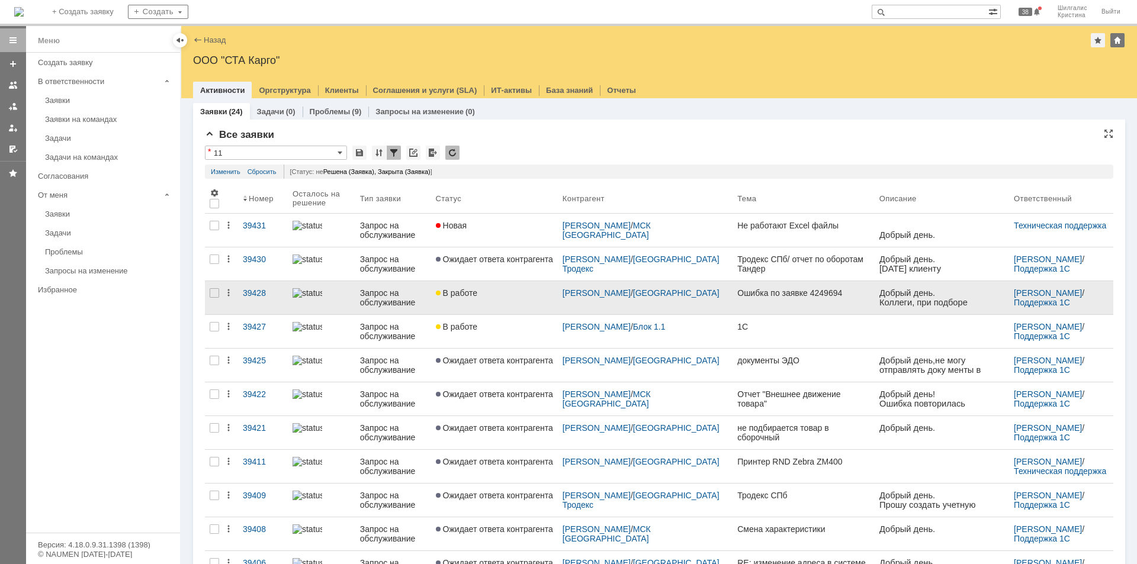
click at [512, 297] on div "В работе" at bounding box center [494, 292] width 117 height 9
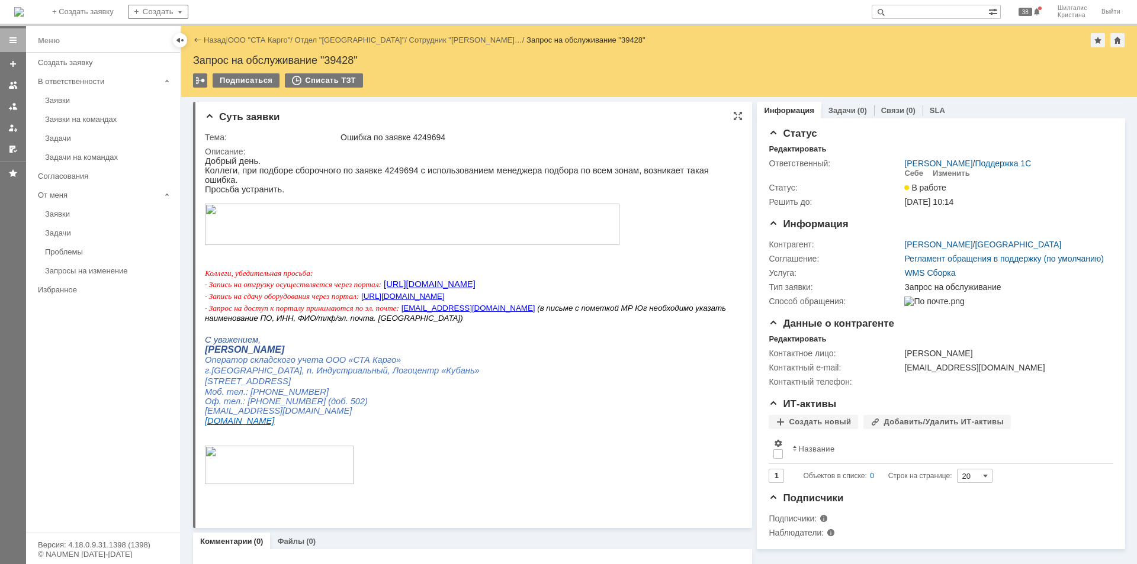
click at [442, 214] on img at bounding box center [412, 224] width 415 height 41
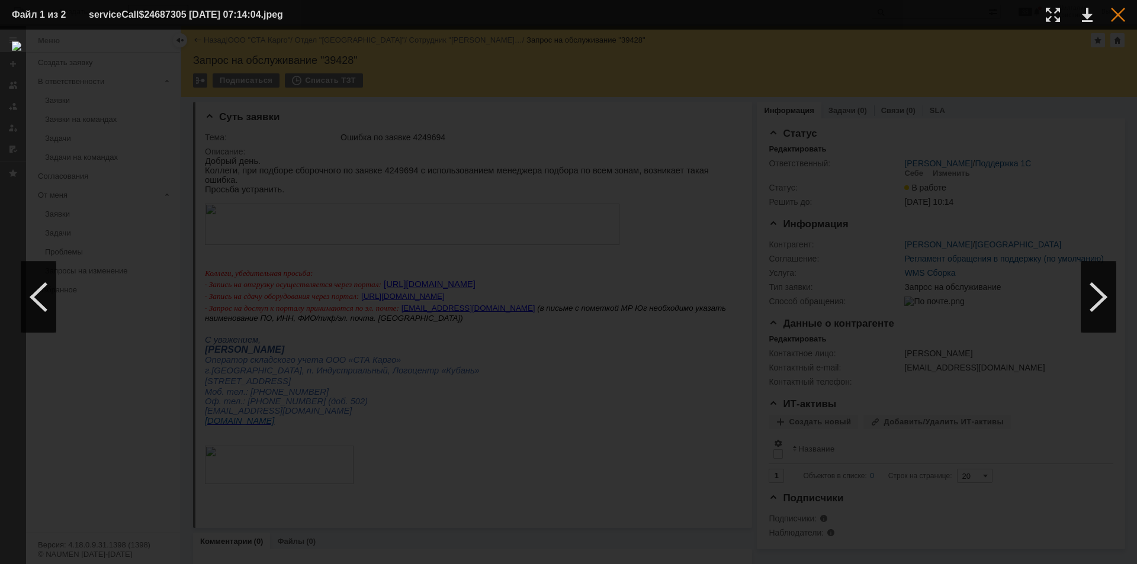
click at [1118, 17] on div at bounding box center [1118, 15] width 14 height 14
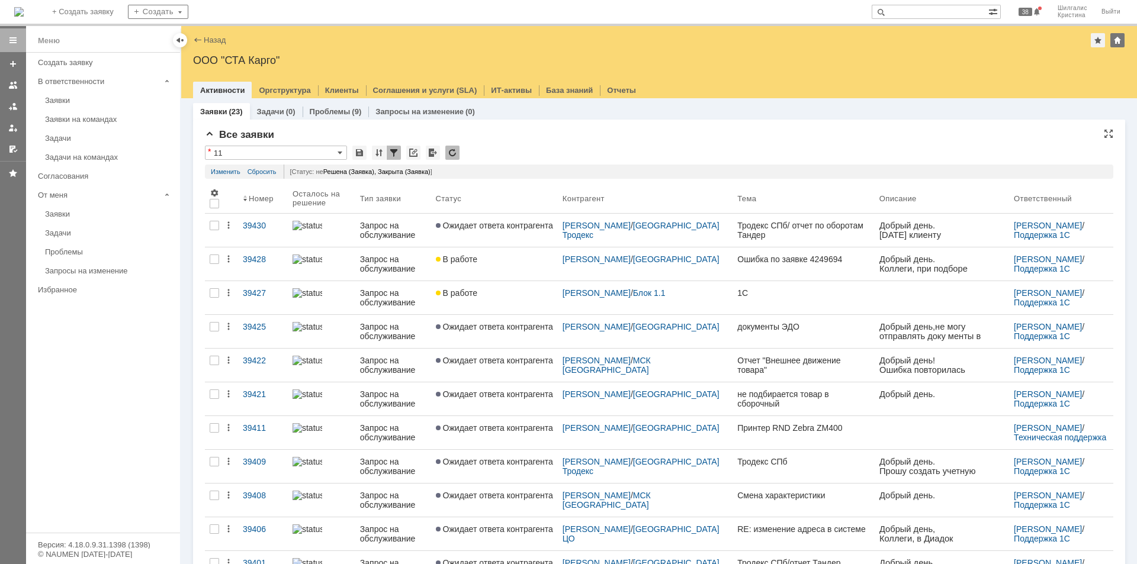
click at [502, 133] on div "Все заявки" at bounding box center [659, 135] width 909 height 12
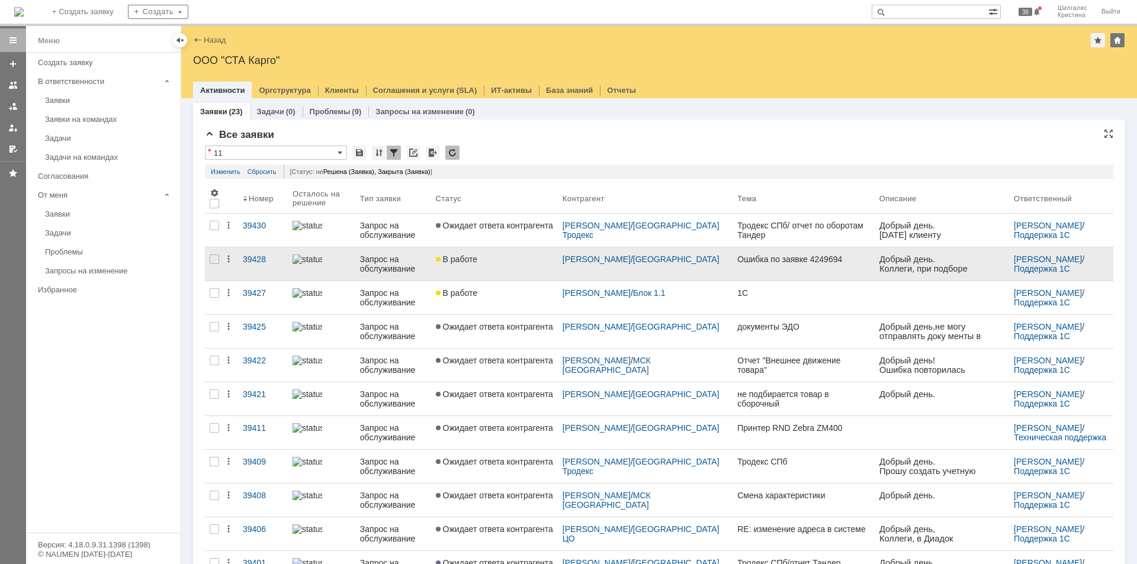
click at [466, 253] on link "В работе" at bounding box center [494, 264] width 127 height 33
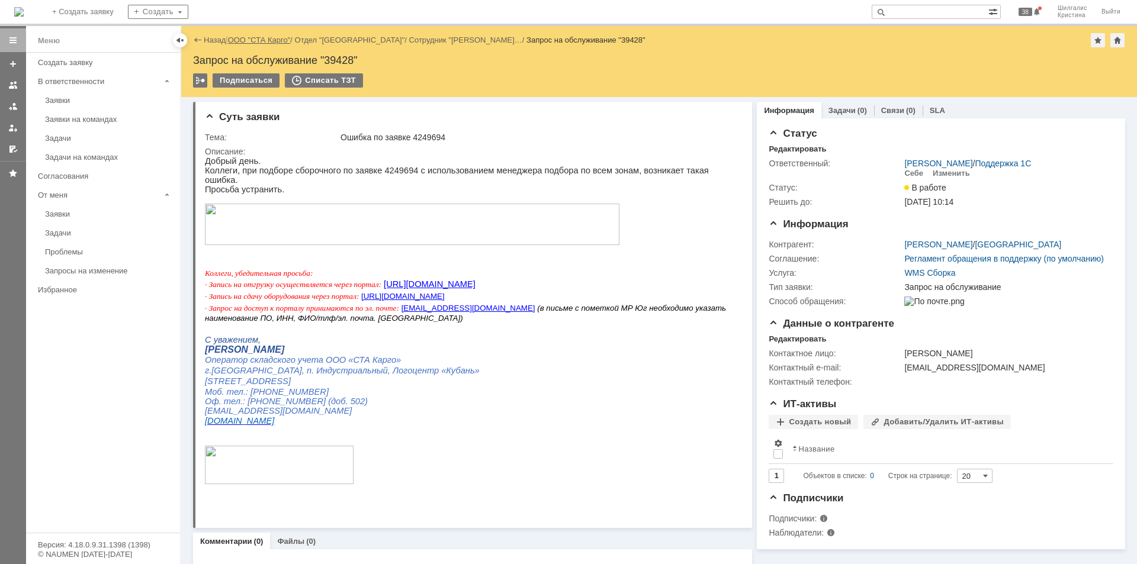
click at [268, 38] on link "ООО "СТА Карго"" at bounding box center [259, 40] width 63 height 9
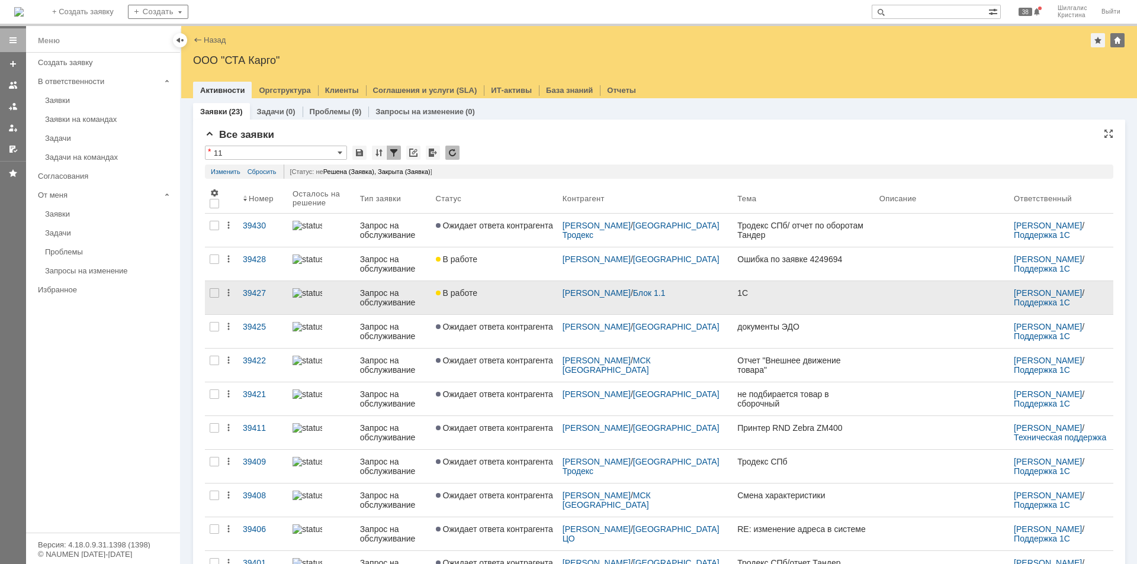
click at [508, 285] on link "В работе" at bounding box center [494, 297] width 127 height 33
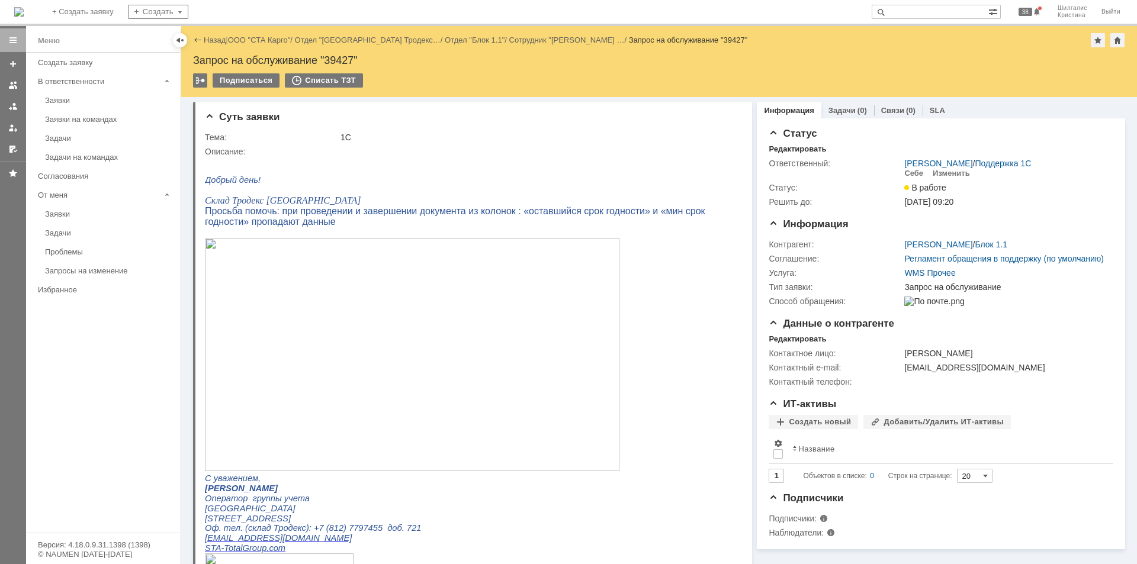
click at [436, 296] on img at bounding box center [412, 354] width 415 height 233
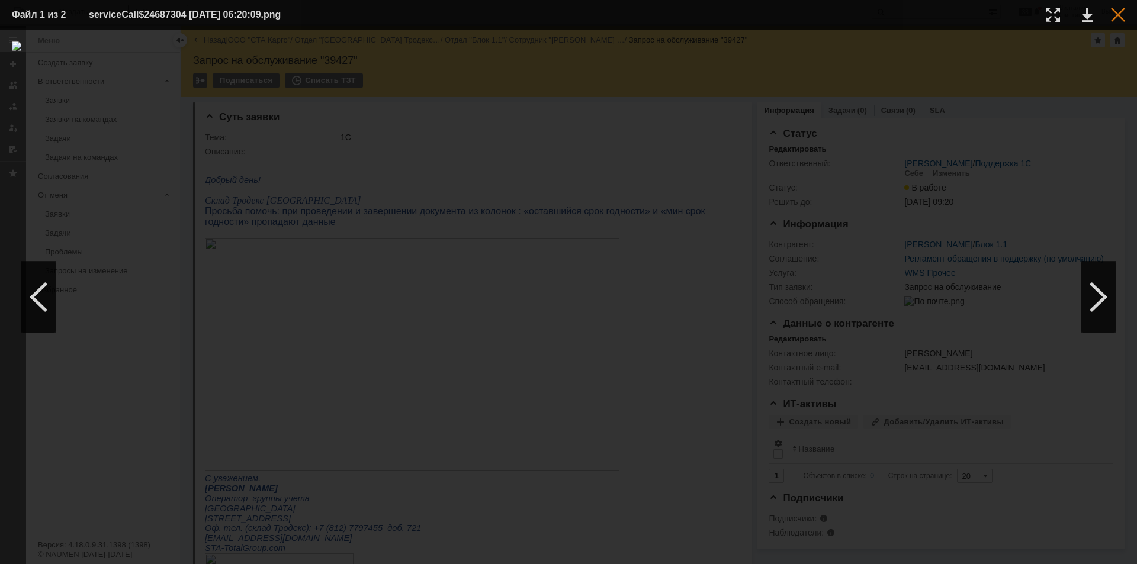
click at [1120, 21] on div at bounding box center [1118, 15] width 14 height 14
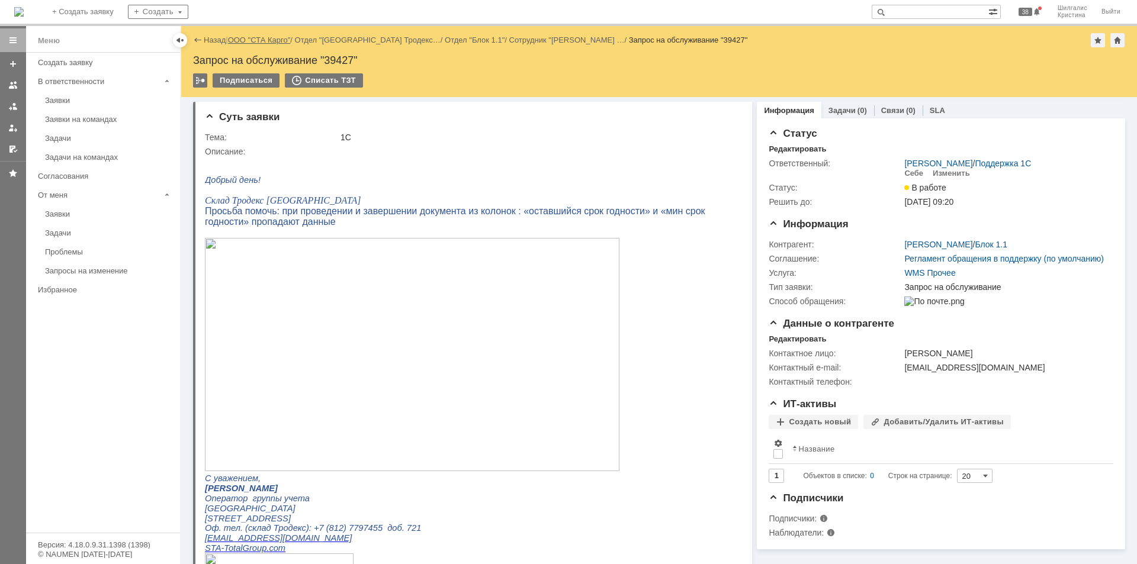
click at [271, 40] on link "ООО "СТА Карго"" at bounding box center [259, 40] width 63 height 9
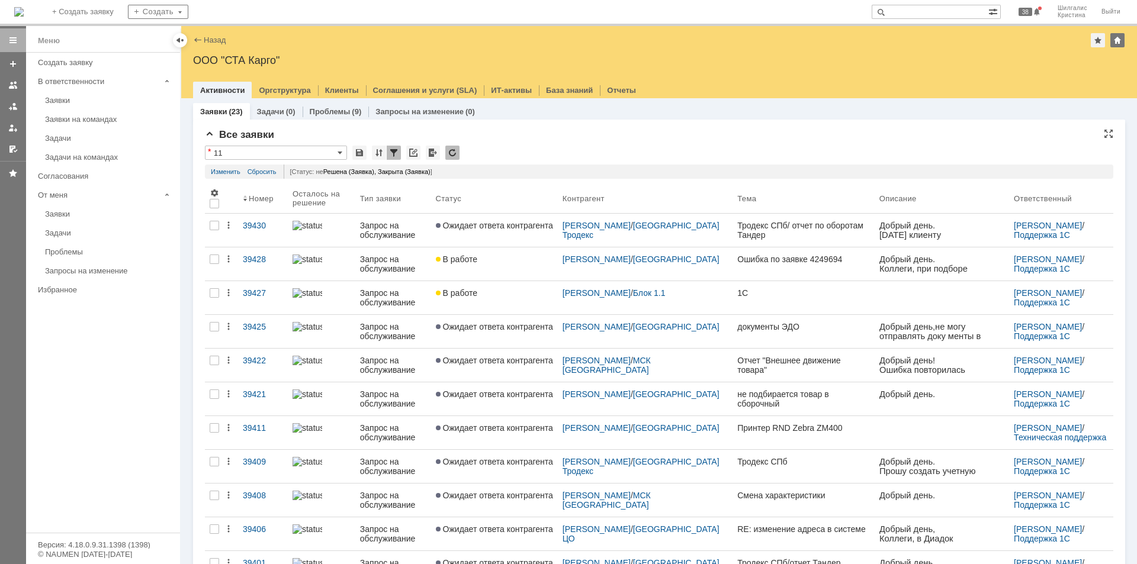
click at [574, 149] on div "* 11" at bounding box center [659, 153] width 909 height 15
click at [515, 138] on div "Все заявки" at bounding box center [659, 135] width 909 height 12
click at [538, 132] on div "Все заявки" at bounding box center [659, 135] width 909 height 12
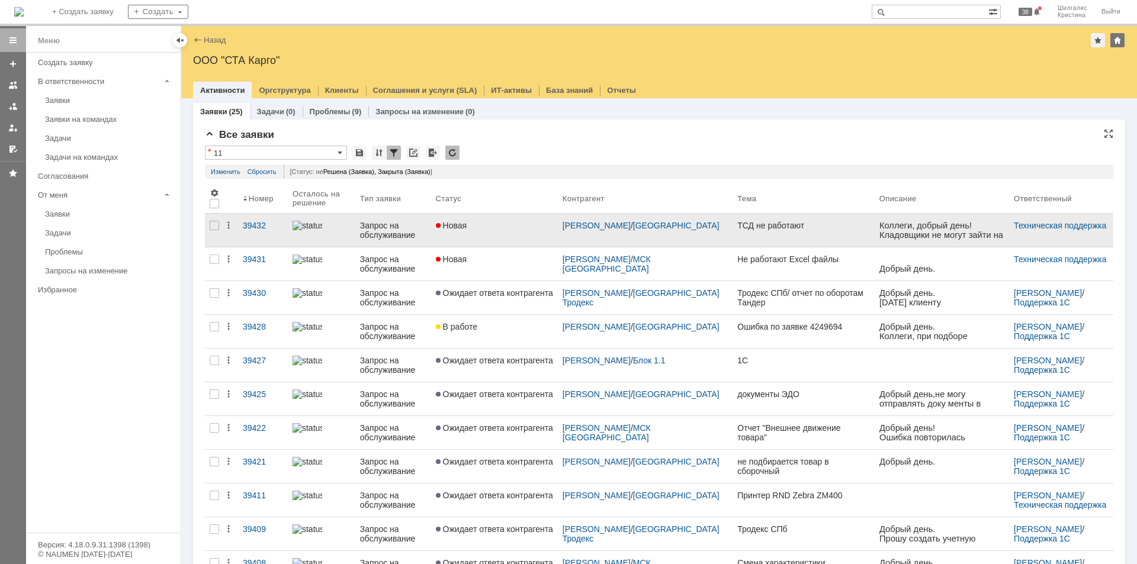
click at [513, 236] on link "Новая" at bounding box center [494, 230] width 127 height 33
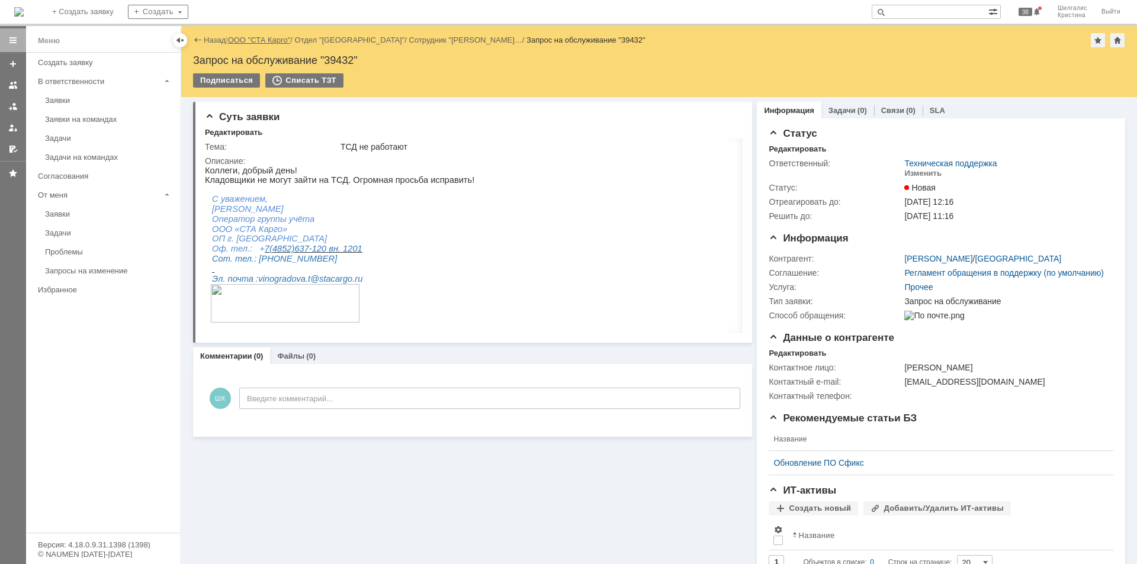
click at [270, 41] on link "ООО "СТА Карго"" at bounding box center [259, 40] width 63 height 9
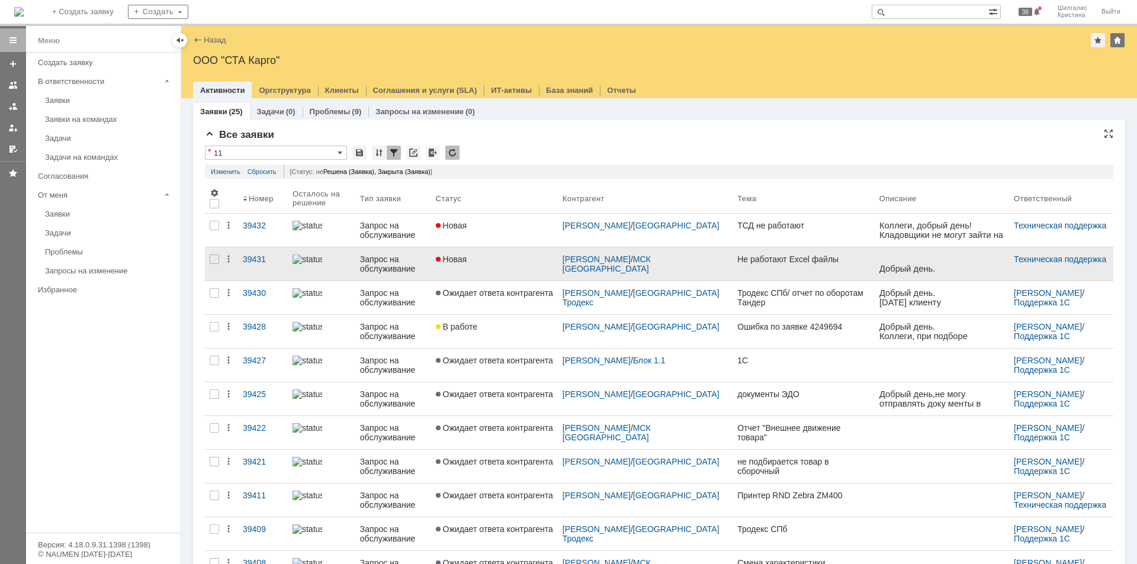
click at [514, 264] on link "Новая" at bounding box center [494, 264] width 127 height 33
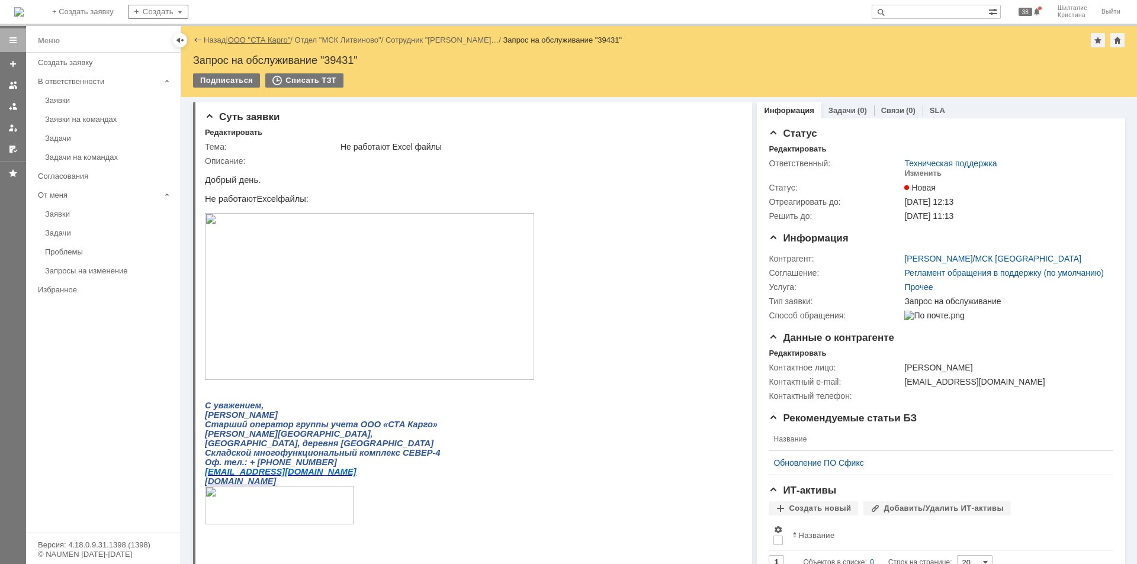
click at [261, 40] on link "ООО "СТА Карго"" at bounding box center [259, 40] width 63 height 9
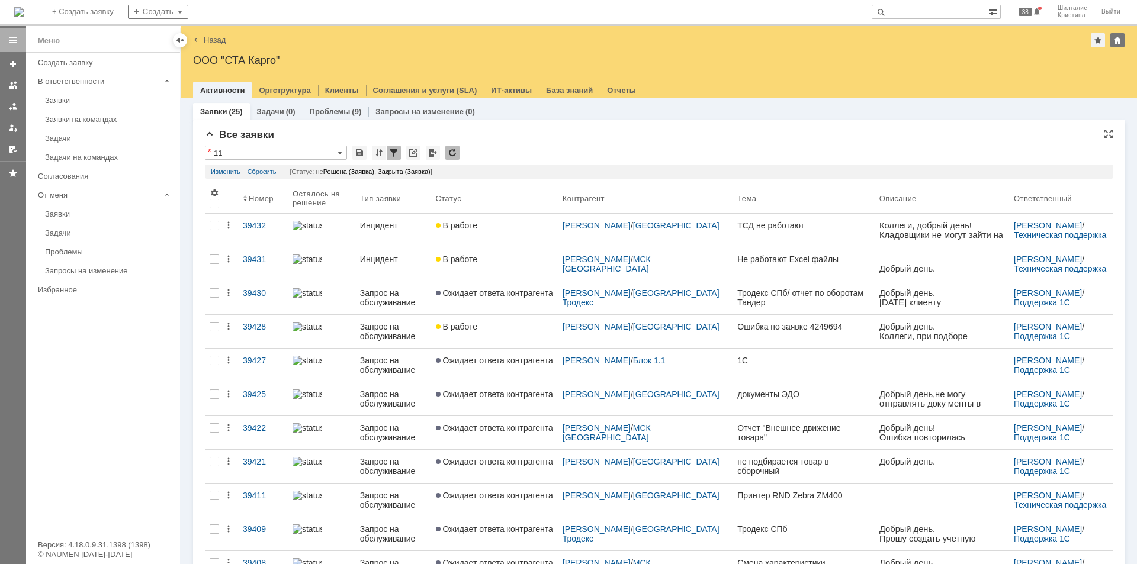
click at [525, 146] on div "* 11" at bounding box center [659, 153] width 909 height 15
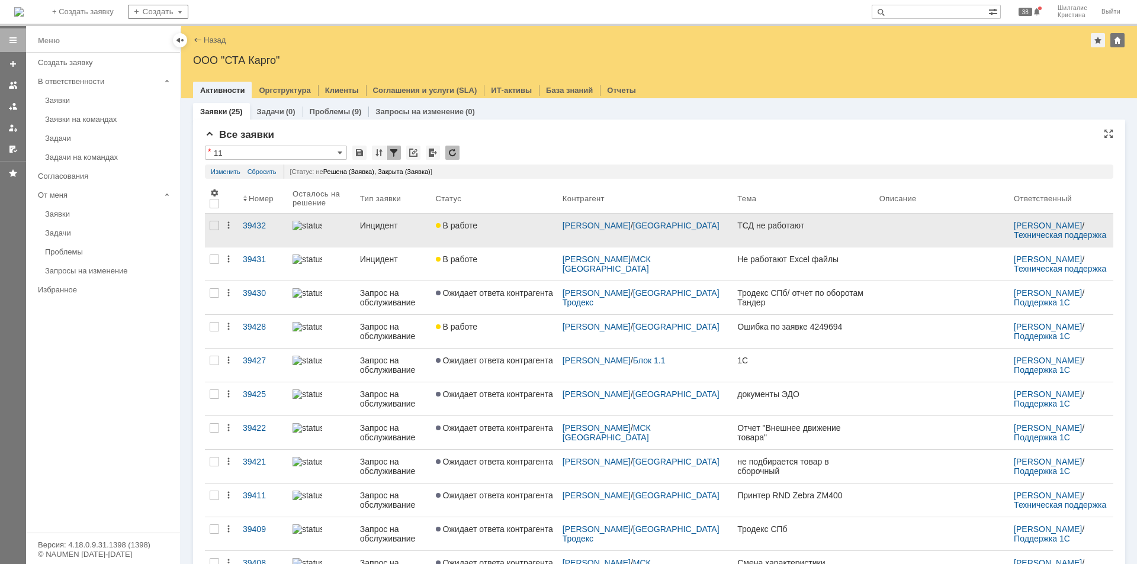
click at [477, 223] on span "В работе" at bounding box center [456, 225] width 41 height 9
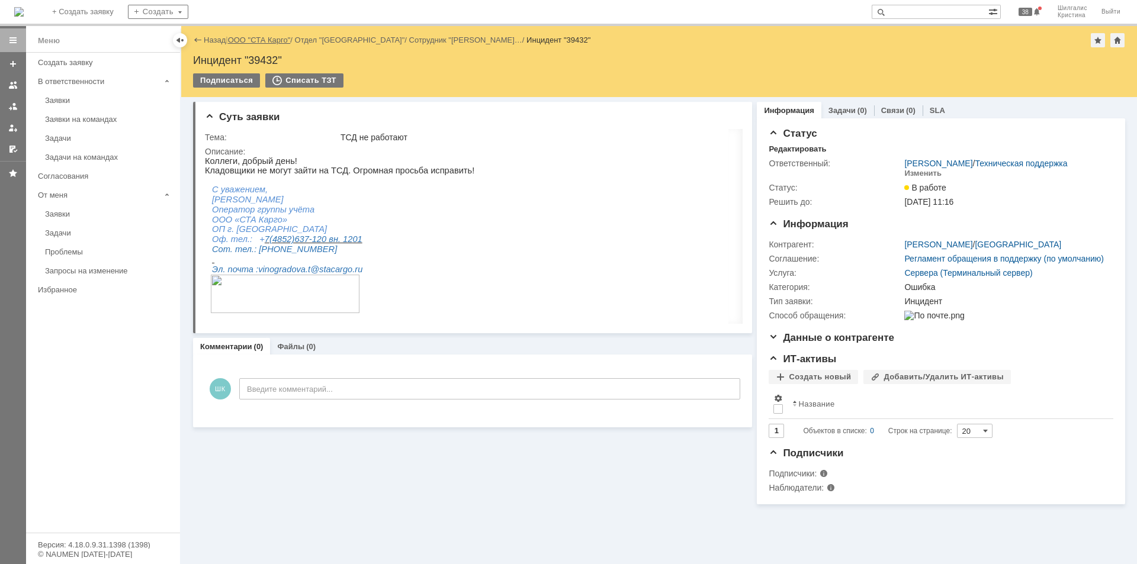
click at [272, 40] on link "ООО "СТА Карго"" at bounding box center [259, 40] width 63 height 9
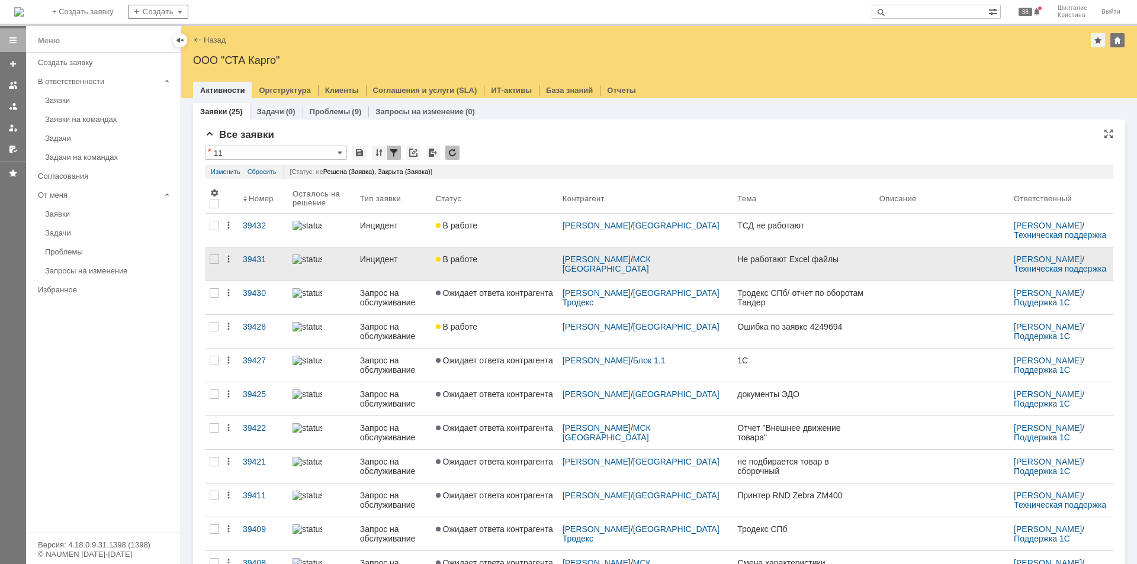
click at [500, 251] on link "В работе" at bounding box center [494, 264] width 127 height 33
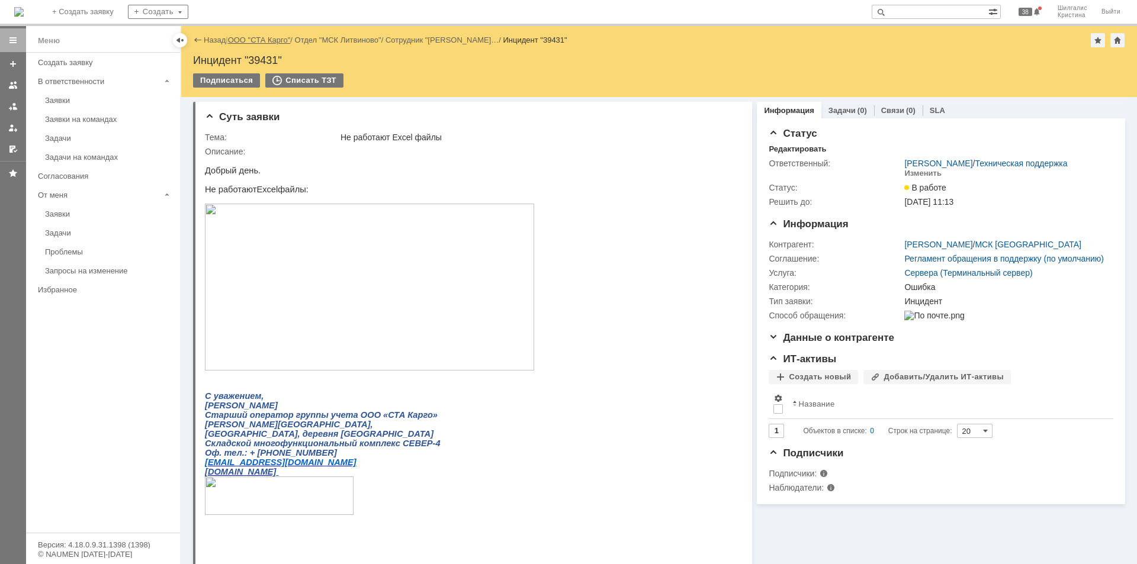
click at [274, 40] on link "ООО "СТА Карго"" at bounding box center [259, 40] width 63 height 9
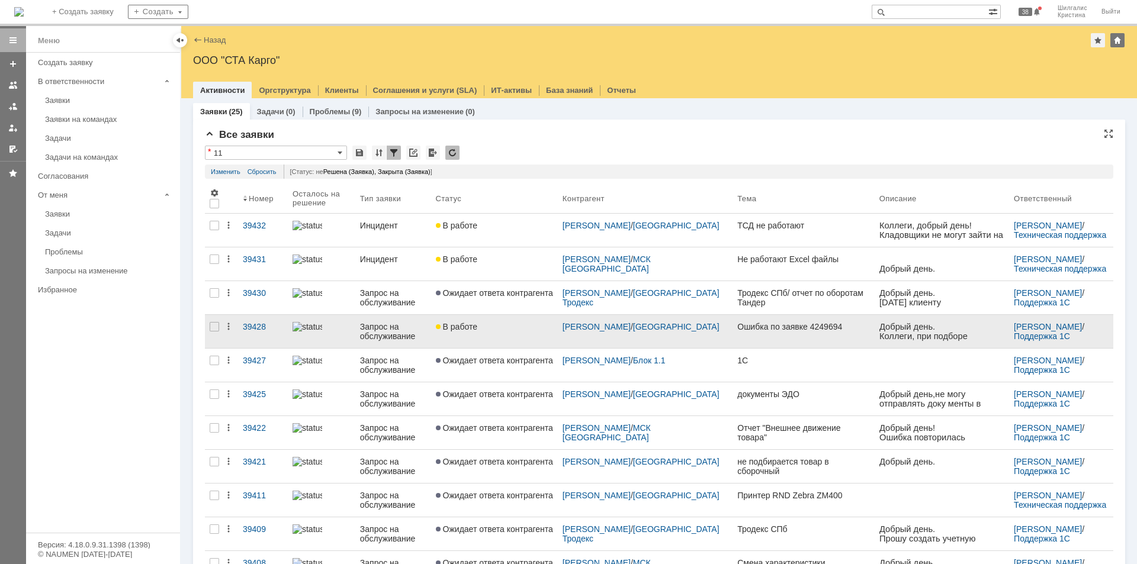
click at [495, 329] on div "В работе" at bounding box center [494, 326] width 117 height 9
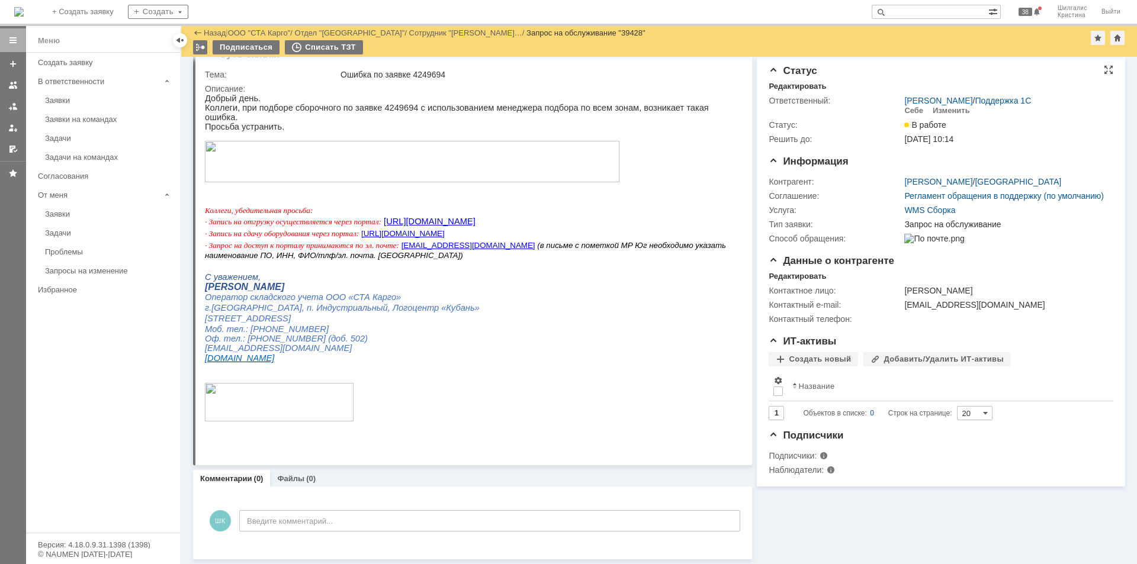
scroll to position [23, 0]
click at [913, 111] on div "Себе" at bounding box center [913, 110] width 19 height 9
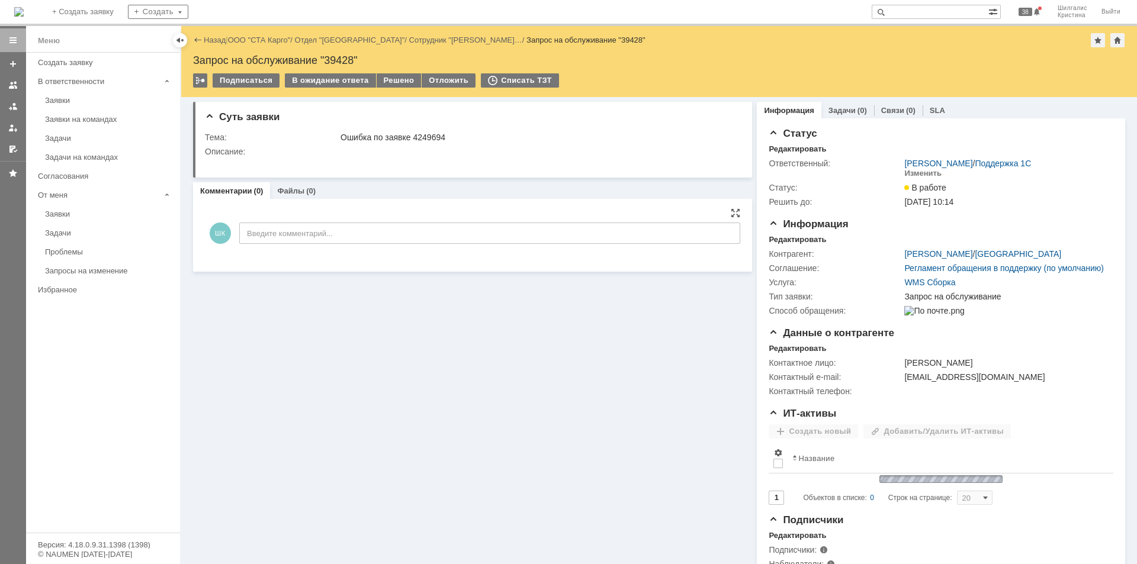
scroll to position [0, 0]
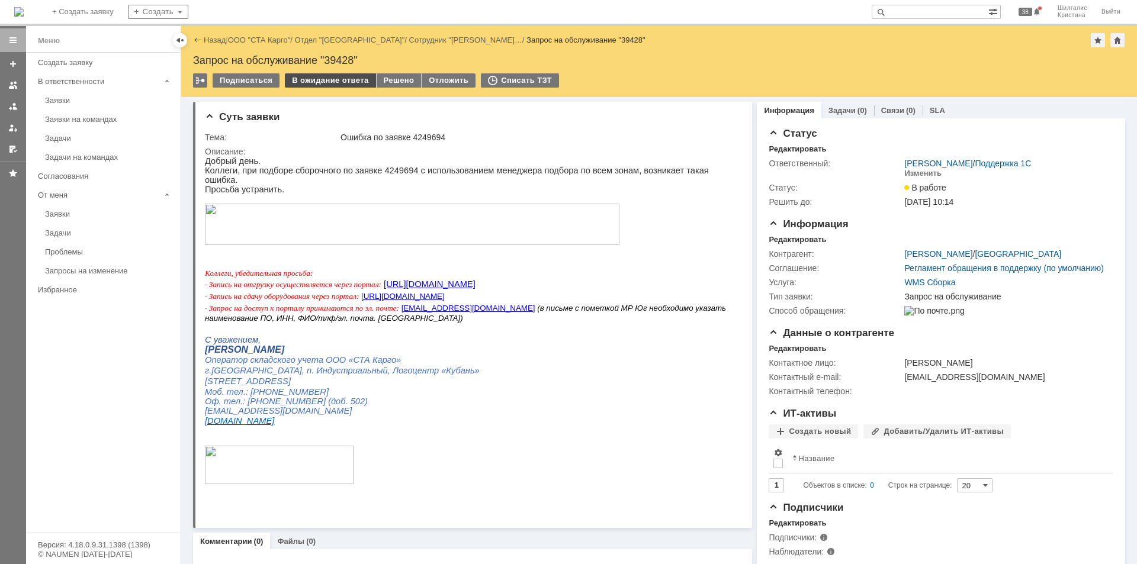
click at [332, 76] on div "В ожидание ответа" at bounding box center [330, 80] width 91 height 14
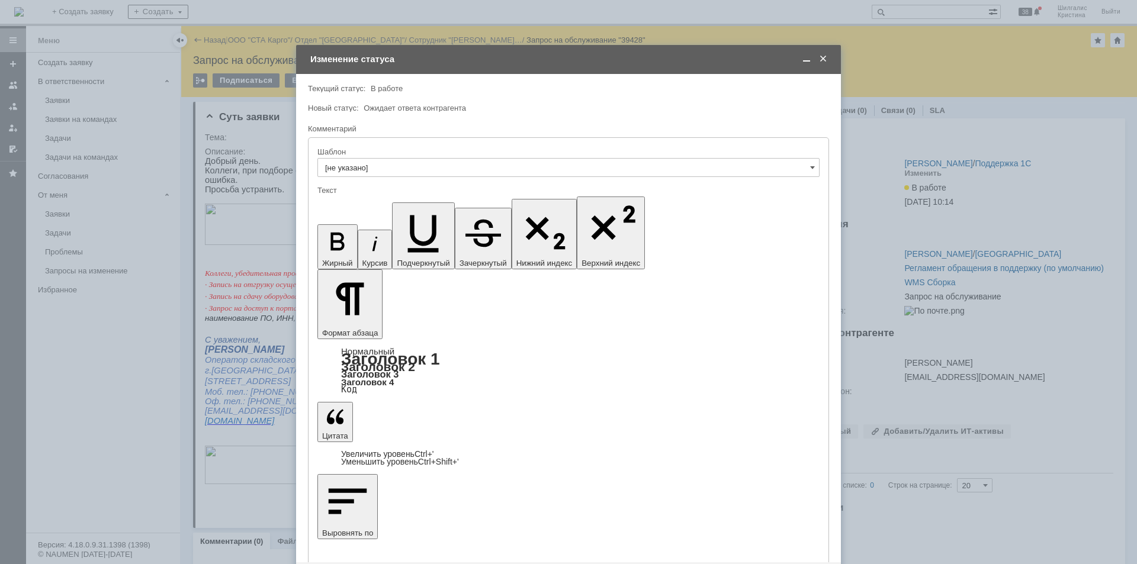
scroll to position [97, 0]
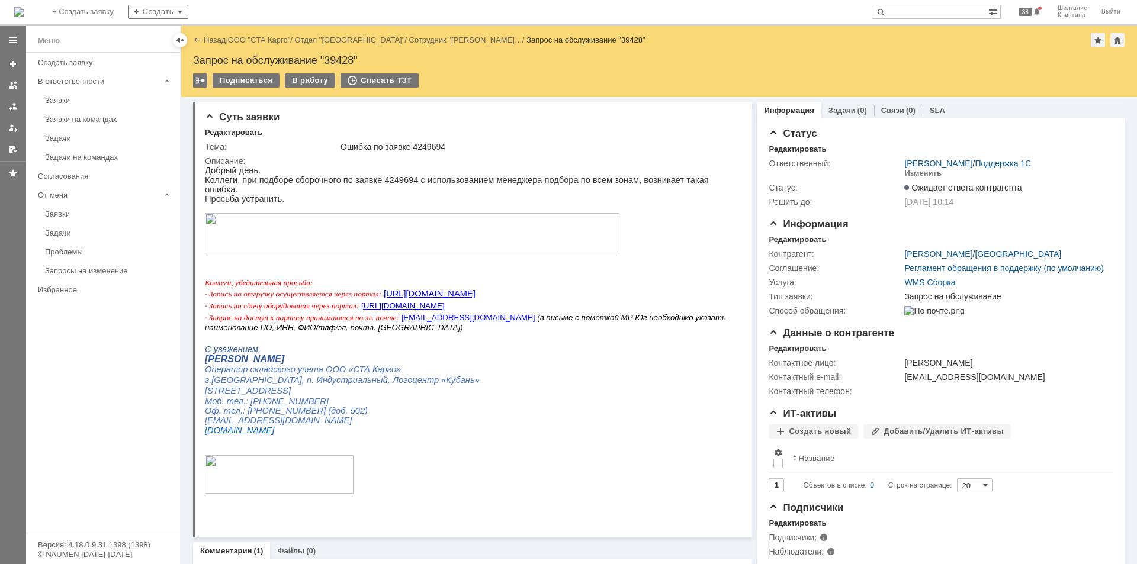
scroll to position [0, 0]
click at [259, 36] on link "ООО "СТА Карго"" at bounding box center [259, 40] width 63 height 9
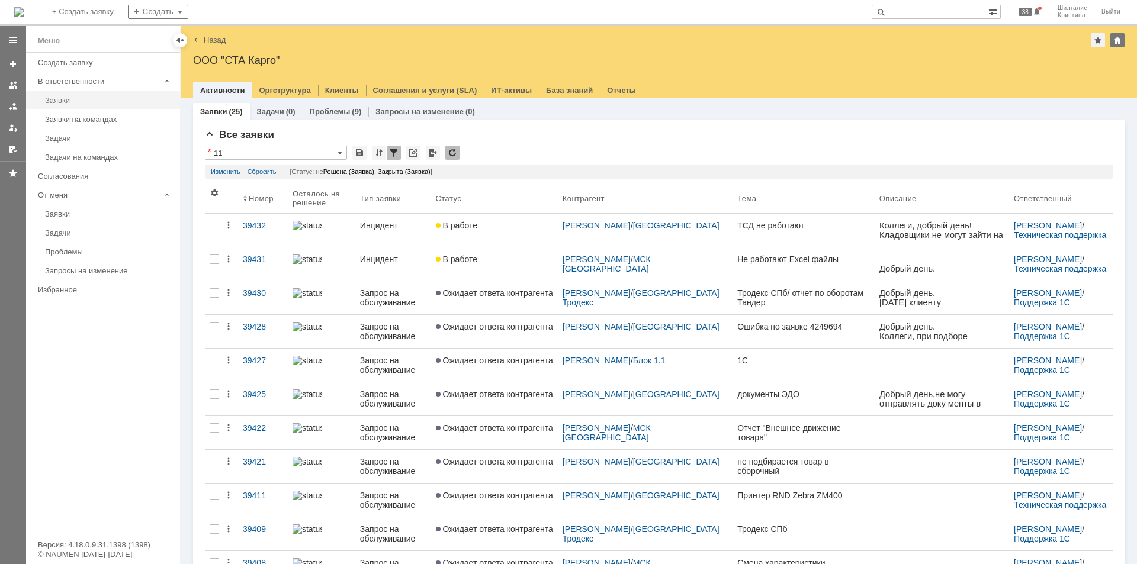
click at [72, 98] on div "Заявки" at bounding box center [109, 100] width 128 height 9
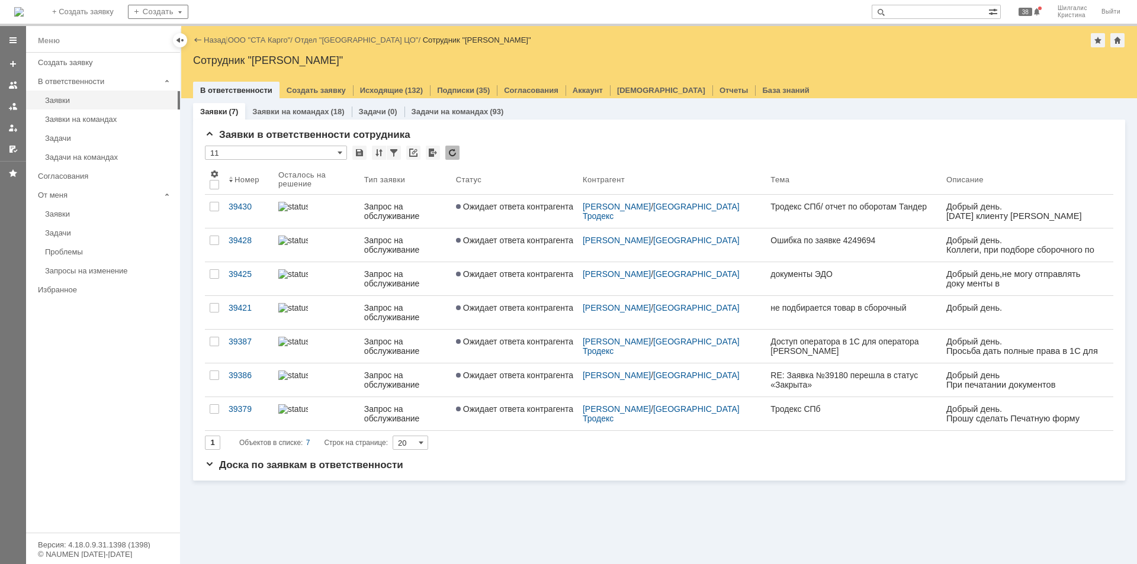
click at [269, 38] on link "ООО "СТА Карго"" at bounding box center [259, 40] width 63 height 9
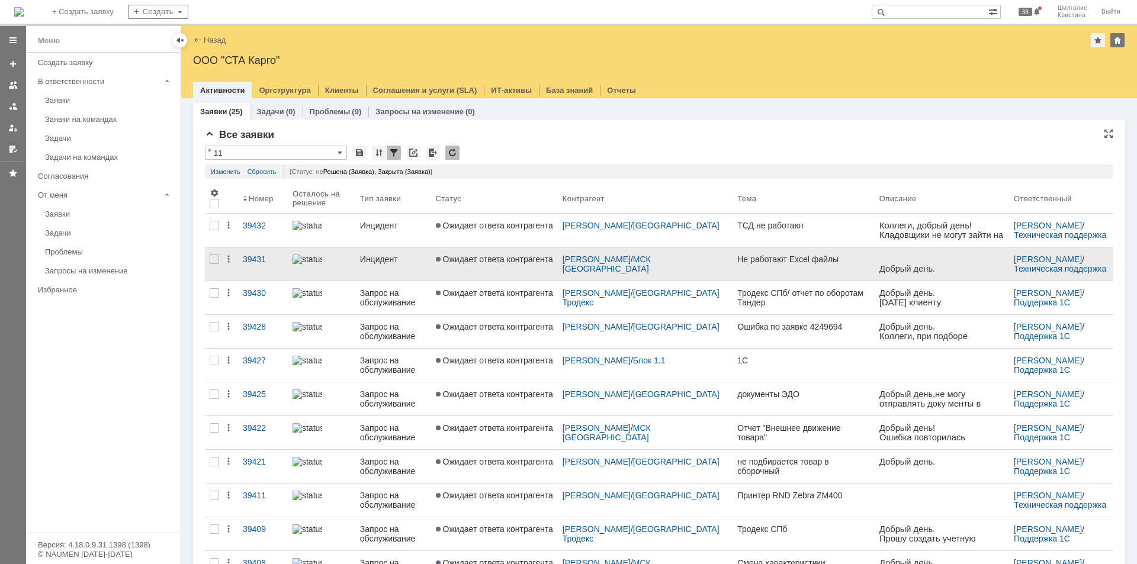
click at [508, 268] on link "Ожидает ответа контрагента" at bounding box center [494, 264] width 127 height 33
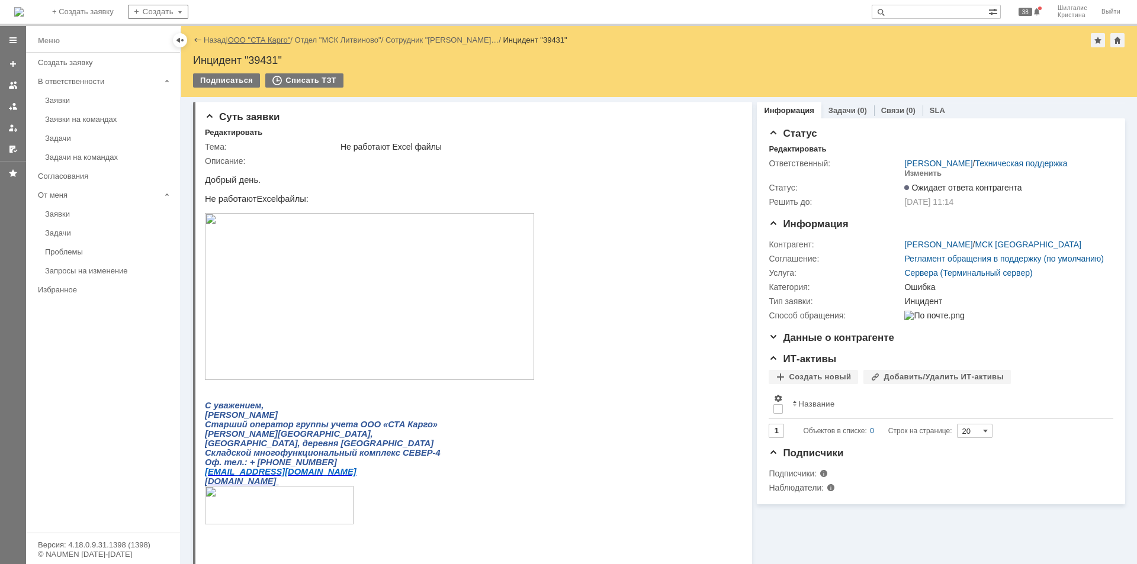
click at [265, 38] on link "ООО "СТА Карго"" at bounding box center [259, 40] width 63 height 9
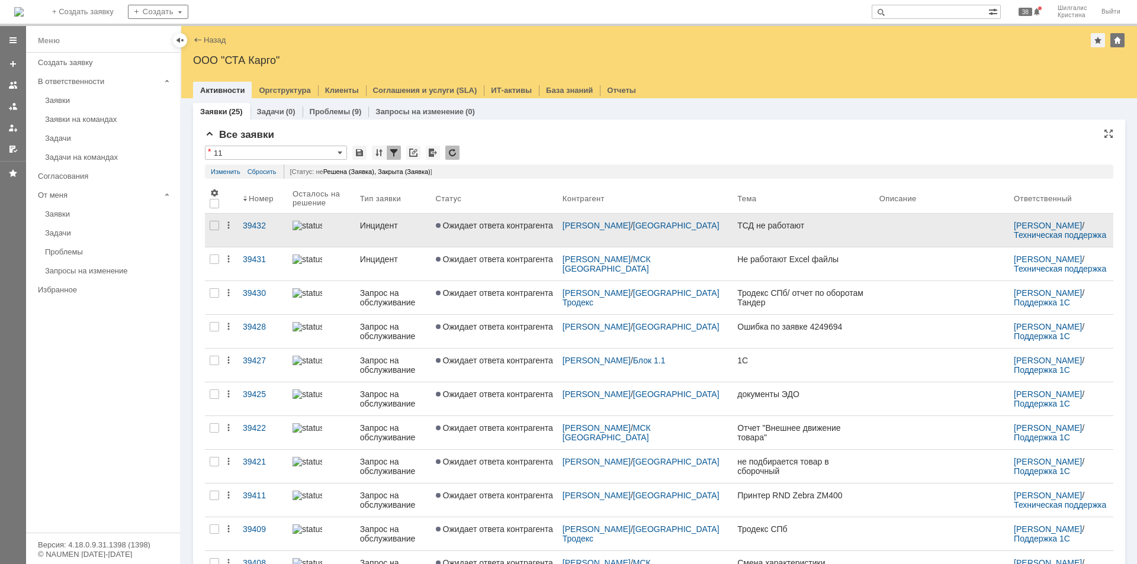
click at [521, 222] on span "Ожидает ответа контрагента" at bounding box center [494, 225] width 117 height 9
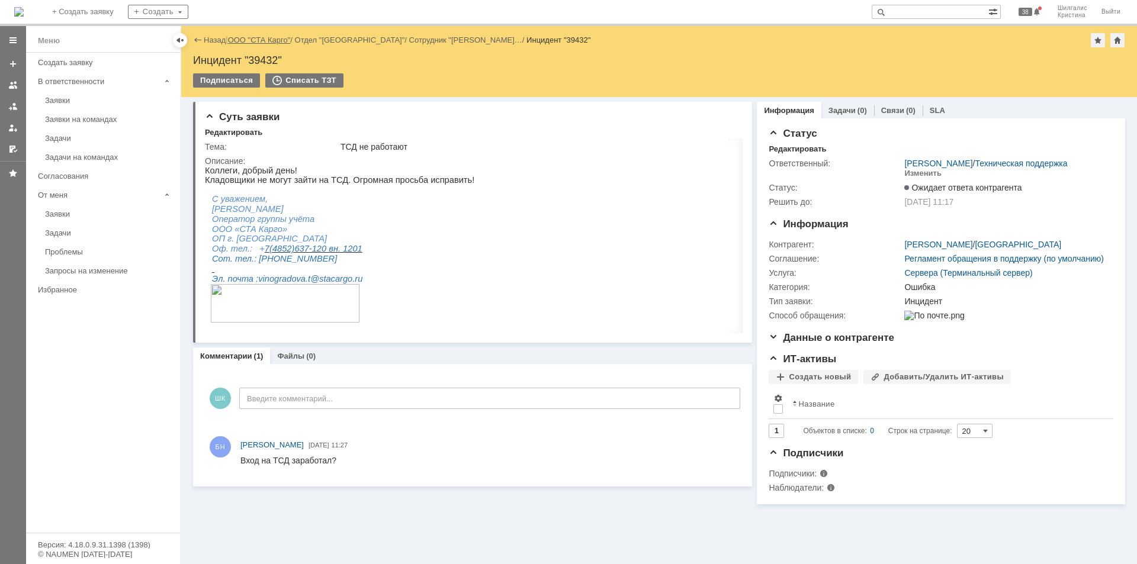
click at [267, 42] on link "ООО "СТА Карго"" at bounding box center [259, 40] width 63 height 9
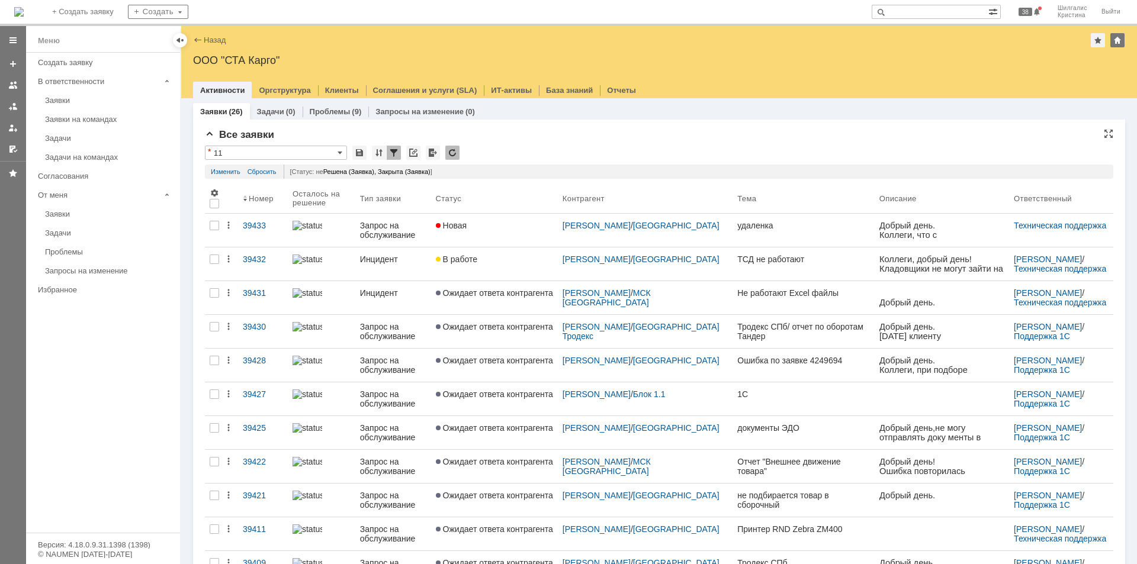
drag, startPoint x: 547, startPoint y: 171, endPoint x: 497, endPoint y: 158, distance: 51.6
click at [493, 150] on div "* 11" at bounding box center [659, 153] width 909 height 15
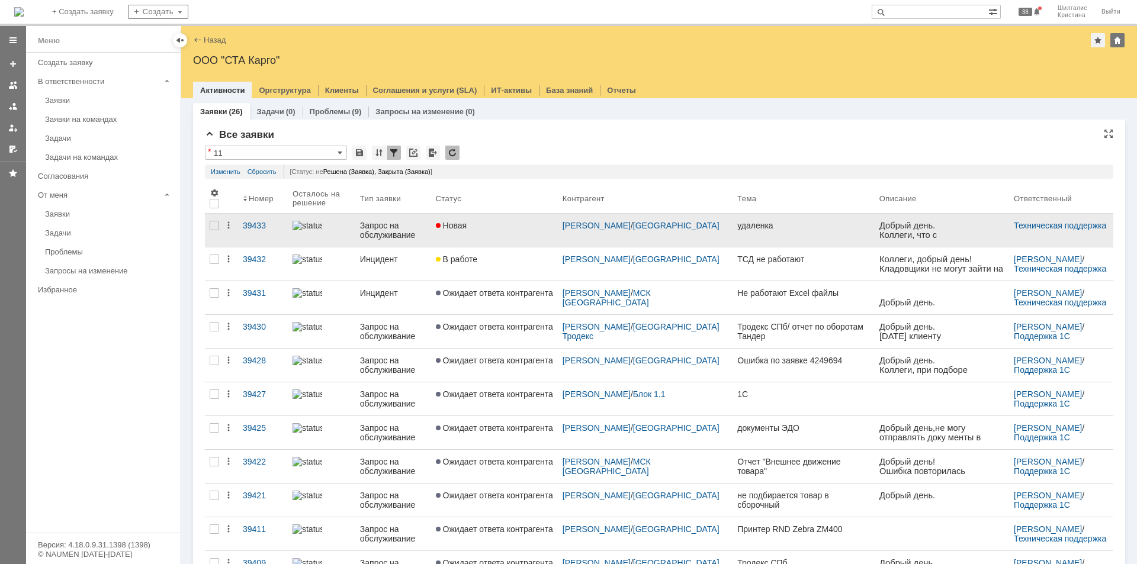
click at [499, 228] on div "Новая" at bounding box center [494, 225] width 117 height 9
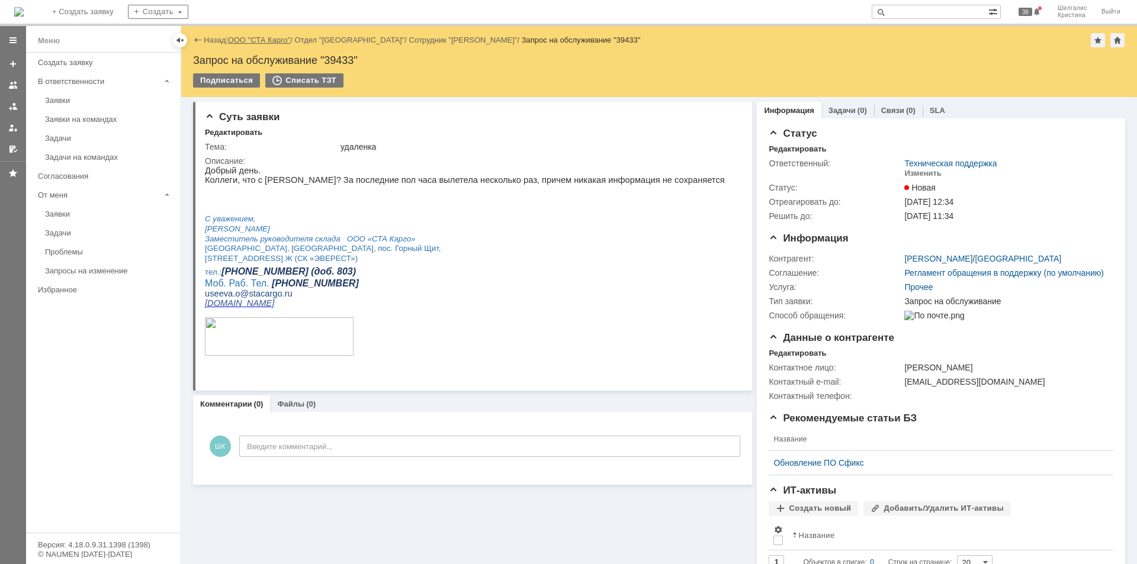
click at [275, 43] on link "ООО "СТА Карго"" at bounding box center [259, 40] width 63 height 9
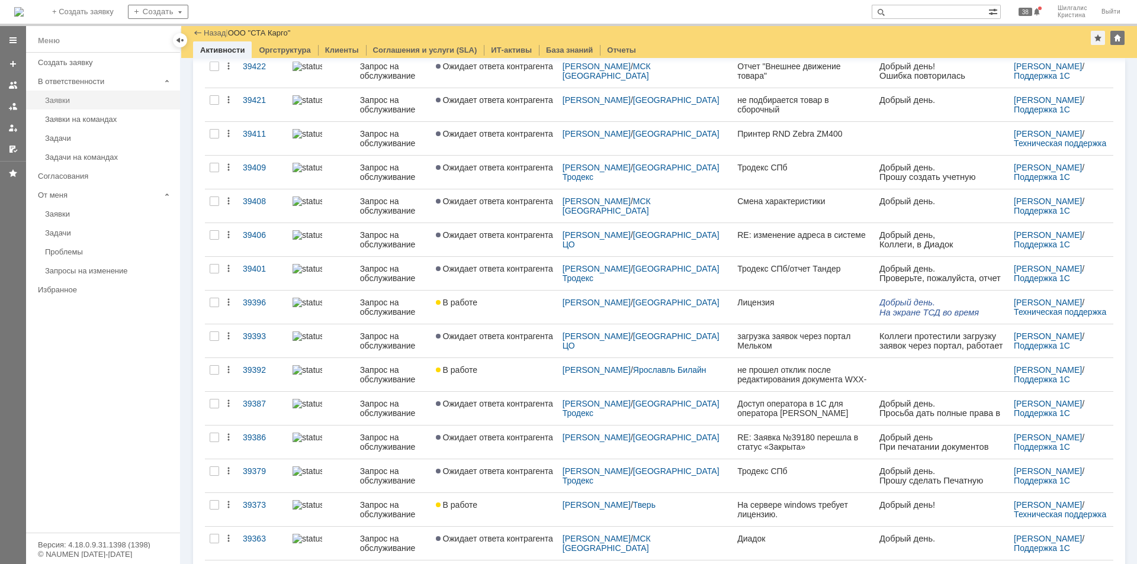
click at [94, 105] on link "Заявки" at bounding box center [108, 100] width 137 height 18
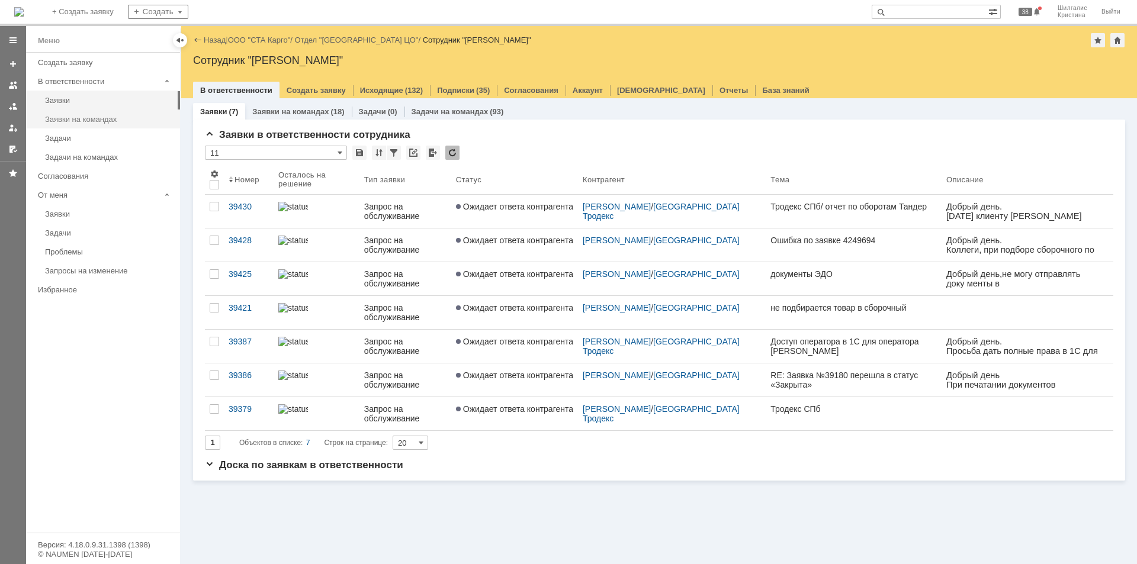
click at [113, 113] on link "Заявки на командах" at bounding box center [108, 119] width 137 height 18
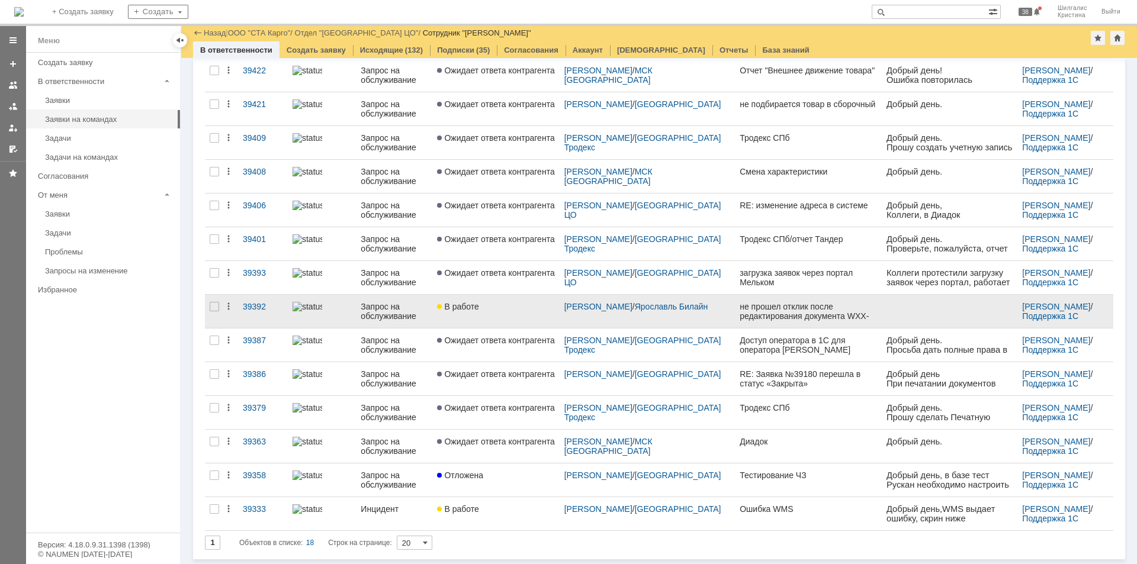
click at [508, 303] on div "В работе" at bounding box center [495, 306] width 117 height 9
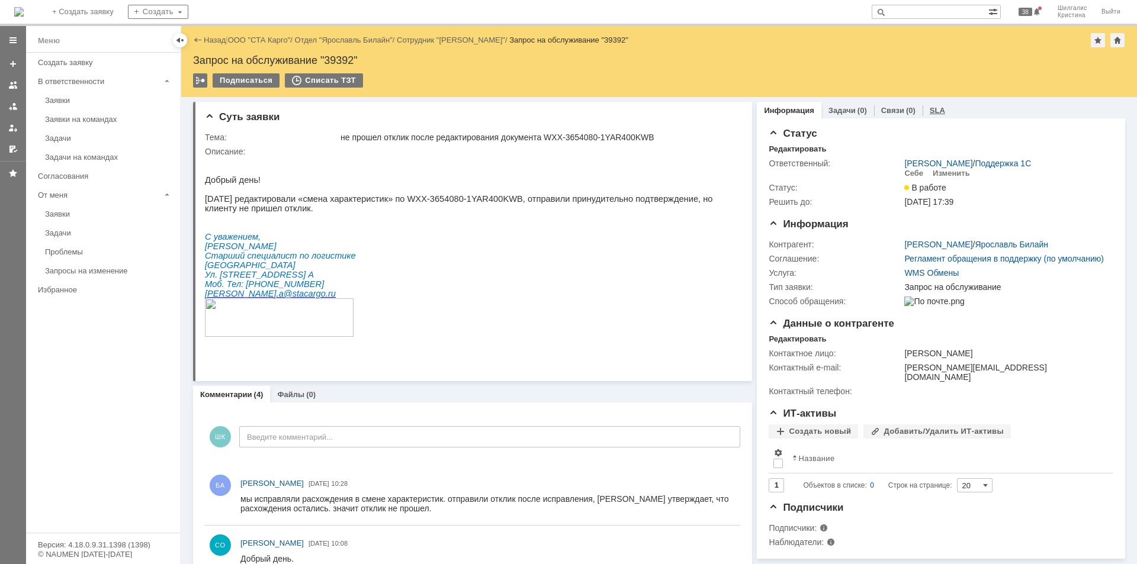
click at [931, 113] on link "SLA" at bounding box center [937, 110] width 15 height 9
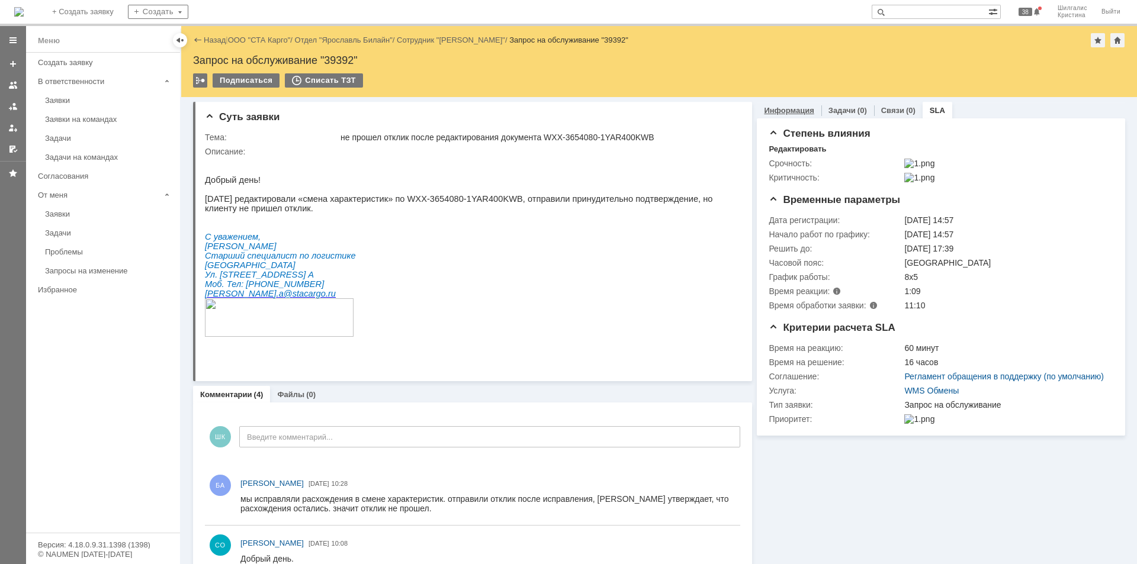
click at [792, 109] on link "Информация" at bounding box center [789, 110] width 50 height 9
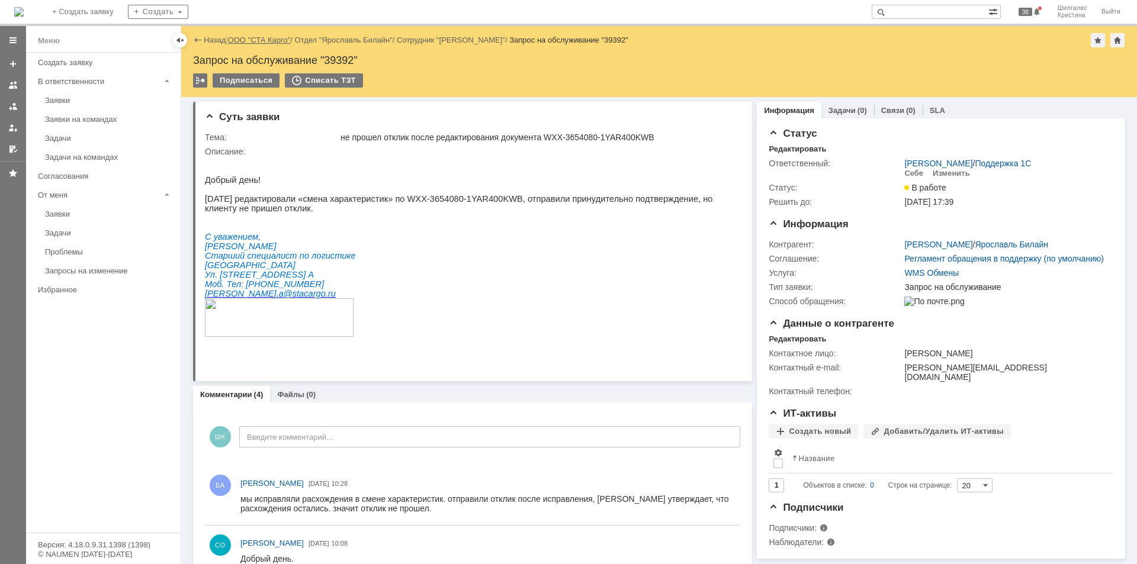
click at [259, 41] on link "ООО "СТА Карго"" at bounding box center [259, 40] width 63 height 9
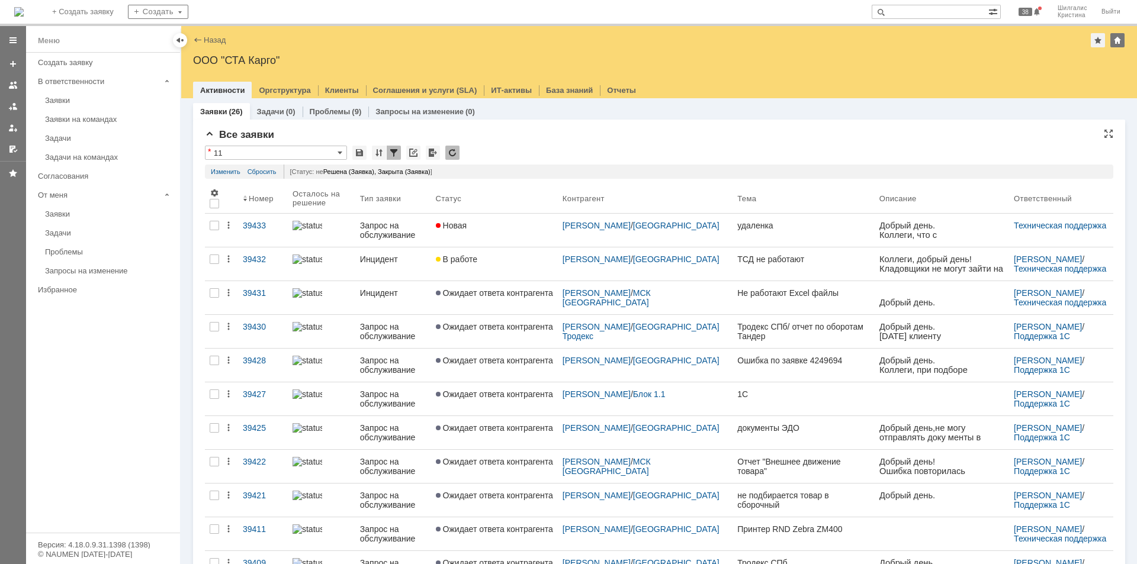
click at [547, 140] on div "Все заявки" at bounding box center [659, 135] width 909 height 12
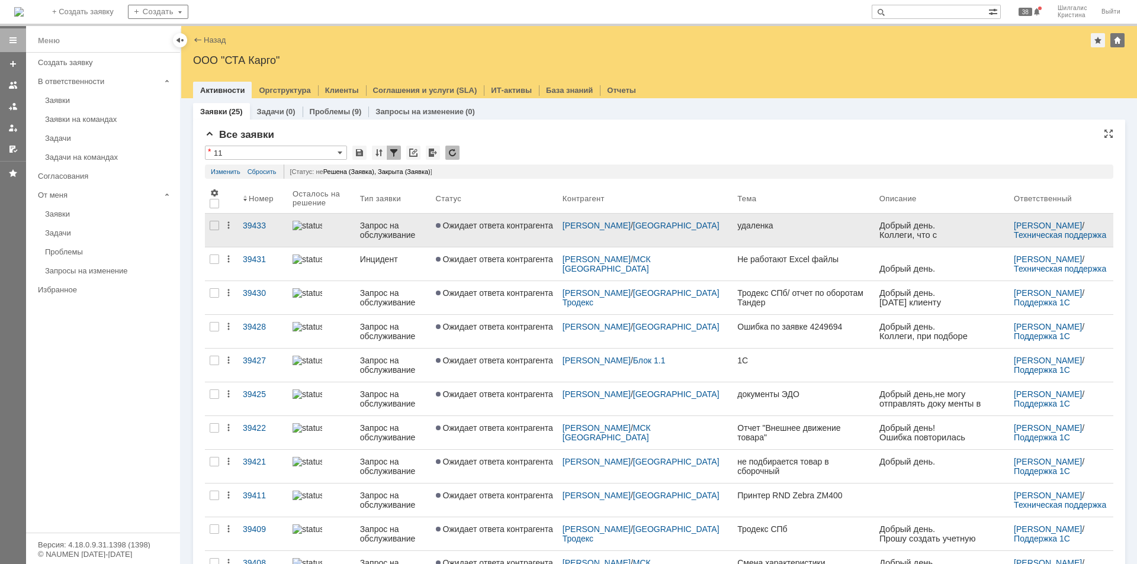
click at [521, 223] on span "Ожидает ответа контрагента" at bounding box center [494, 225] width 117 height 9
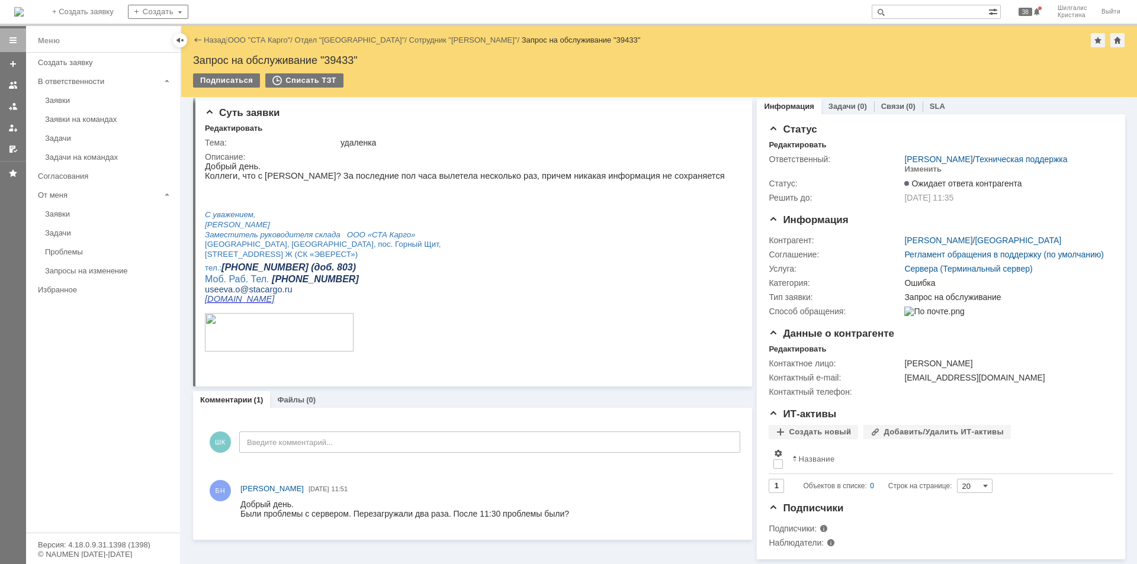
scroll to position [21, 0]
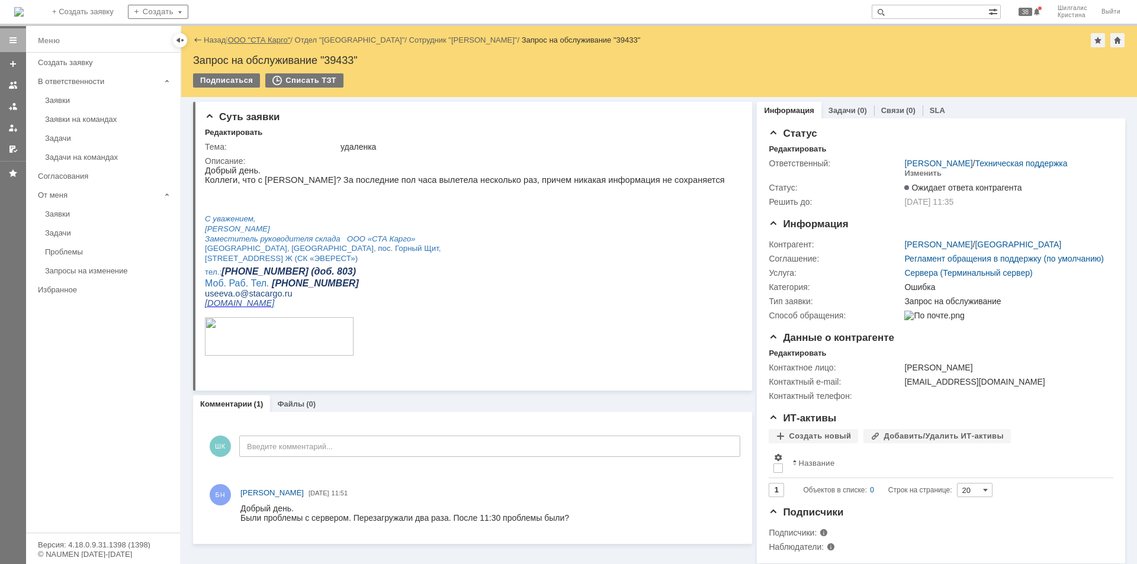
click at [261, 40] on link "ООО "СТА Карго"" at bounding box center [259, 40] width 63 height 9
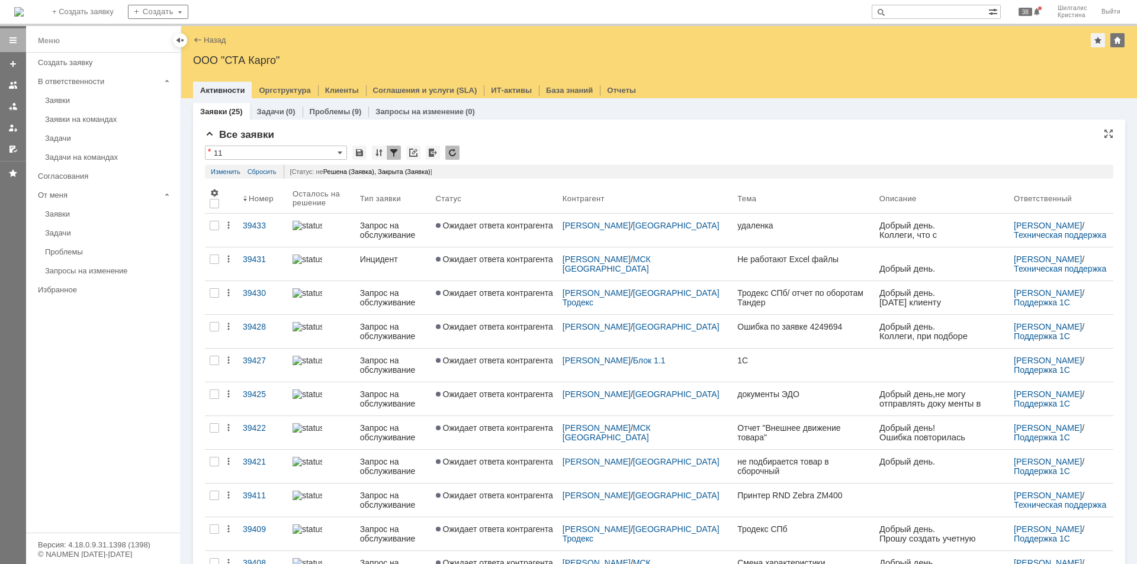
click at [582, 147] on div "* 11" at bounding box center [659, 153] width 909 height 15
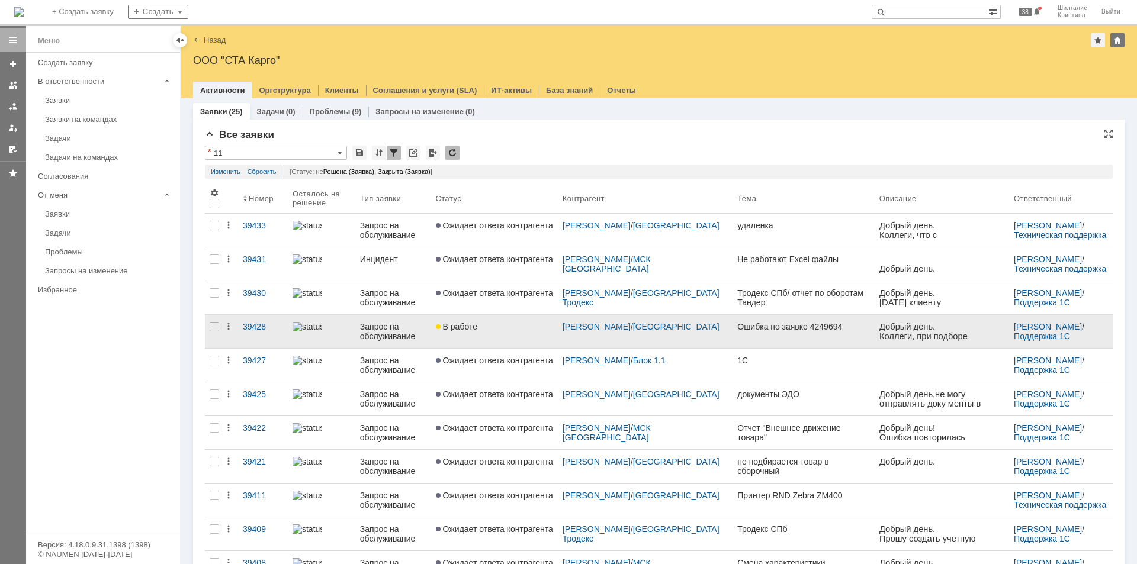
click at [474, 334] on link "В работе" at bounding box center [494, 331] width 127 height 33
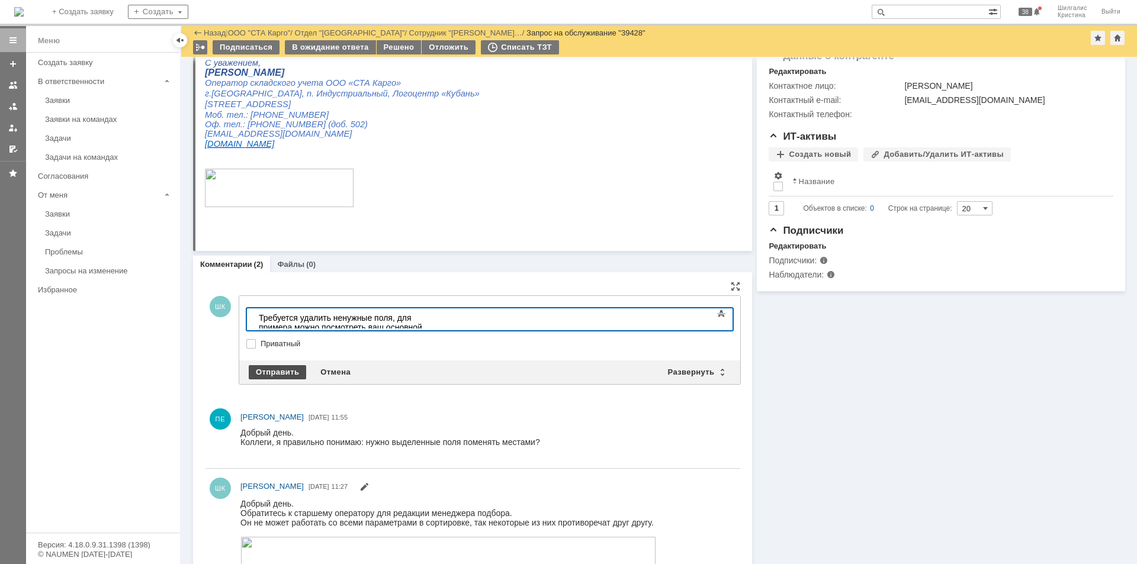
click at [282, 367] on div "Отправить" at bounding box center [277, 372] width 57 height 14
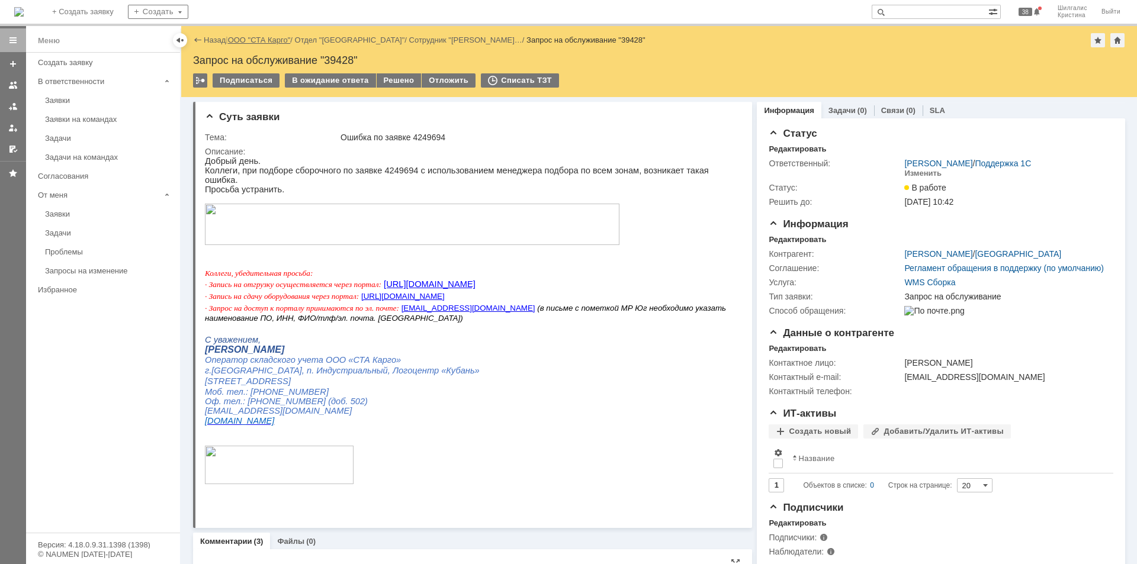
click at [251, 41] on link "ООО "СТА Карго"" at bounding box center [259, 40] width 63 height 9
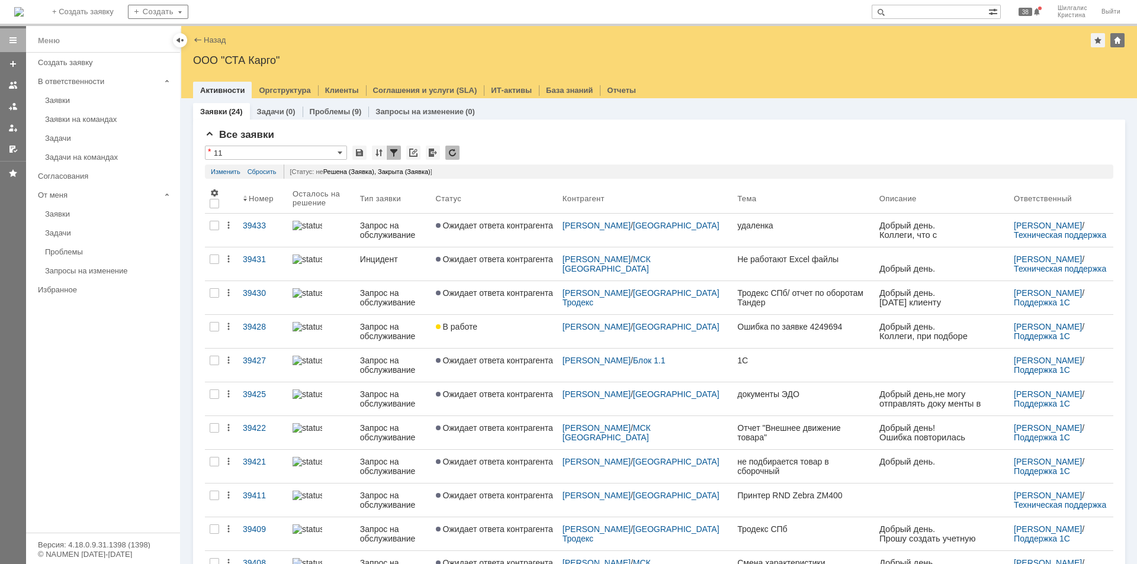
drag, startPoint x: 0, startPoint y: 0, endPoint x: 248, endPoint y: 41, distance: 251.5
drag, startPoint x: 248, startPoint y: 41, endPoint x: 753, endPoint y: 115, distance: 510.1
click at [753, 115] on div "Заявки (24) Задачи (0) Проблемы (9) Запросы на изменение (0)" at bounding box center [659, 111] width 932 height 17
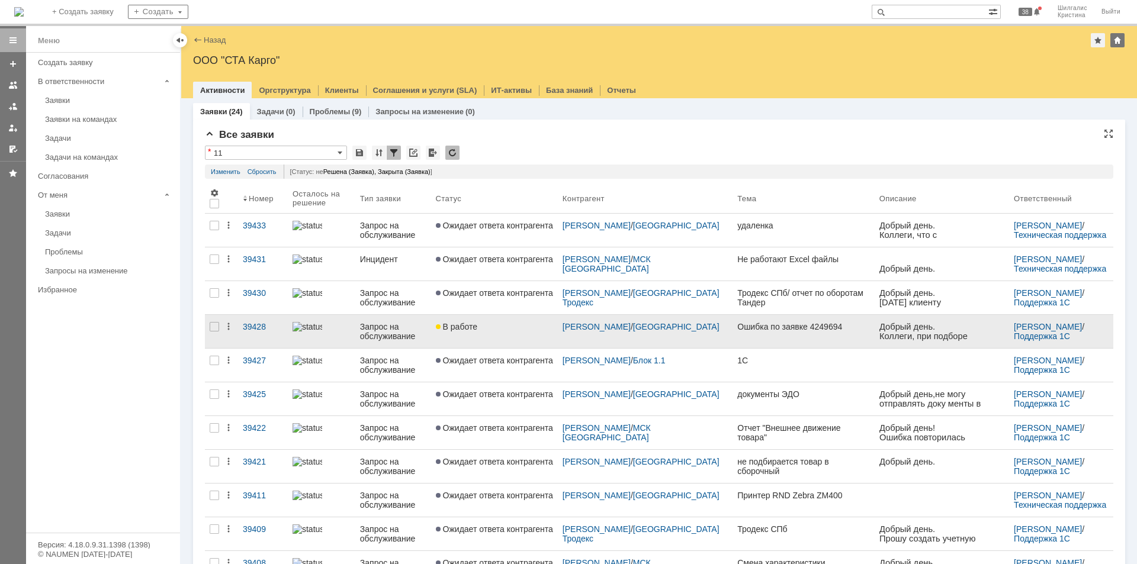
click at [515, 331] on div "В работе" at bounding box center [494, 326] width 117 height 9
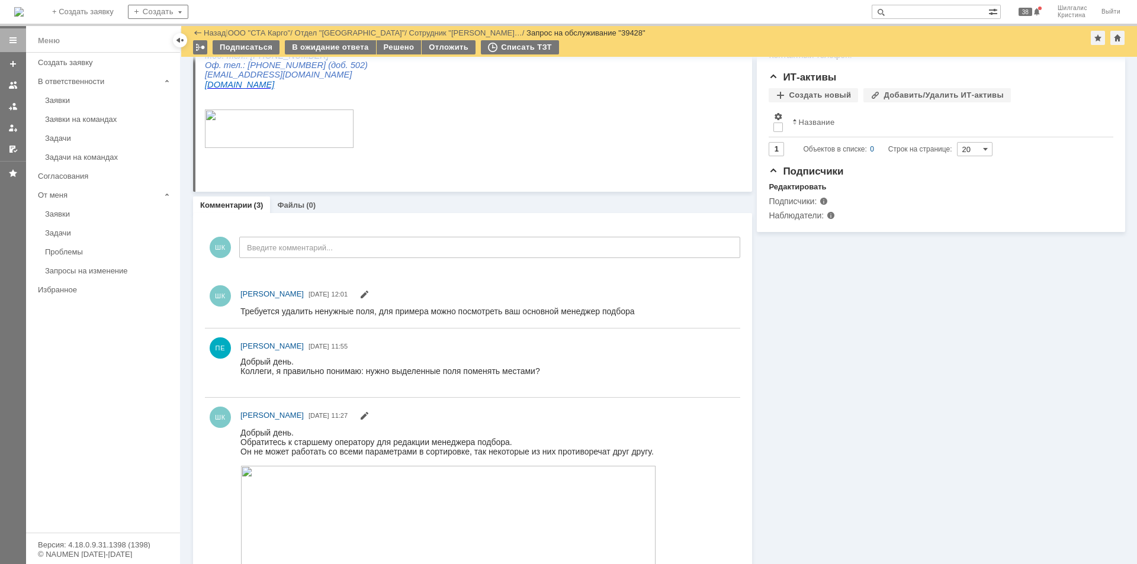
scroll to position [59, 0]
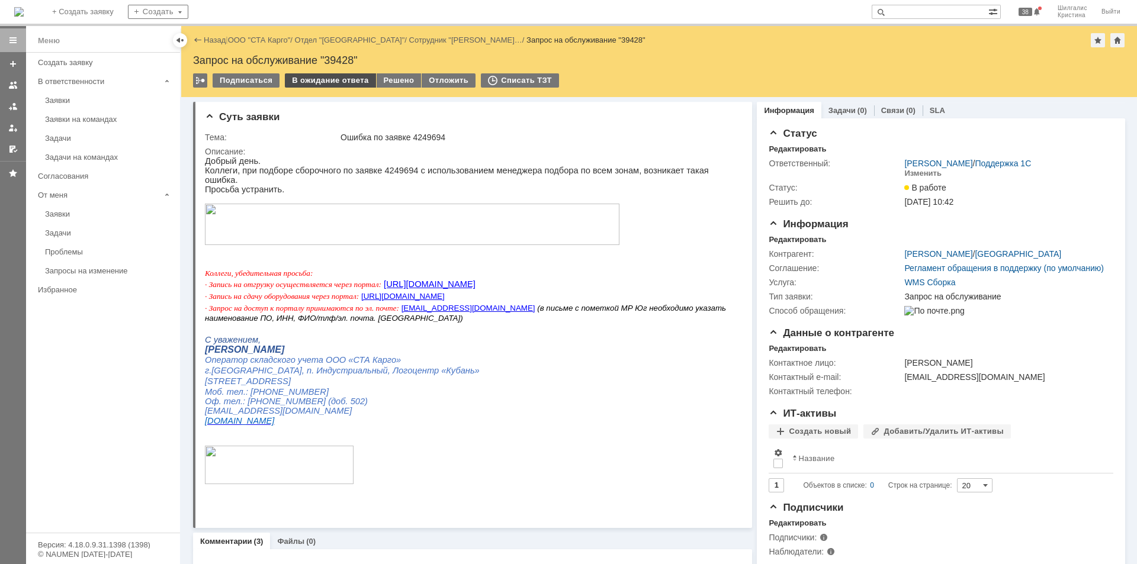
click at [340, 86] on div "В ожидание ответа" at bounding box center [330, 80] width 91 height 14
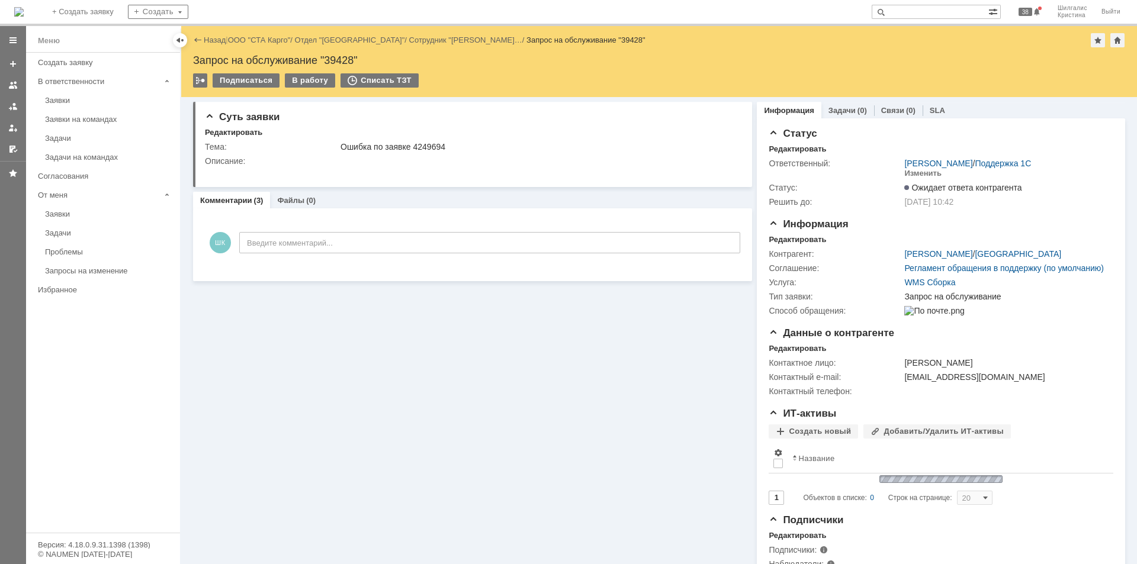
click at [257, 35] on div "Назад | ООО "СТА Карго" / Отдел "Краснодар" / Сотрудник "[PERSON_NAME]… / Запро…" at bounding box center [659, 40] width 932 height 14
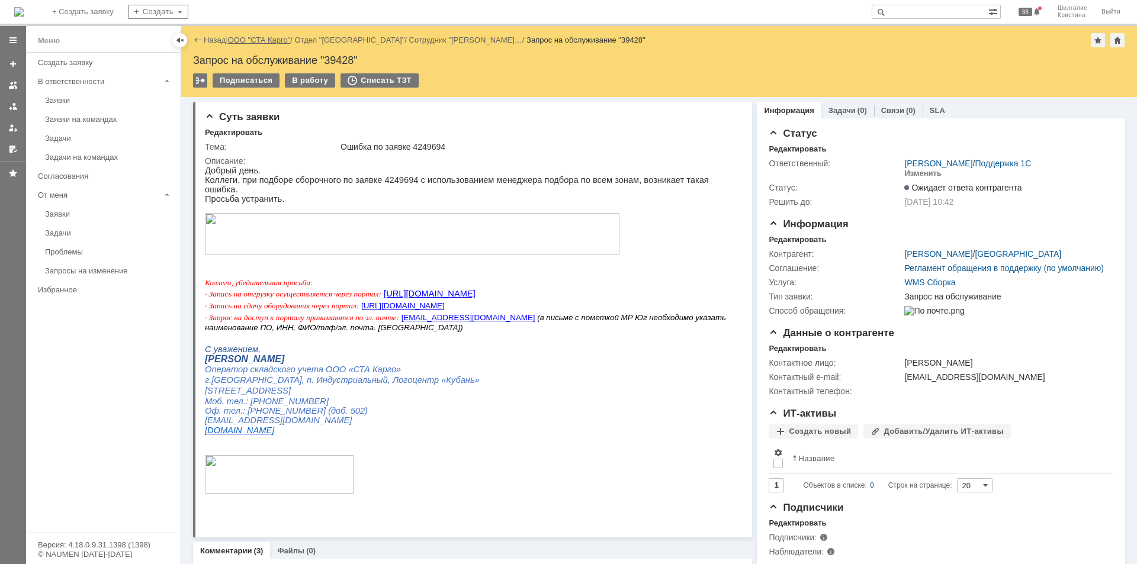
click at [266, 41] on link "ООО "СТА Карго"" at bounding box center [259, 40] width 63 height 9
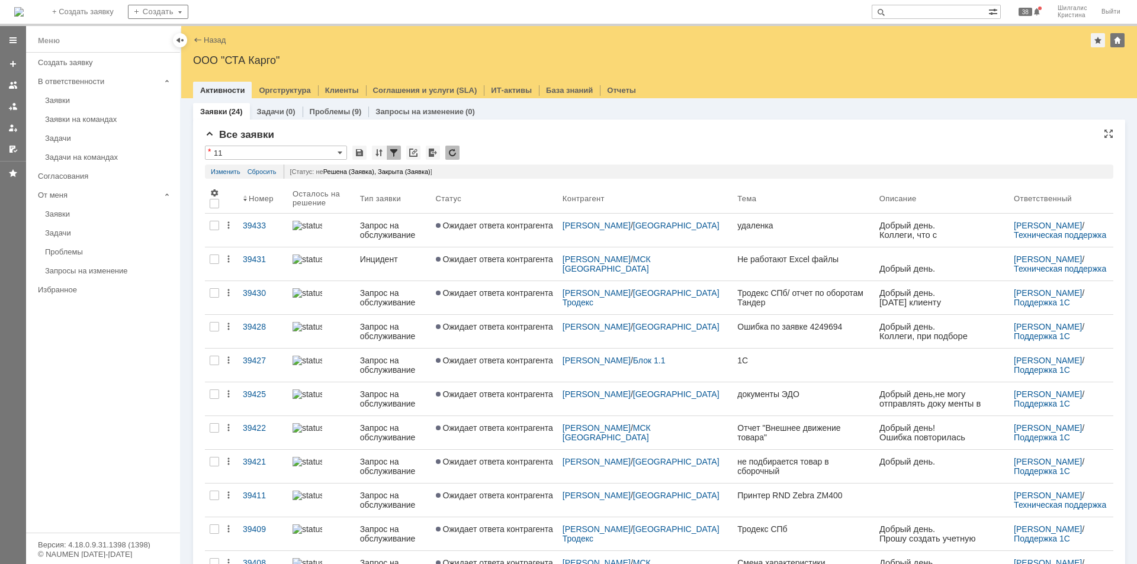
drag, startPoint x: 455, startPoint y: 404, endPoint x: 530, endPoint y: 152, distance: 262.7
click at [530, 152] on div "* 11" at bounding box center [659, 153] width 909 height 15
click at [513, 165] on div "[Статус: не Решена (Заявка), Закрыта (Заявка) ]" at bounding box center [696, 172] width 824 height 14
click at [508, 149] on div "* 11" at bounding box center [659, 153] width 909 height 15
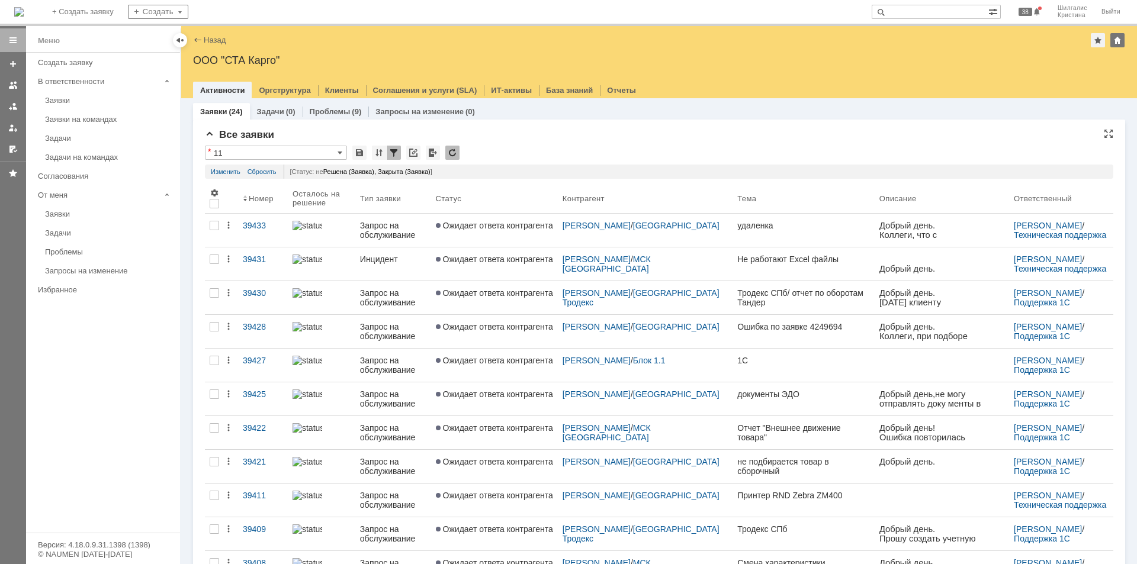
click at [601, 156] on div "* 11" at bounding box center [659, 153] width 909 height 15
click at [606, 160] on div "* 11" at bounding box center [659, 153] width 909 height 15
click at [580, 152] on div "* 11" at bounding box center [659, 153] width 909 height 15
click at [505, 166] on div "[Статус: не Решена (Заявка), Закрыта (Заявка) ]" at bounding box center [696, 172] width 824 height 14
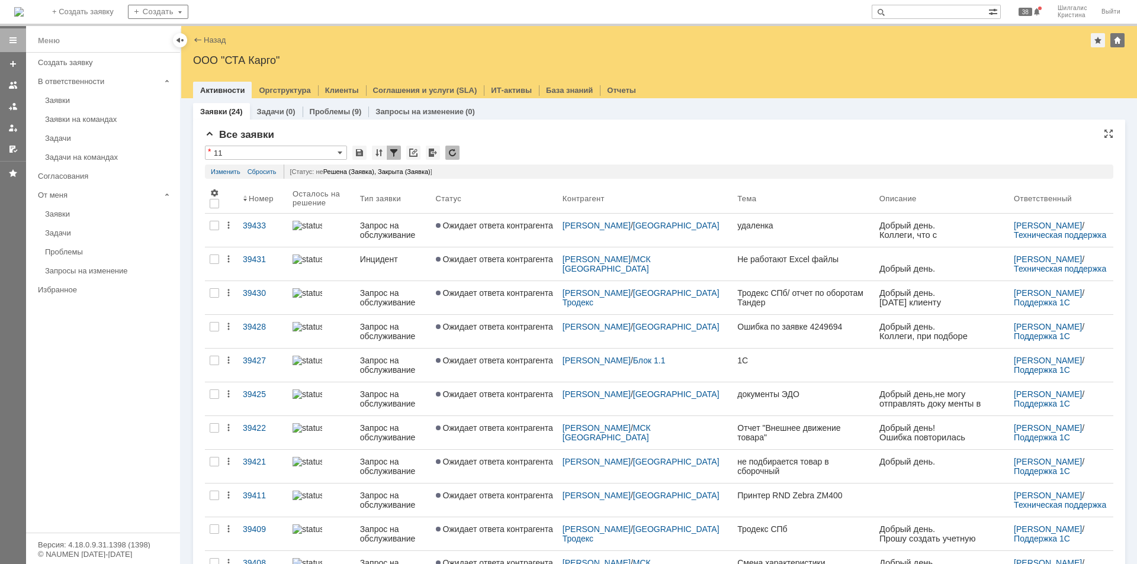
click at [530, 159] on div "* 11" at bounding box center [659, 153] width 909 height 15
click at [783, 136] on div "Все заявки" at bounding box center [659, 135] width 909 height 12
click at [584, 139] on div "Все заявки" at bounding box center [659, 135] width 909 height 12
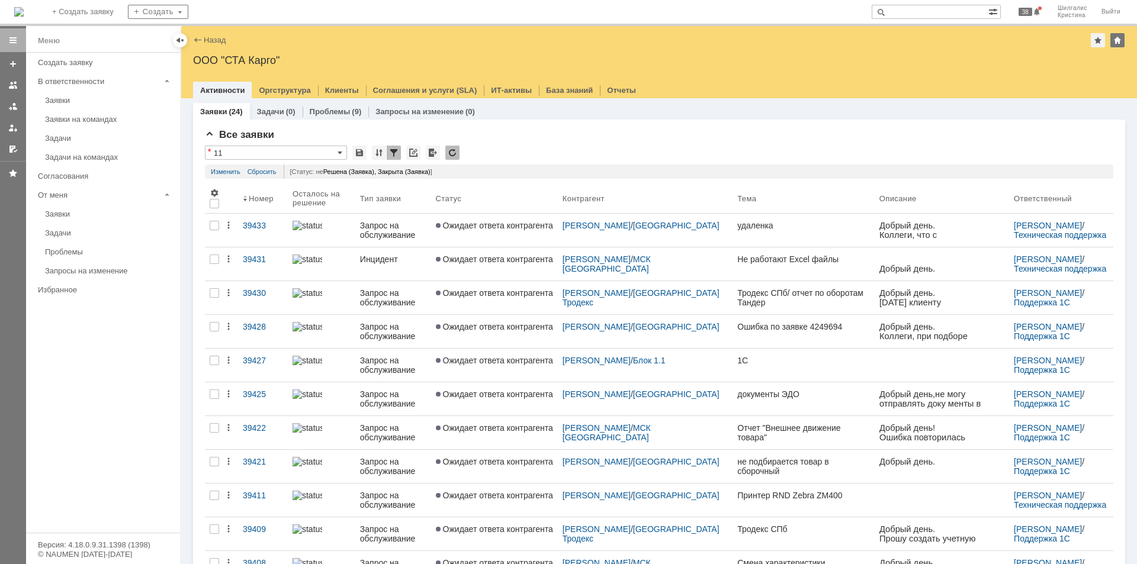
click at [584, 139] on div "Все заявки" at bounding box center [659, 135] width 909 height 12
